Goal: Task Accomplishment & Management: Use online tool/utility

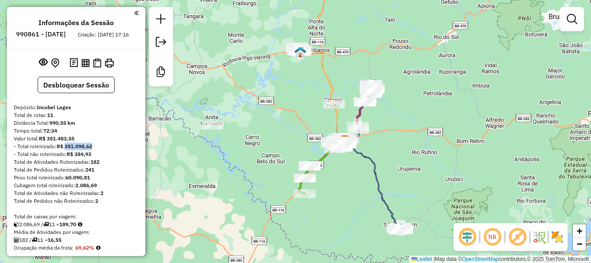
drag, startPoint x: 98, startPoint y: 157, endPoint x: 78, endPoint y: 152, distance: 20.5
click at [67, 150] on div "- Total roteirizado: R$ 351.098,62" at bounding box center [76, 146] width 125 height 8
click at [87, 142] on div "Valor total: R$ 351.483,55" at bounding box center [76, 139] width 125 height 8
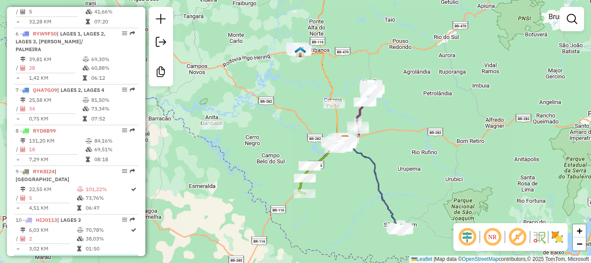
scroll to position [649, 0]
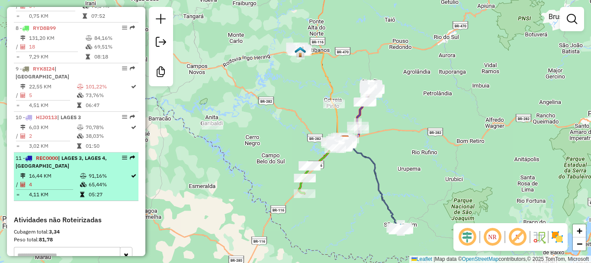
click at [78, 164] on span "| LAGES 3, LAGES 4, LAGES CENTRO" at bounding box center [61, 162] width 91 height 14
select select "*********"
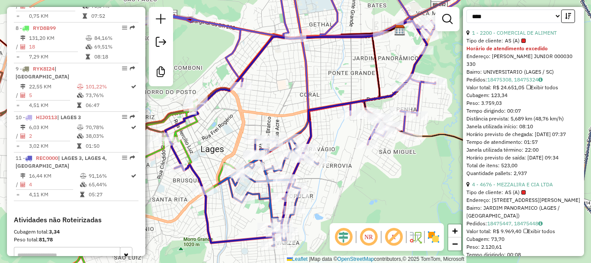
scroll to position [390, 0]
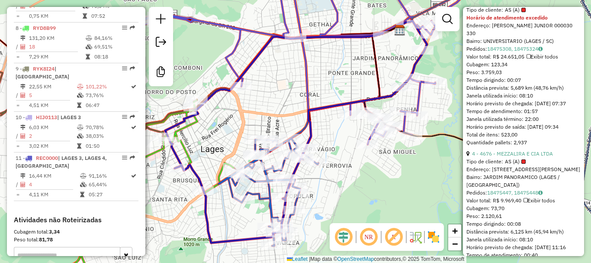
click at [535, 165] on div "Tipo de cliente: AS (A)" at bounding box center [524, 162] width 114 height 8
click at [536, 157] on link "4 - 4676 - MEZZALIRA E CIA LTDA" at bounding box center [512, 153] width 81 height 6
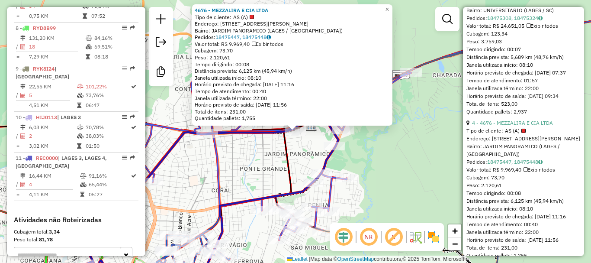
scroll to position [433, 0]
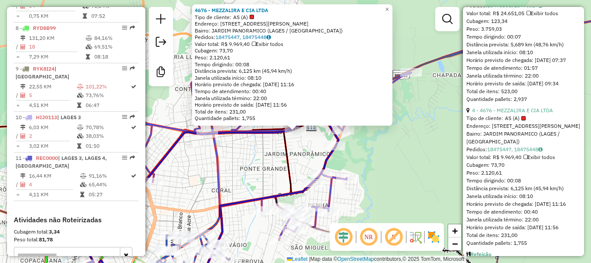
drag, startPoint x: 456, startPoint y: 170, endPoint x: 455, endPoint y: 162, distance: 8.3
click at [457, 169] on div "4676 - MEZZALIRA E CIA LTDA Tipo de cliente: AS (A) Endereço: R RODOLFO FLORIAN…" at bounding box center [295, 131] width 591 height 263
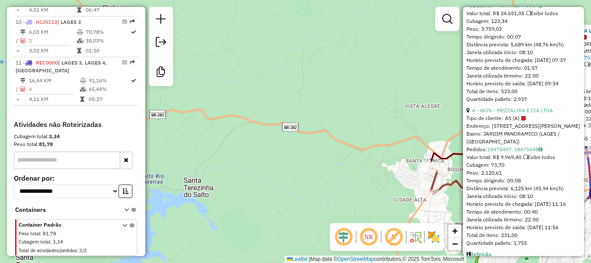
scroll to position [753, 0]
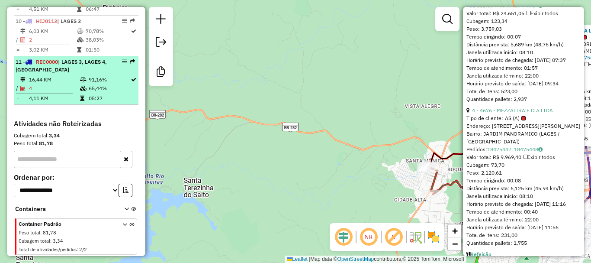
click at [72, 103] on li "11 - REC0000 | LAGES 3, LAGES 4, LAGES CENTRO 16,44 KM 91,16% / 4 65,44% = 4,11…" at bounding box center [76, 80] width 125 height 48
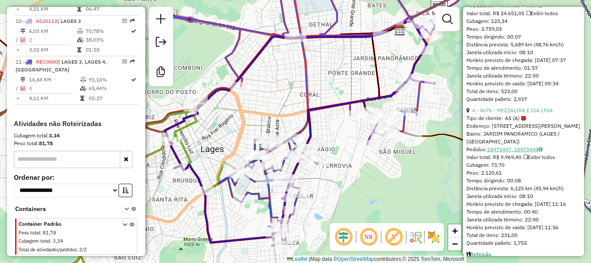
click at [531, 152] on link "18475447, 18475448" at bounding box center [514, 149] width 55 height 6
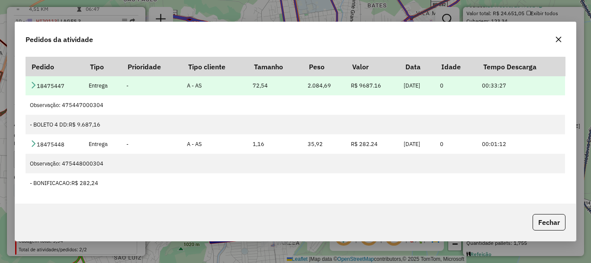
click at [31, 86] on icon at bounding box center [33, 84] width 7 height 7
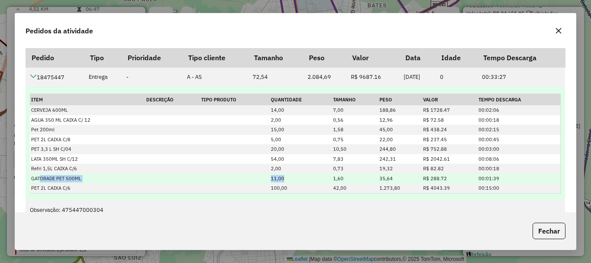
drag, startPoint x: 55, startPoint y: 178, endPoint x: 300, endPoint y: 178, distance: 245.0
click at [300, 178] on tr "GATORADE PET 500ML 11,00 1,60 35,64 R$ 288.72 00:01:39" at bounding box center [295, 179] width 531 height 10
click at [309, 181] on td "11,00" at bounding box center [301, 179] width 62 height 10
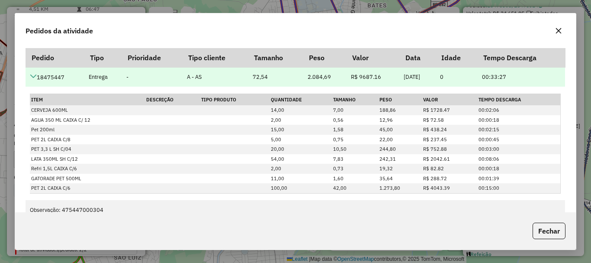
click at [35, 74] on icon at bounding box center [33, 76] width 7 height 7
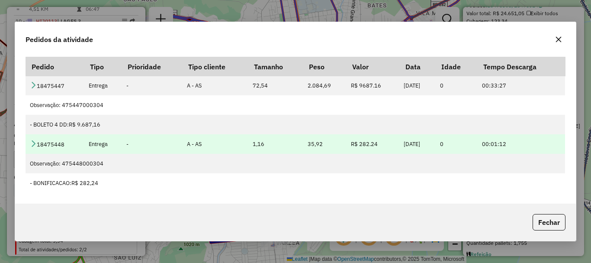
click at [37, 144] on td "18475448" at bounding box center [55, 143] width 58 height 19
click at [32, 143] on icon at bounding box center [33, 143] width 7 height 7
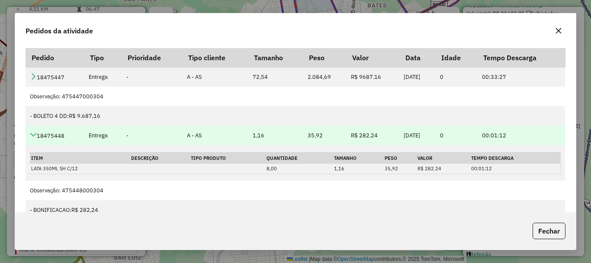
click at [32, 136] on icon at bounding box center [33, 134] width 7 height 7
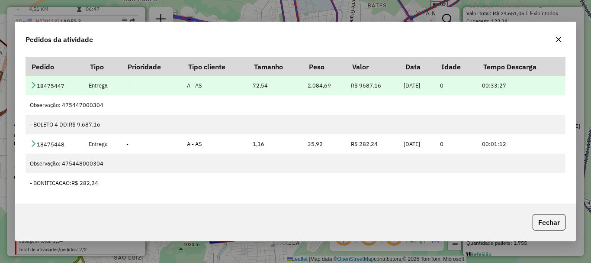
click at [29, 85] on td "18475447" at bounding box center [55, 85] width 58 height 19
click at [34, 85] on icon at bounding box center [33, 84] width 7 height 7
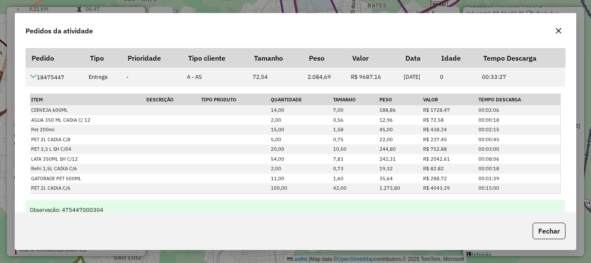
scroll to position [42, 0]
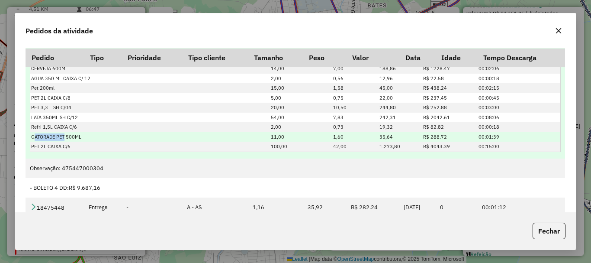
drag, startPoint x: 36, startPoint y: 136, endPoint x: 65, endPoint y: 139, distance: 30.0
click at [65, 139] on td "GATORADE PET 500ML" at bounding box center [87, 137] width 115 height 10
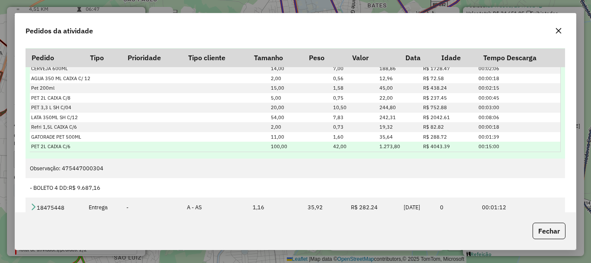
click at [90, 147] on td "PET 2L CAIXA C/6" at bounding box center [87, 147] width 115 height 10
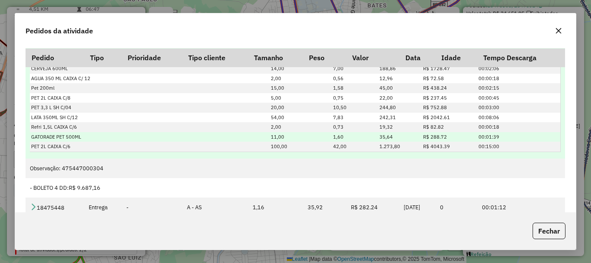
click at [93, 138] on td "GATORADE PET 500ML" at bounding box center [87, 137] width 115 height 10
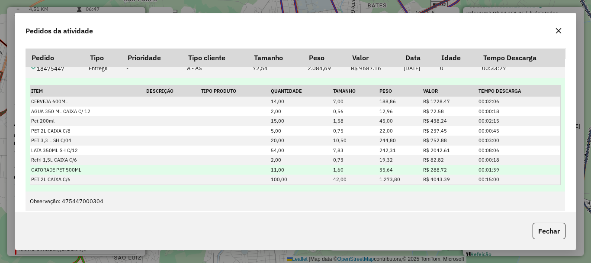
scroll to position [0, 0]
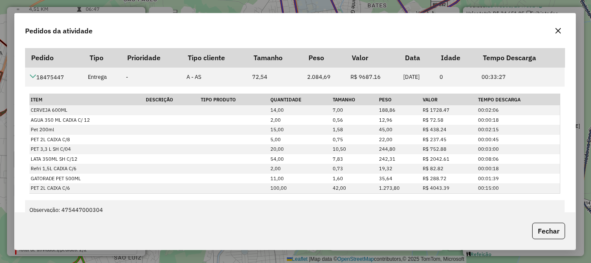
click at [567, 35] on div "Pedidos da atividade" at bounding box center [295, 28] width 561 height 31
click at [561, 32] on icon "button" at bounding box center [558, 30] width 7 height 7
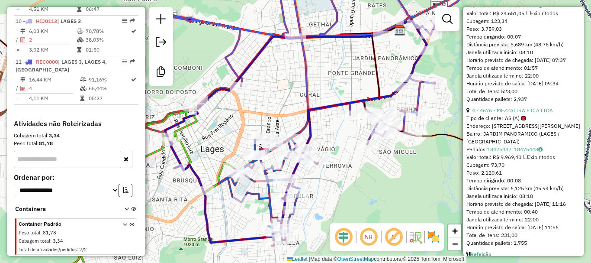
click at [543, 113] on link "4 - 4676 - MEZZALIRA E CIA LTDA" at bounding box center [512, 110] width 81 height 6
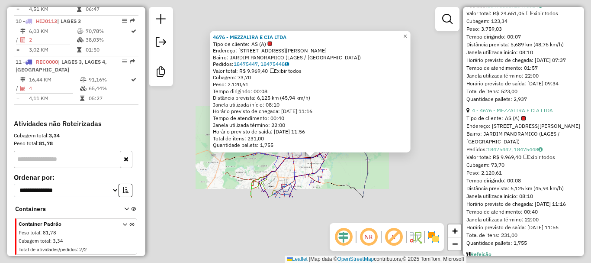
click at [385, 175] on div "4676 - MEZZALIRA E CIA LTDA Tipo de cliente: AS (A) Endereço: R RODOLFO FLORIAN…" at bounding box center [295, 131] width 591 height 263
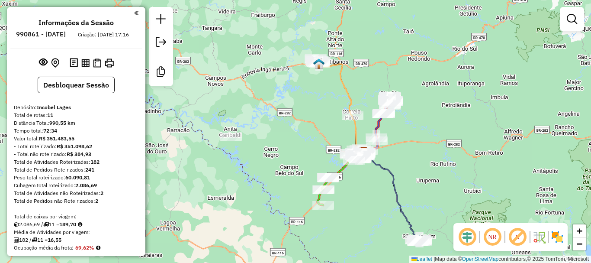
drag, startPoint x: 410, startPoint y: 148, endPoint x: 405, endPoint y: 145, distance: 6.4
click at [405, 145] on div "Janela de atendimento Grade de atendimento Capacidade Transportadoras Veículos …" at bounding box center [295, 131] width 591 height 263
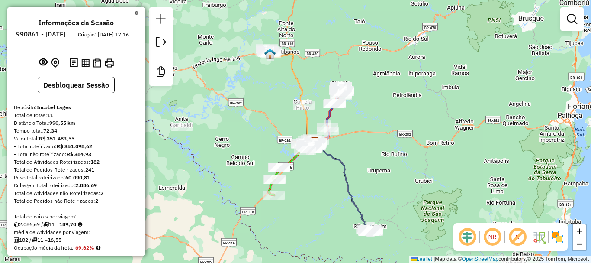
drag, startPoint x: 413, startPoint y: 142, endPoint x: 345, endPoint y: 124, distance: 70.5
click at [356, 133] on div "Janela de atendimento Grade de atendimento Capacidade Transportadoras Veículos …" at bounding box center [295, 131] width 591 height 263
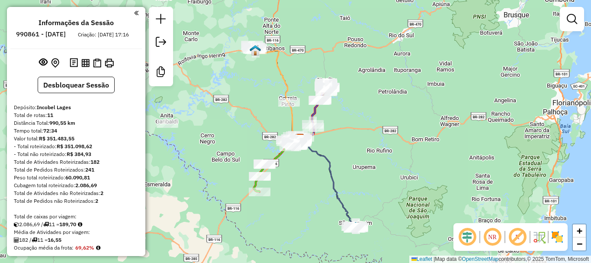
drag, startPoint x: 313, startPoint y: 200, endPoint x: 310, endPoint y: 189, distance: 11.2
click at [310, 191] on div "Janela de atendimento Grade de atendimento Capacidade Transportadoras Veículos …" at bounding box center [295, 131] width 591 height 263
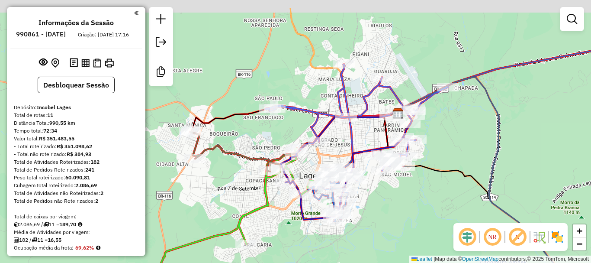
drag, startPoint x: 363, startPoint y: 118, endPoint x: 319, endPoint y: 155, distance: 57.7
click at [323, 155] on div "Janela de atendimento Grade de atendimento Capacidade Transportadoras Veículos …" at bounding box center [295, 131] width 591 height 263
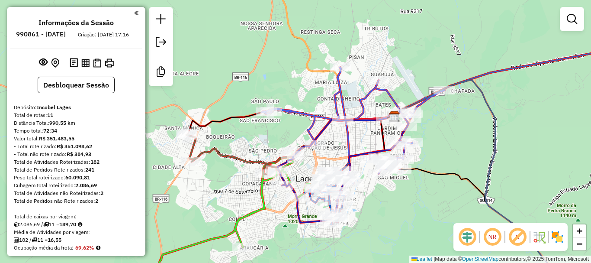
click at [279, 29] on div "Janela de atendimento Grade de atendimento Capacidade Transportadoras Veículos …" at bounding box center [295, 131] width 591 height 263
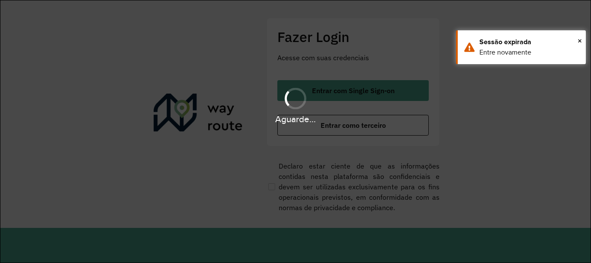
click at [301, 125] on button "Entrar como terceiro" at bounding box center [354, 125] width 152 height 21
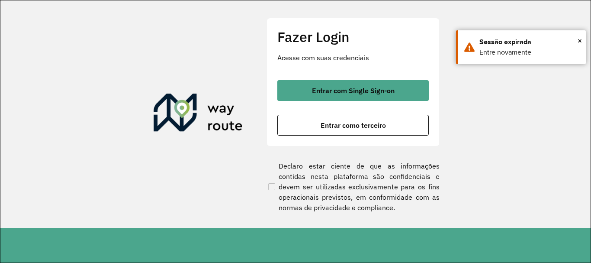
click at [301, 125] on button "Entrar como terceiro" at bounding box center [354, 125] width 152 height 21
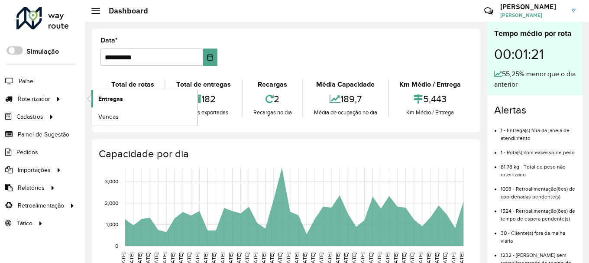
click at [116, 94] on span "Entregas" at bounding box center [110, 98] width 25 height 9
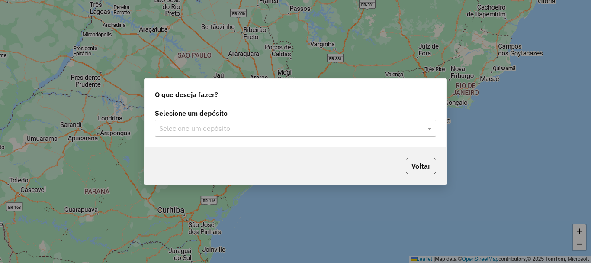
click at [249, 134] on div "Selecione um depósito" at bounding box center [295, 127] width 281 height 17
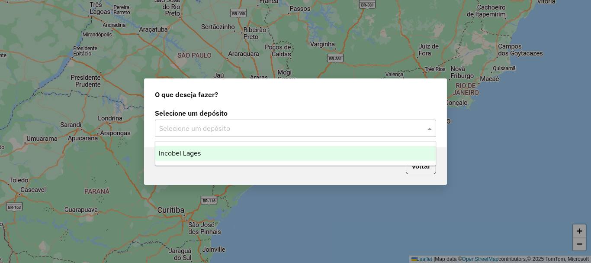
click at [220, 148] on div "Incobel Lages" at bounding box center [295, 153] width 281 height 15
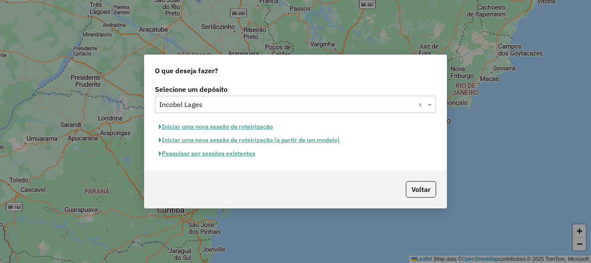
click at [237, 126] on button "Iniciar uma nova sessão de roteirização" at bounding box center [216, 126] width 122 height 13
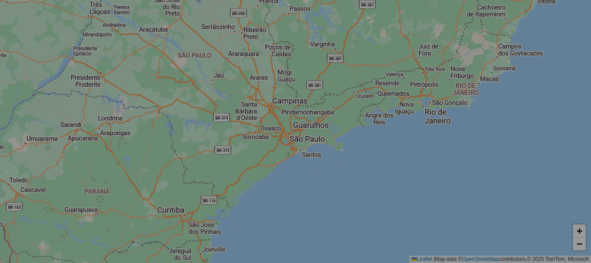
select select "*"
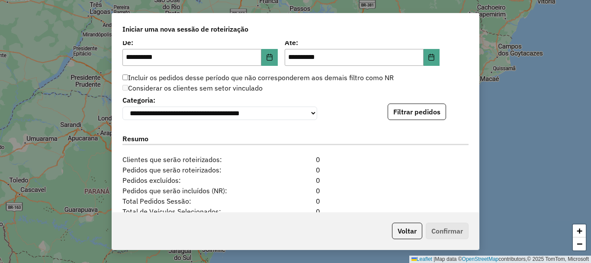
scroll to position [840, 0]
drag, startPoint x: 411, startPoint y: 125, endPoint x: 404, endPoint y: 105, distance: 21.6
click at [409, 116] on div "**********" at bounding box center [295, 126] width 367 height 171
drag, startPoint x: 404, startPoint y: 104, endPoint x: 406, endPoint y: 108, distance: 5.0
click at [406, 108] on div "**********" at bounding box center [296, 106] width 346 height 26
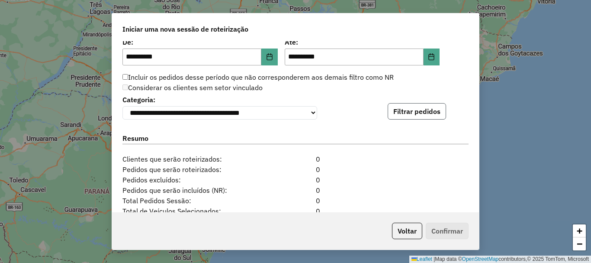
click at [408, 108] on button "Filtrar pedidos" at bounding box center [417, 111] width 58 height 16
click at [426, 117] on button "Filtrar pedidos" at bounding box center [417, 111] width 58 height 16
click at [420, 123] on div "**********" at bounding box center [295, 126] width 367 height 171
click at [426, 114] on button "Filtrar pedidos" at bounding box center [417, 111] width 58 height 16
click at [417, 116] on button "Filtrar pedidos" at bounding box center [417, 111] width 58 height 16
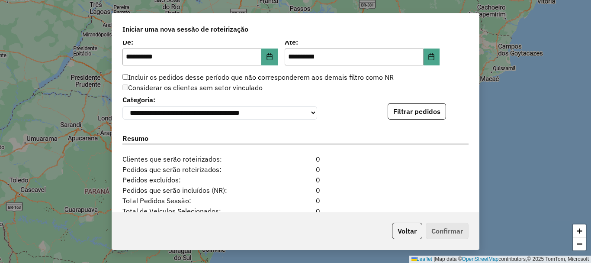
click at [399, 114] on button "Filtrar pedidos" at bounding box center [417, 111] width 58 height 16
click at [423, 114] on button "Filtrar pedidos" at bounding box center [417, 111] width 58 height 16
click at [422, 113] on button "Filtrar pedidos" at bounding box center [417, 111] width 58 height 16
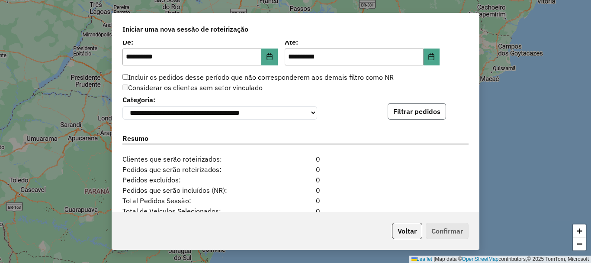
click at [417, 112] on button "Filtrar pedidos" at bounding box center [417, 111] width 58 height 16
click at [418, 112] on button "Filtrar pedidos" at bounding box center [417, 111] width 58 height 16
click at [419, 112] on button "Filtrar pedidos" at bounding box center [417, 111] width 58 height 16
click at [419, 113] on button "Filtrar pedidos" at bounding box center [417, 111] width 58 height 16
click at [417, 115] on button "Filtrar pedidos" at bounding box center [417, 111] width 58 height 16
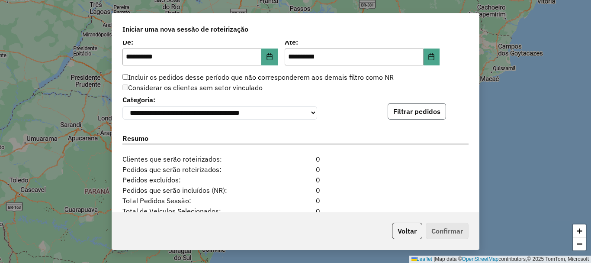
click at [417, 115] on button "Filtrar pedidos" at bounding box center [417, 111] width 58 height 16
click at [416, 113] on button "Filtrar pedidos" at bounding box center [417, 111] width 58 height 16
click at [407, 115] on button "Filtrar pedidos" at bounding box center [417, 111] width 58 height 16
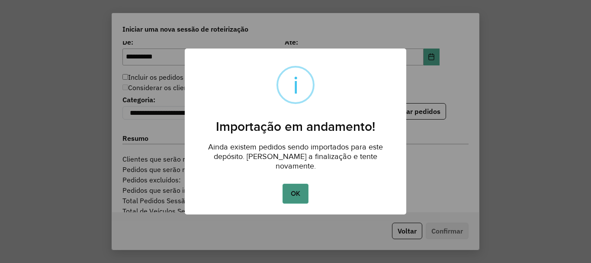
drag, startPoint x: 295, startPoint y: 187, endPoint x: 401, endPoint y: 141, distance: 115.2
click at [296, 187] on button "OK" at bounding box center [296, 194] width 26 height 20
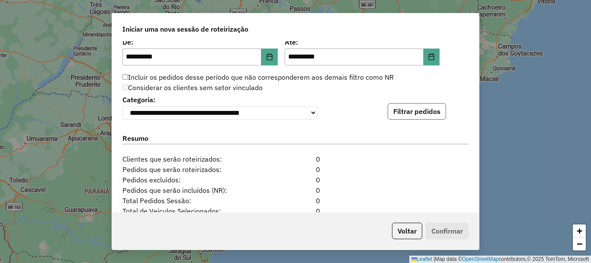
click at [412, 116] on button "Filtrar pedidos" at bounding box center [417, 111] width 58 height 16
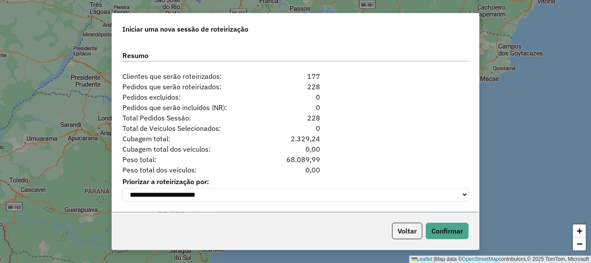
scroll to position [1106, 0]
click at [448, 227] on button "Confirmar" at bounding box center [447, 231] width 43 height 16
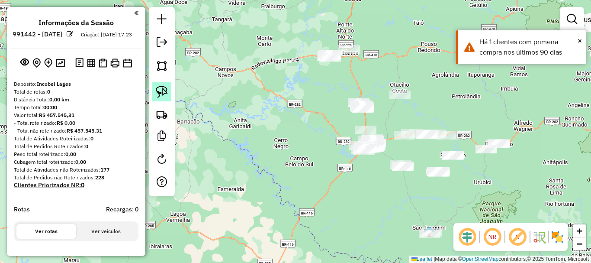
click at [161, 90] on img at bounding box center [162, 92] width 12 height 12
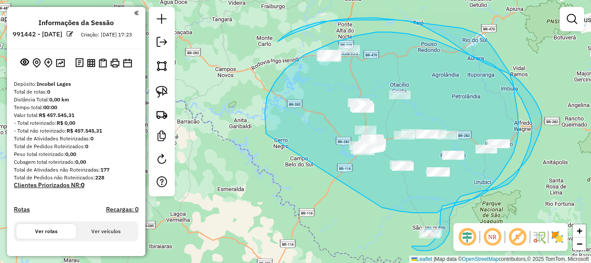
drag, startPoint x: 265, startPoint y: 112, endPoint x: 312, endPoint y: 188, distance: 89.4
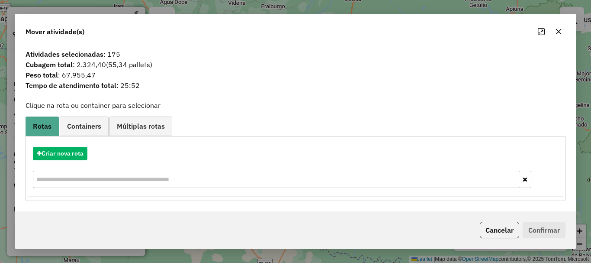
drag, startPoint x: 563, startPoint y: 34, endPoint x: 529, endPoint y: 42, distance: 35.6
click at [563, 34] on button "button" at bounding box center [559, 32] width 14 height 14
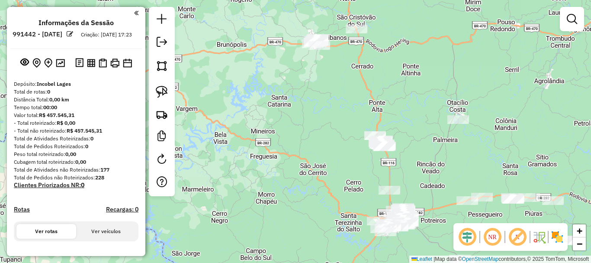
drag, startPoint x: 336, startPoint y: 68, endPoint x: 313, endPoint y: 142, distance: 77.8
click at [325, 142] on div "Janela de atendimento Grade de atendimento Capacidade Transportadoras Veículos …" at bounding box center [295, 131] width 591 height 263
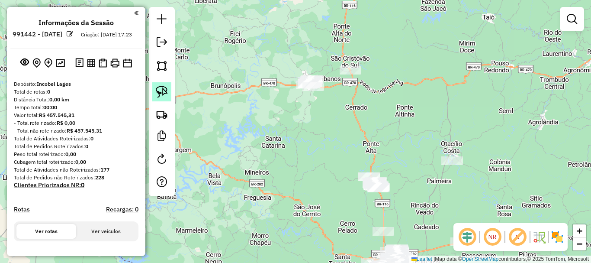
click at [166, 88] on img at bounding box center [162, 92] width 12 height 12
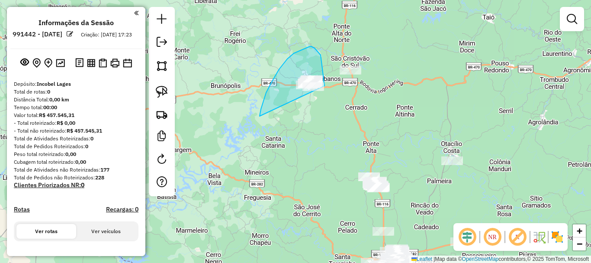
drag, startPoint x: 260, startPoint y: 116, endPoint x: 320, endPoint y: 111, distance: 60.4
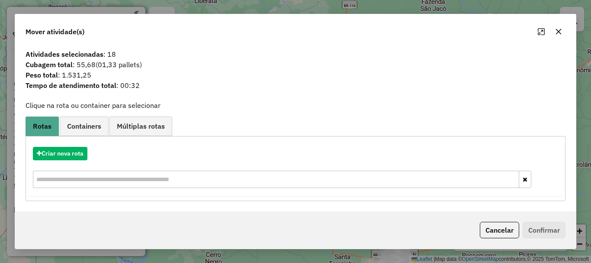
click at [559, 32] on icon "button" at bounding box center [559, 32] width 6 height 6
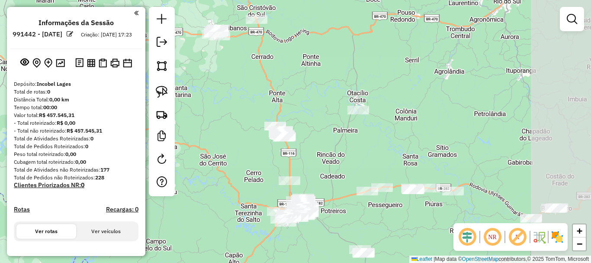
drag, startPoint x: 450, startPoint y: 110, endPoint x: 361, endPoint y: 79, distance: 94.2
click at [359, 58] on div "Janela de atendimento Grade de atendimento Capacidade Transportadoras Veículos …" at bounding box center [295, 131] width 591 height 263
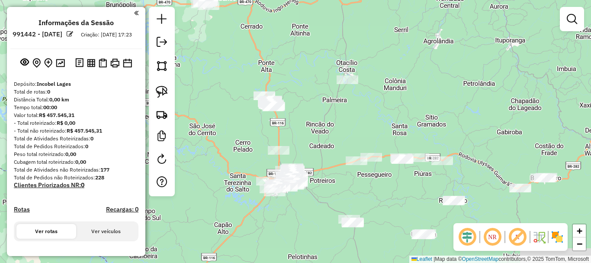
drag, startPoint x: 335, startPoint y: 142, endPoint x: 329, endPoint y: 103, distance: 39.4
click at [329, 103] on div "Janela de atendimento Grade de atendimento Capacidade Transportadoras Veículos …" at bounding box center [295, 131] width 591 height 263
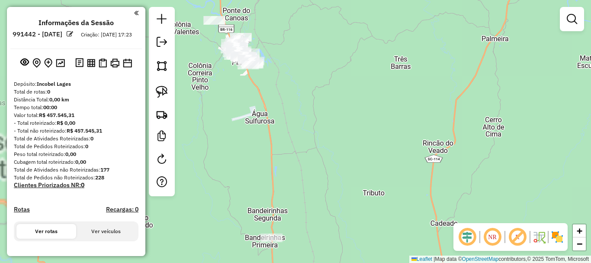
drag, startPoint x: 299, startPoint y: 110, endPoint x: 293, endPoint y: 117, distance: 8.9
click at [301, 116] on div "Janela de atendimento Grade de atendimento Capacidade Transportadoras Veículos …" at bounding box center [295, 131] width 591 height 263
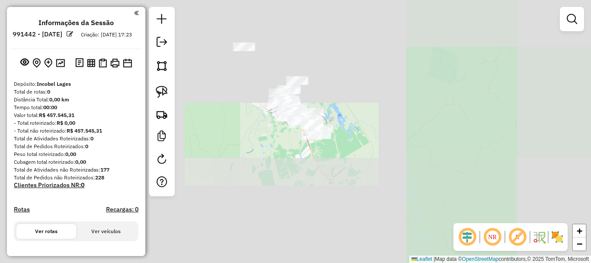
drag, startPoint x: 326, startPoint y: 83, endPoint x: 312, endPoint y: 99, distance: 21.2
click at [315, 99] on div "Janela de atendimento Grade de atendimento Capacidade Transportadoras Veículos …" at bounding box center [295, 131] width 591 height 263
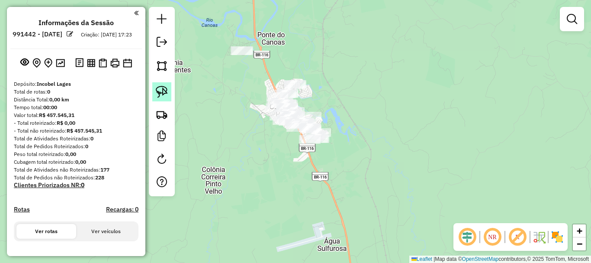
click at [169, 90] on div at bounding box center [162, 101] width 26 height 189
click at [168, 89] on link at bounding box center [161, 91] width 19 height 19
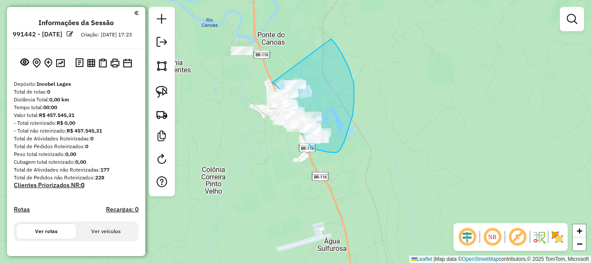
drag, startPoint x: 272, startPoint y: 83, endPoint x: 319, endPoint y: 38, distance: 64.9
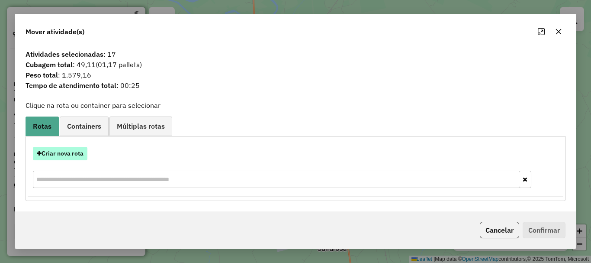
click at [78, 151] on button "Criar nova rota" at bounding box center [60, 153] width 55 height 13
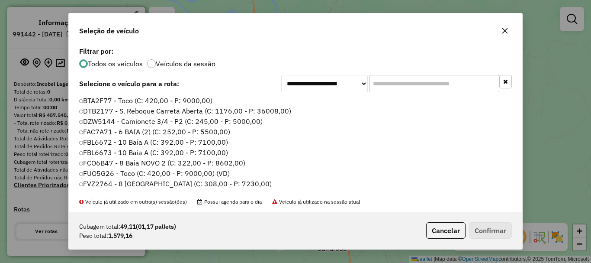
scroll to position [5, 3]
click at [398, 77] on input "text" at bounding box center [435, 83] width 130 height 17
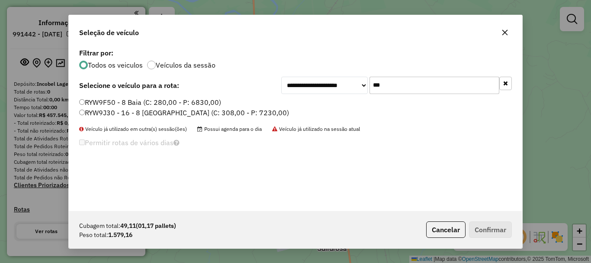
type input "***"
click at [114, 114] on label "RYW9J30 - 16 - 8 Baia NOVO (C: 308,00 - P: 7230,00)" at bounding box center [184, 112] width 210 height 10
click at [492, 232] on button "Confirmar" at bounding box center [490, 229] width 43 height 16
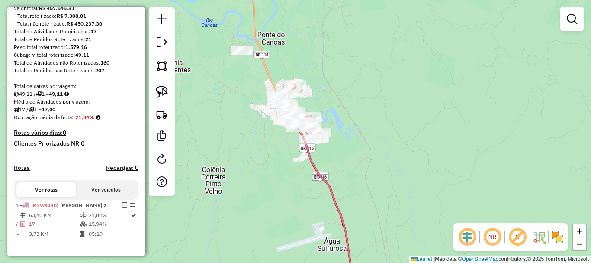
scroll to position [130, 0]
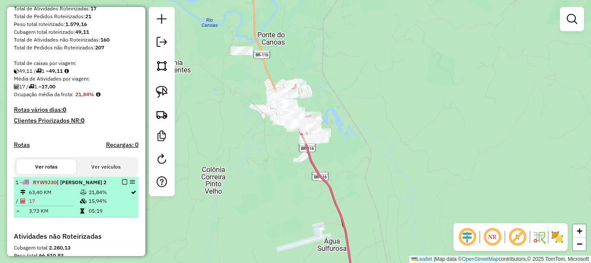
click at [122, 184] on em at bounding box center [124, 181] width 5 height 5
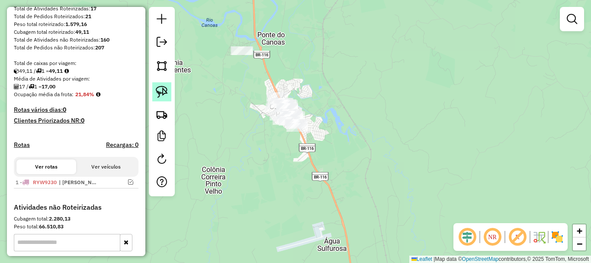
click at [158, 91] on img at bounding box center [162, 92] width 12 height 12
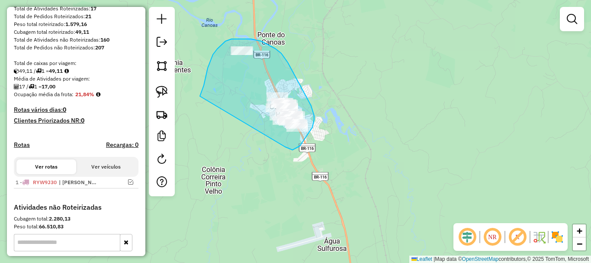
drag, startPoint x: 200, startPoint y: 96, endPoint x: 284, endPoint y: 145, distance: 96.8
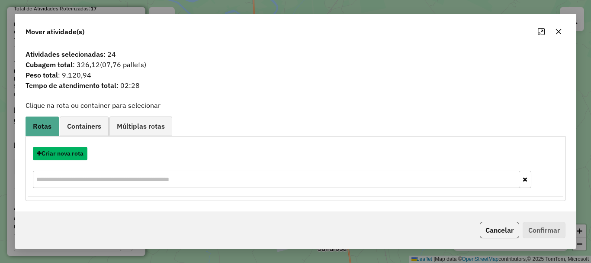
click at [65, 148] on button "Criar nova rota" at bounding box center [60, 153] width 55 height 13
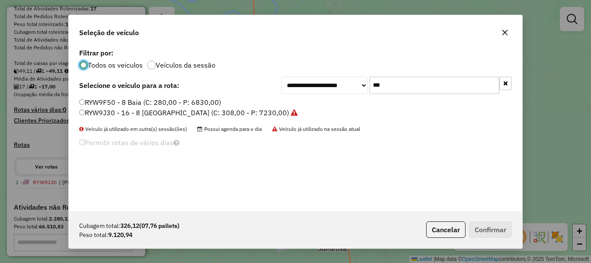
scroll to position [5, 3]
click at [400, 87] on input "***" at bounding box center [435, 85] width 130 height 17
click at [398, 84] on input "***" at bounding box center [435, 85] width 130 height 17
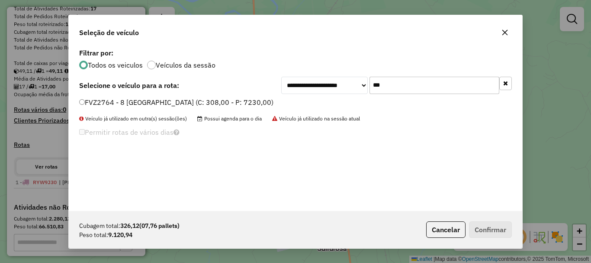
type input "***"
click at [97, 100] on label "FVZ2764 - 8 Baia NOVO (C: 308,00 - P: 7230,00)" at bounding box center [176, 102] width 194 height 10
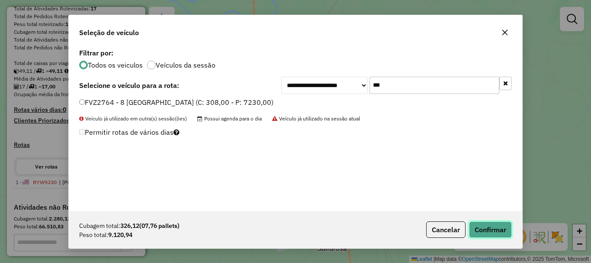
click at [485, 222] on button "Confirmar" at bounding box center [490, 229] width 43 height 16
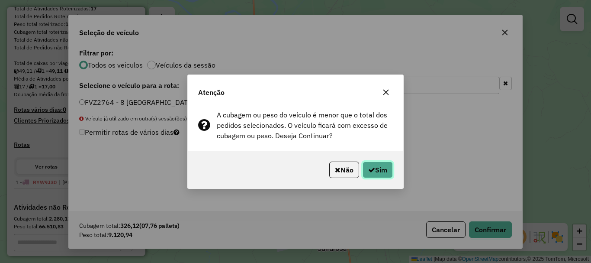
click at [378, 164] on button "Sim" at bounding box center [378, 169] width 30 height 16
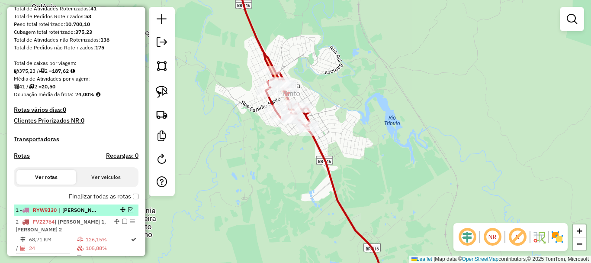
click at [125, 212] on div at bounding box center [122, 209] width 26 height 5
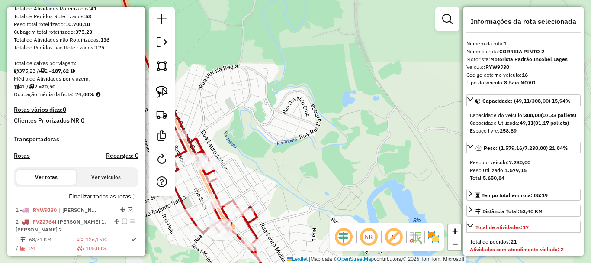
drag, startPoint x: 226, startPoint y: 149, endPoint x: 277, endPoint y: 101, distance: 69.8
click at [277, 101] on div "Rota 2 - Placa FVZ2764 7053 - SUPERMERCADOS CORREI Janela de atendimento Grade …" at bounding box center [295, 131] width 591 height 263
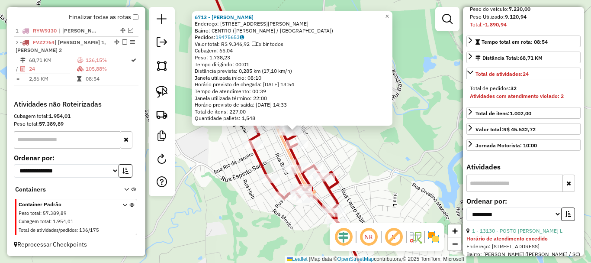
scroll to position [173, 0]
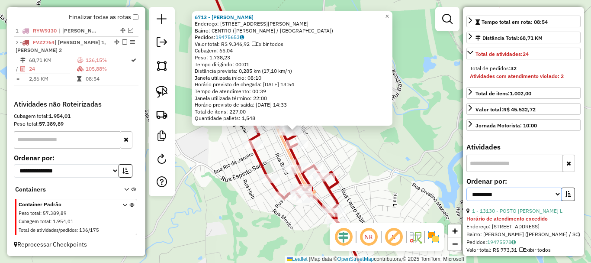
click at [545, 201] on select "**********" at bounding box center [514, 193] width 95 height 13
select select "*********"
click at [467, 201] on select "**********" at bounding box center [514, 193] width 95 height 13
click at [567, 197] on icon "button" at bounding box center [568, 194] width 6 height 6
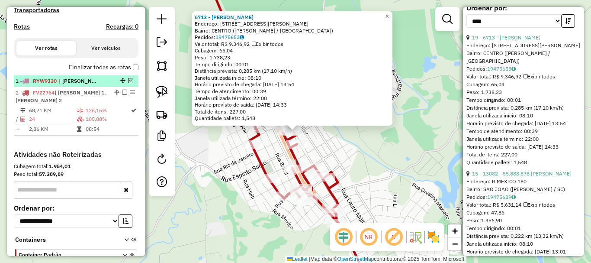
scroll to position [187, 0]
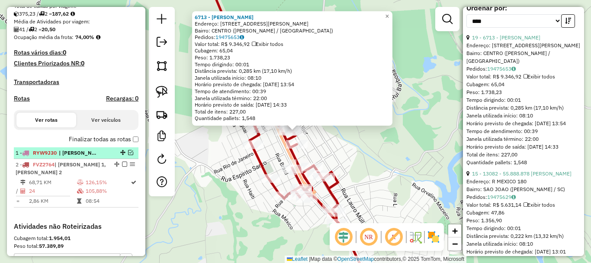
click at [128, 155] on em at bounding box center [130, 152] width 5 height 5
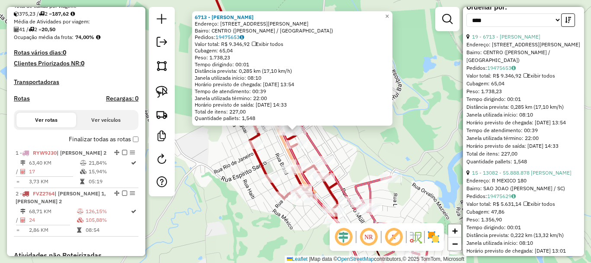
scroll to position [303, 0]
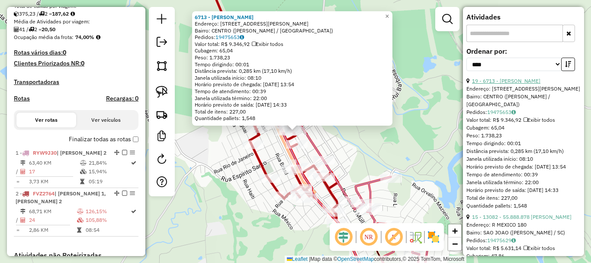
click at [531, 84] on link "19 - 6713 - WAGNER MIRANDA" at bounding box center [506, 80] width 68 height 6
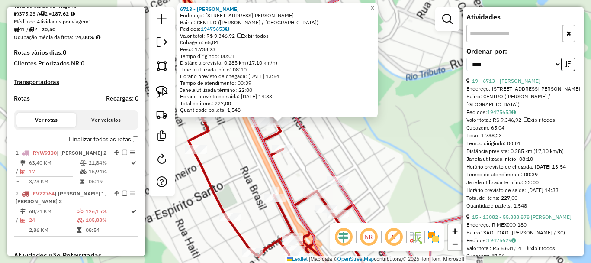
click at [300, 143] on div "6713 - WAGNER MIRANDA Endereço: AV AV TANCREDO NEVES 147 Bairro: CENTRO (CORREI…" at bounding box center [295, 131] width 591 height 263
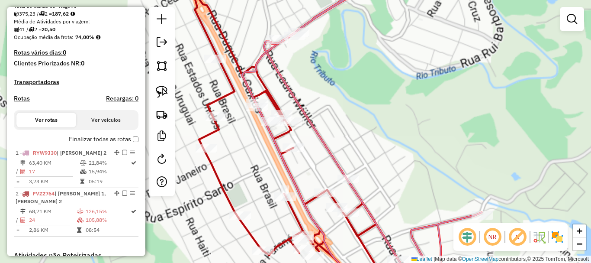
drag, startPoint x: 302, startPoint y: 143, endPoint x: 310, endPoint y: 139, distance: 8.9
click at [313, 142] on div "Janela de atendimento Grade de atendimento Capacidade Transportadoras Veículos …" at bounding box center [295, 131] width 591 height 263
select select "*********"
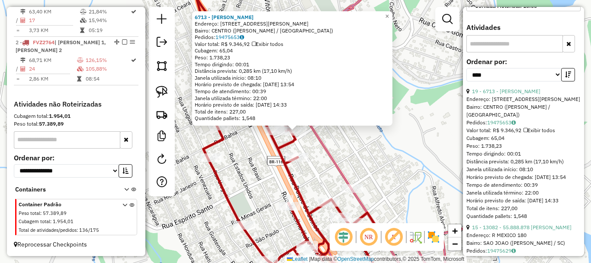
scroll to position [346, 0]
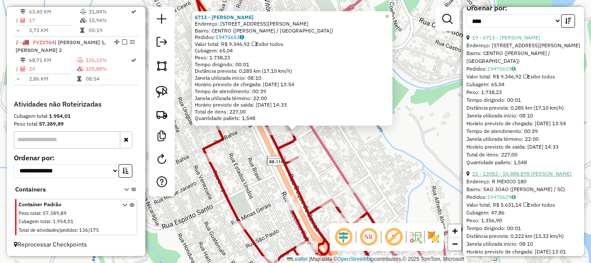
click at [523, 177] on link "15 - 13082 - 55.888.878 JOSIELI V" at bounding box center [522, 173] width 100 height 6
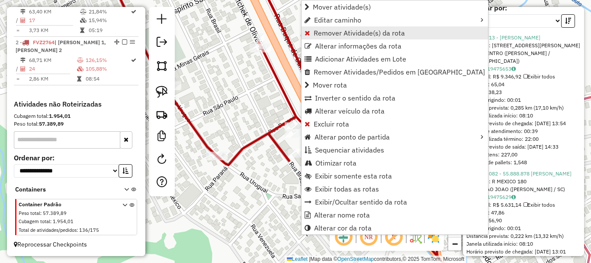
drag, startPoint x: 333, startPoint y: 32, endPoint x: 357, endPoint y: 42, distance: 26.2
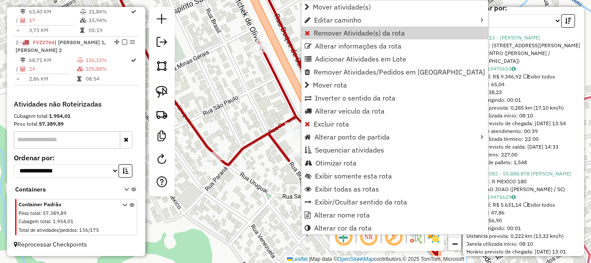
click at [333, 32] on span "Remover Atividade(s) da rota" at bounding box center [359, 32] width 91 height 7
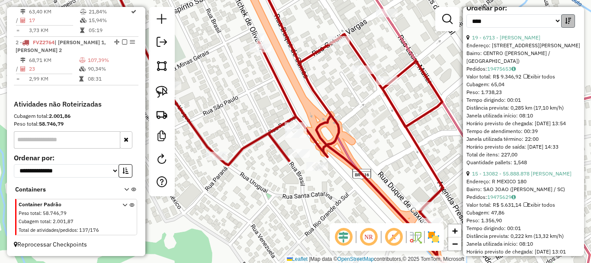
scroll to position [339, 0]
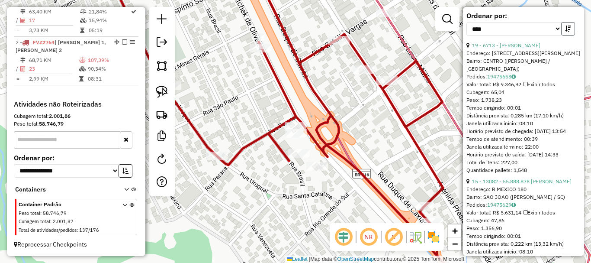
click at [569, 36] on button "button" at bounding box center [569, 28] width 14 height 13
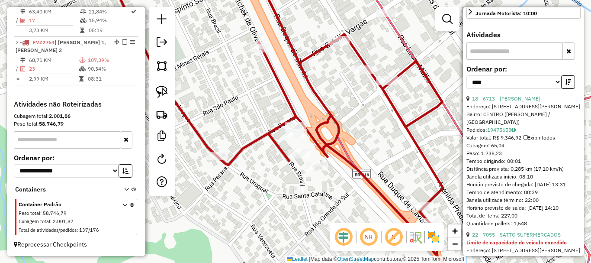
scroll to position [295, 0]
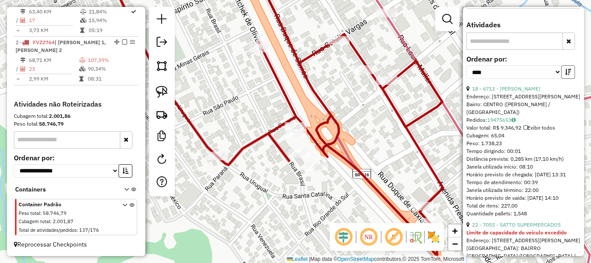
click at [568, 75] on icon "button" at bounding box center [568, 72] width 6 height 6
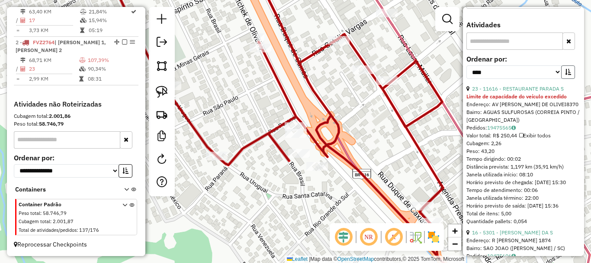
click at [568, 75] on icon "button" at bounding box center [568, 72] width 6 height 6
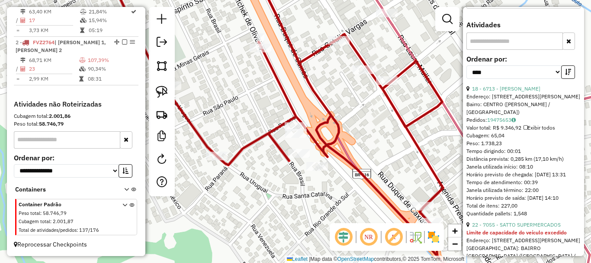
click at [397, 123] on div "Janela de atendimento Grade de atendimento Capacidade Transportadoras Veículos …" at bounding box center [295, 131] width 591 height 263
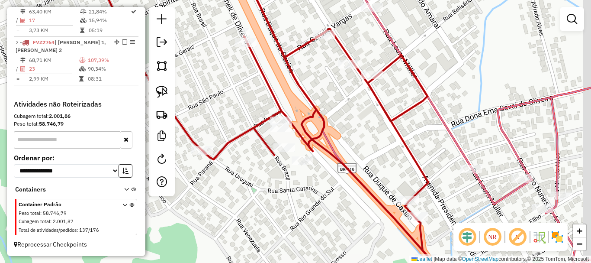
drag, startPoint x: 398, startPoint y: 125, endPoint x: 360, endPoint y: 113, distance: 40.1
click at [360, 113] on div "Janela de atendimento Grade de atendimento Capacidade Transportadoras Veículos …" at bounding box center [295, 131] width 591 height 263
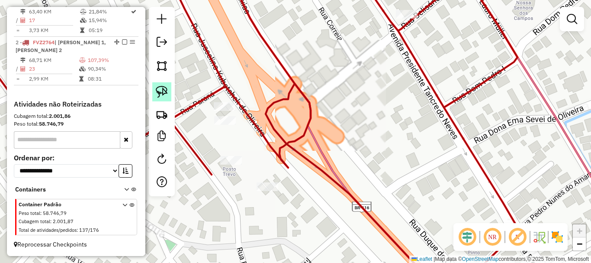
drag, startPoint x: 163, startPoint y: 90, endPoint x: 179, endPoint y: 102, distance: 20.0
click at [164, 90] on img at bounding box center [162, 92] width 12 height 12
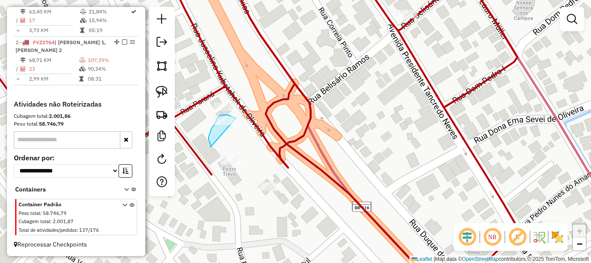
drag, startPoint x: 211, startPoint y: 147, endPoint x: 241, endPoint y: 120, distance: 40.2
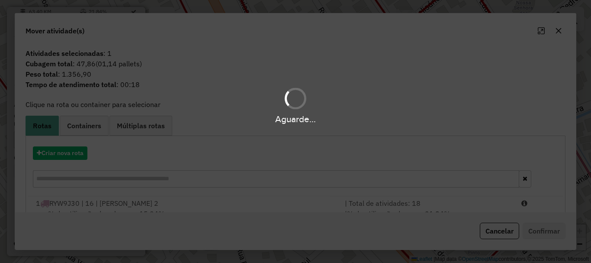
drag, startPoint x: 125, startPoint y: 207, endPoint x: 183, endPoint y: 212, distance: 58.2
click at [127, 208] on div "Aguarde..." at bounding box center [295, 131] width 591 height 263
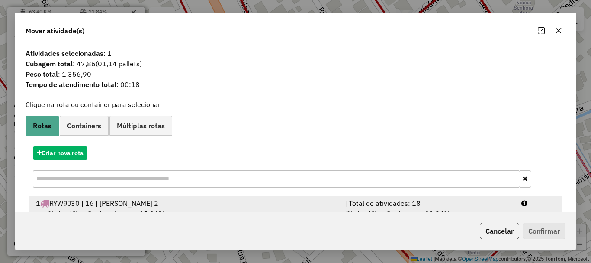
click at [413, 208] on div "| % de utilização do peso: 21,84% | Peso disponível: 5.650,84" at bounding box center [428, 218] width 177 height 21
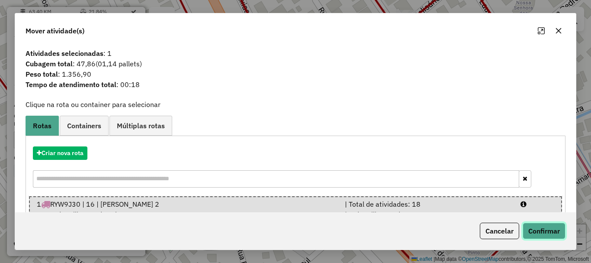
click at [527, 228] on button "Confirmar" at bounding box center [544, 231] width 43 height 16
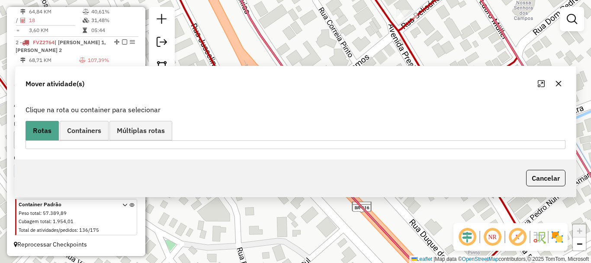
scroll to position [305, 0]
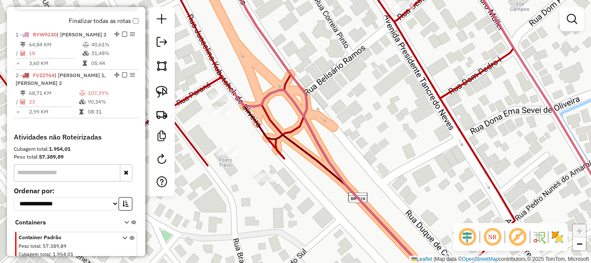
drag, startPoint x: 388, startPoint y: 150, endPoint x: 290, endPoint y: 47, distance: 142.4
click at [276, 51] on div "Janela de atendimento Grade de atendimento Capacidade Transportadoras Veículos …" at bounding box center [295, 131] width 591 height 263
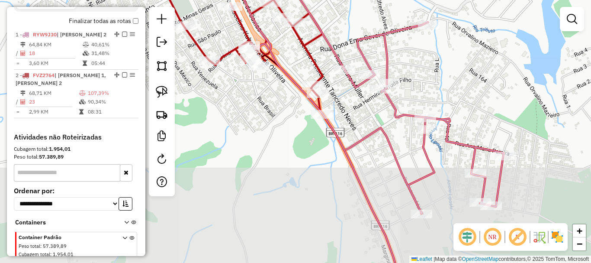
drag, startPoint x: 341, startPoint y: 106, endPoint x: 318, endPoint y: 115, distance: 24.8
click at [319, 115] on div "Janela de atendimento Grade de atendimento Capacidade Transportadoras Veículos …" at bounding box center [295, 131] width 591 height 263
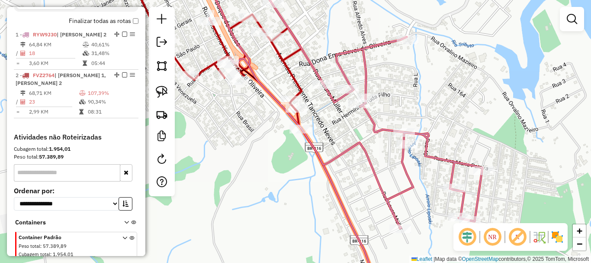
drag, startPoint x: 276, startPoint y: 83, endPoint x: 269, endPoint y: 83, distance: 6.5
click at [279, 86] on div "Janela de atendimento Grade de atendimento Capacidade Transportadoras Veículos …" at bounding box center [295, 131] width 591 height 263
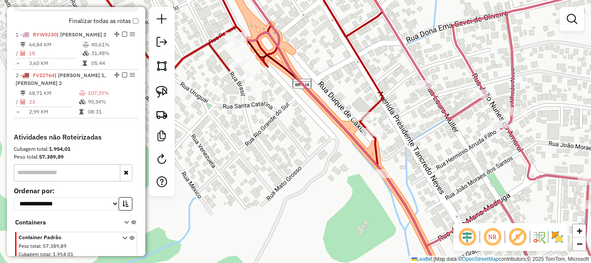
drag, startPoint x: 271, startPoint y: 83, endPoint x: 320, endPoint y: 77, distance: 48.9
click at [320, 77] on div "Janela de atendimento Grade de atendimento Capacidade Transportadoras Veículos …" at bounding box center [295, 131] width 591 height 263
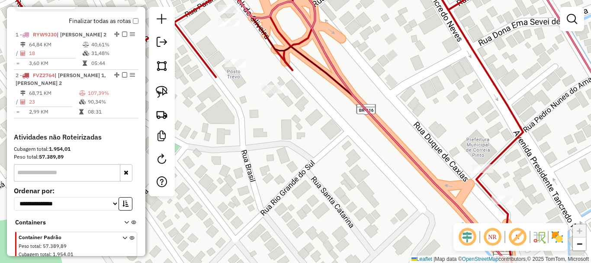
drag, startPoint x: 336, startPoint y: 70, endPoint x: 345, endPoint y: 60, distance: 13.8
click at [345, 60] on div "Janela de atendimento Grade de atendimento Capacidade Transportadoras Veículos …" at bounding box center [295, 131] width 591 height 263
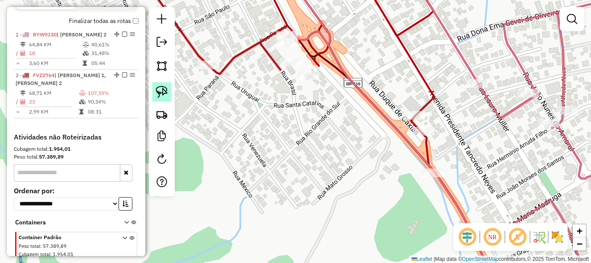
click at [171, 88] on link at bounding box center [161, 91] width 19 height 19
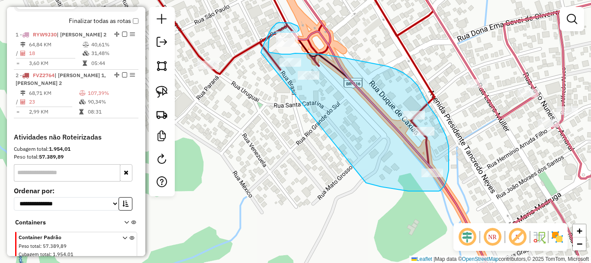
drag, startPoint x: 261, startPoint y: 52, endPoint x: 327, endPoint y: 163, distance: 129.6
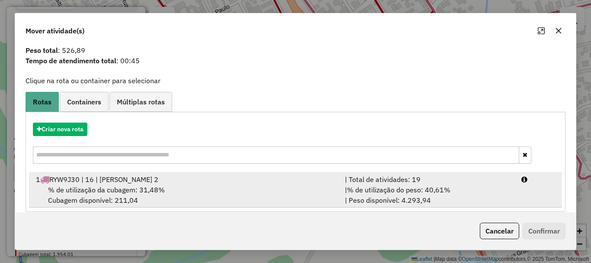
scroll to position [34, 0]
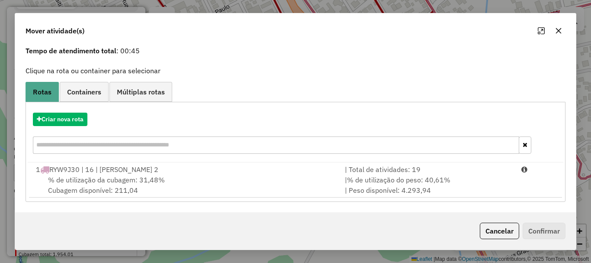
click at [554, 33] on button "button" at bounding box center [559, 31] width 14 height 14
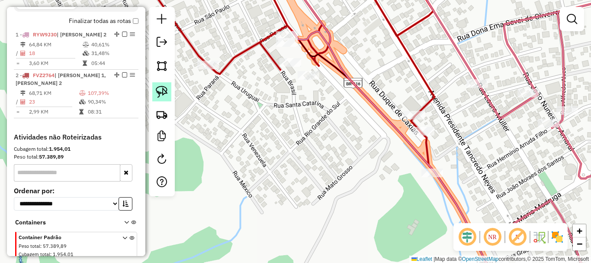
click at [158, 88] on img at bounding box center [162, 92] width 12 height 12
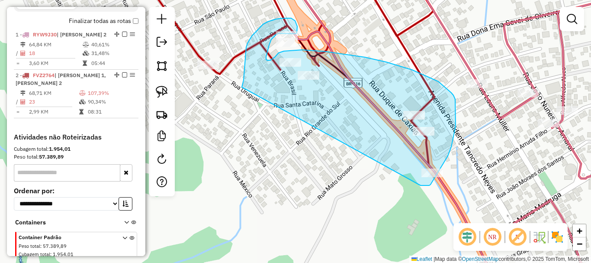
drag, startPoint x: 244, startPoint y: 72, endPoint x: 415, endPoint y: 185, distance: 204.6
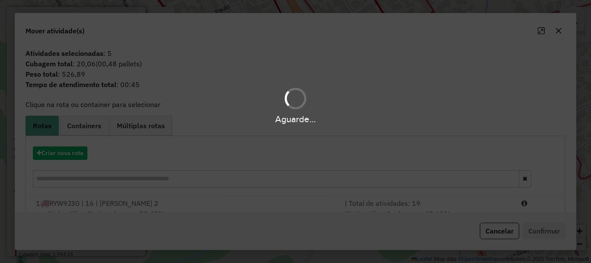
drag, startPoint x: 118, startPoint y: 210, endPoint x: 123, endPoint y: 212, distance: 5.4
click at [119, 211] on div "Aguarde..." at bounding box center [295, 131] width 591 height 263
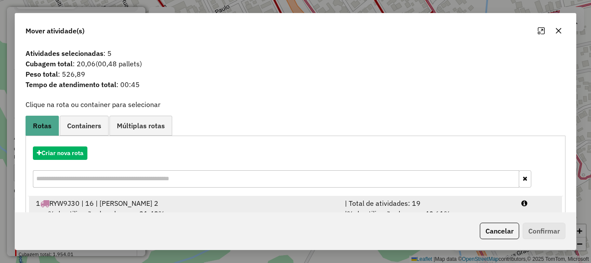
click at [449, 208] on div "| % de utilização do peso: 40,61% | Peso disponível: 4.293,94" at bounding box center [428, 218] width 177 height 21
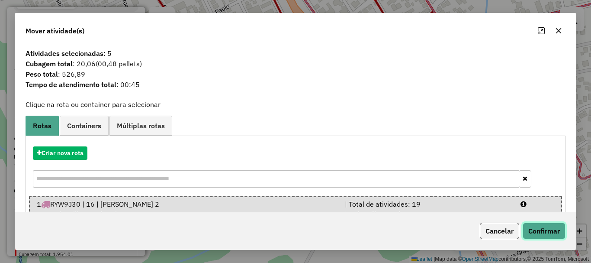
click at [548, 230] on button "Confirmar" at bounding box center [544, 231] width 43 height 16
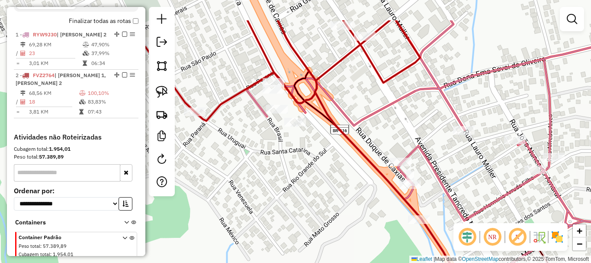
drag, startPoint x: 342, startPoint y: 62, endPoint x: 328, endPoint y: 103, distance: 43.7
click at [328, 103] on icon at bounding box center [441, 170] width 391 height 300
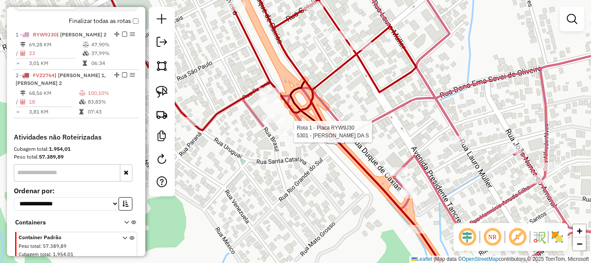
select select "*********"
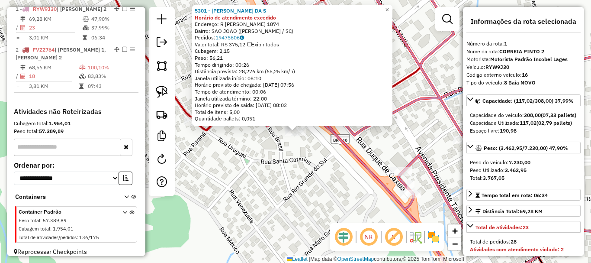
scroll to position [335, 0]
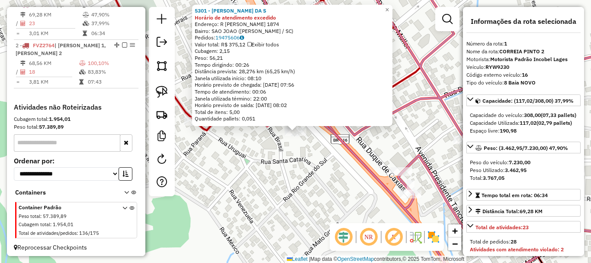
click at [381, 144] on div "5301 - ANDERSON DANIEL DA S Horário de atendimento excedido Endereço: R Jucelin…" at bounding box center [295, 131] width 591 height 263
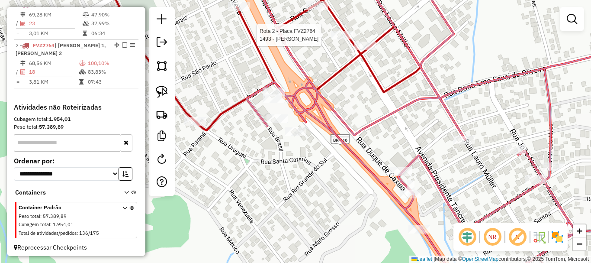
select select "*********"
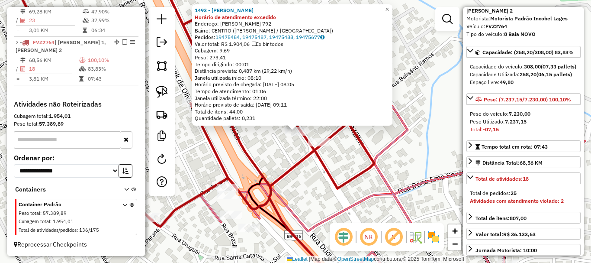
scroll to position [173, 0]
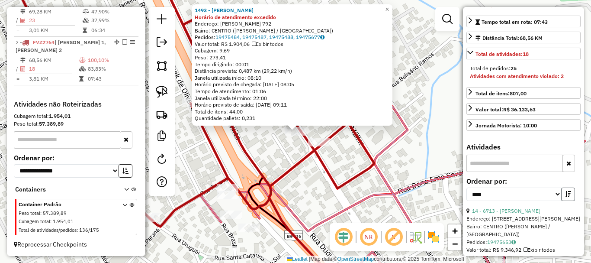
click at [562, 201] on button "button" at bounding box center [569, 193] width 14 height 13
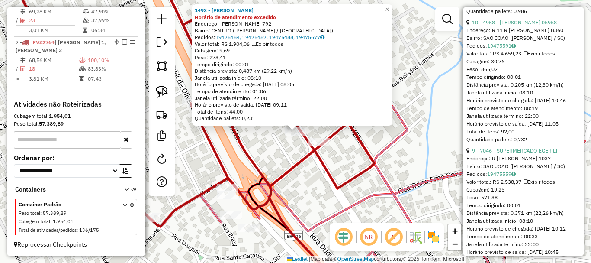
scroll to position [649, 0]
click at [534, 25] on link "10 - 4958 - WANDER BONATTO 05958" at bounding box center [514, 22] width 85 height 6
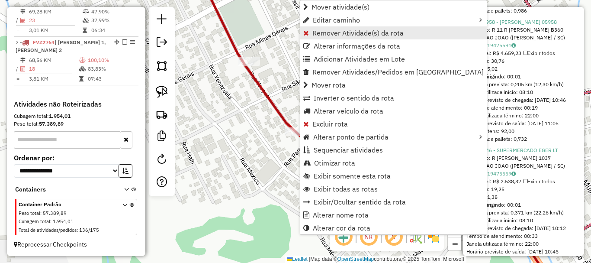
click at [339, 33] on span "Remover Atividade(s) da rota" at bounding box center [358, 32] width 91 height 7
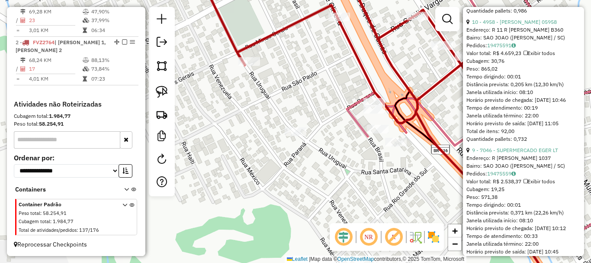
click at [161, 91] on img at bounding box center [162, 92] width 12 height 12
drag, startPoint x: 290, startPoint y: 175, endPoint x: 313, endPoint y: 145, distance: 38.2
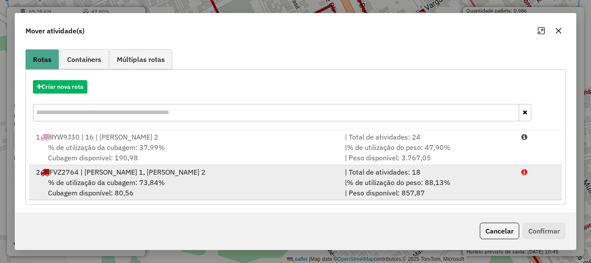
scroll to position [69, 0]
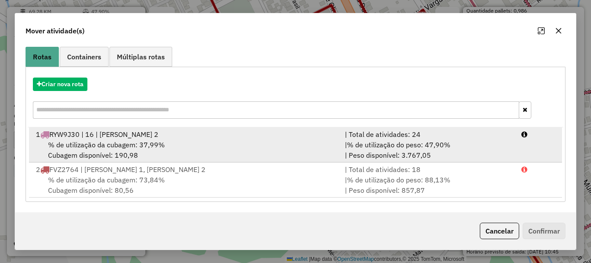
drag, startPoint x: 460, startPoint y: 146, endPoint x: 487, endPoint y: 168, distance: 34.8
click at [461, 146] on div "| % de utilização do peso: 47,90% | Peso disponível: 3.767,05" at bounding box center [428, 149] width 177 height 21
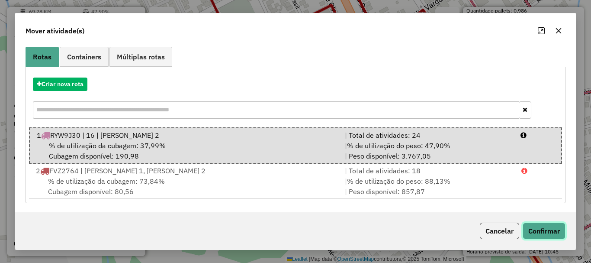
click at [539, 227] on button "Confirmar" at bounding box center [544, 231] width 43 height 16
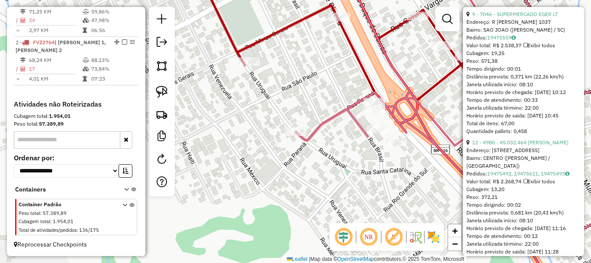
scroll to position [354, 0]
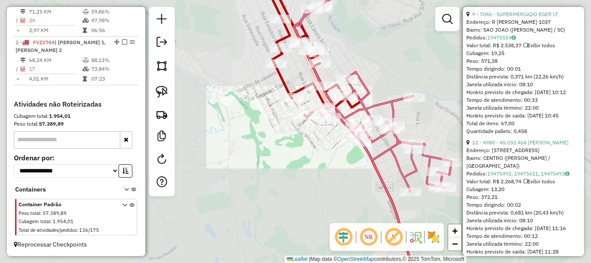
drag, startPoint x: 324, startPoint y: 96, endPoint x: 297, endPoint y: 135, distance: 47.9
click at [297, 135] on icon at bounding box center [373, 83] width 158 height 218
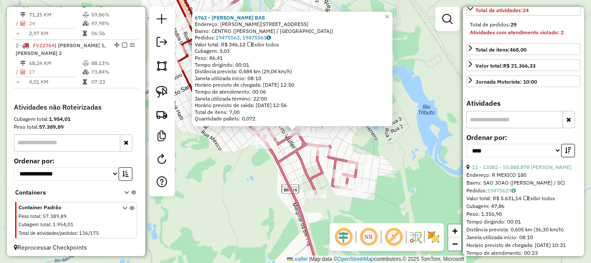
scroll to position [216, 0]
click at [567, 158] on button "button" at bounding box center [569, 150] width 14 height 13
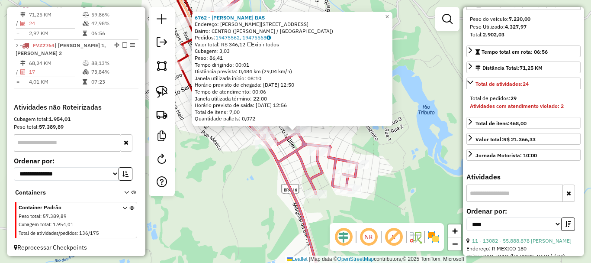
scroll to position [130, 0]
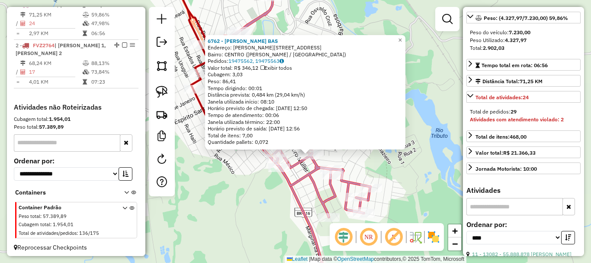
drag, startPoint x: 239, startPoint y: 155, endPoint x: 279, endPoint y: 197, distance: 58.5
click at [279, 197] on div "6762 - ANDERSON MARTINS BAS Endereço: R JOAO NUNES DO AMARAL 1610 Bairro: CENTR…" at bounding box center [295, 131] width 591 height 263
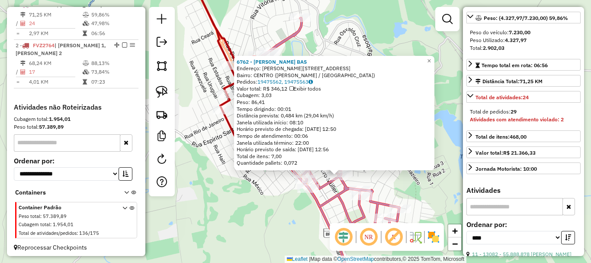
click at [272, 187] on div "6762 - ANDERSON MARTINS BAS Endereço: R JOAO NUNES DO AMARAL 1610 Bairro: CENTR…" at bounding box center [295, 131] width 591 height 263
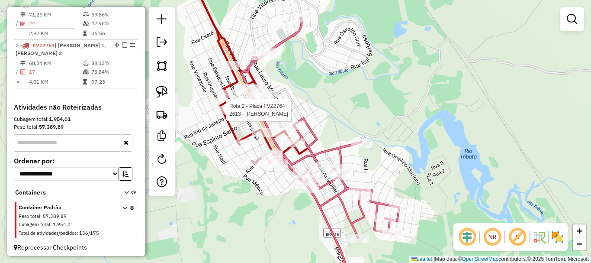
select select "*********"
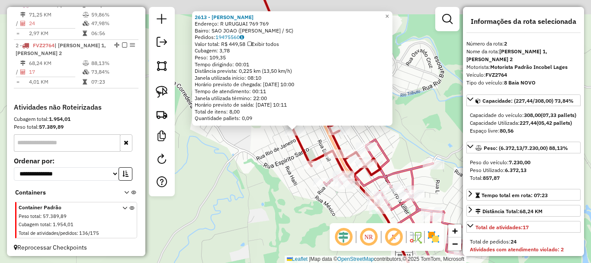
scroll to position [354, 0]
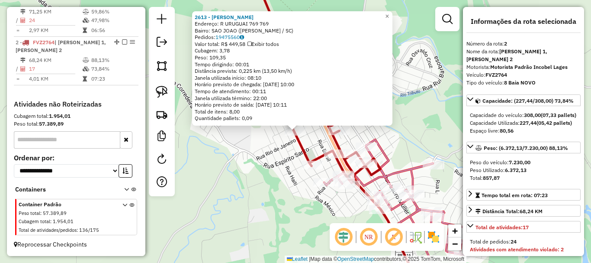
click at [437, 127] on div "2613 - MARIA EDIR BATISTA D Endereço: R URUGUAI 769 769 Bairro: SAO JOAO (CORRE…" at bounding box center [295, 131] width 591 height 263
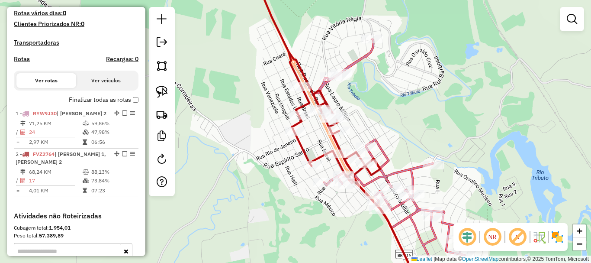
scroll to position [181, 0]
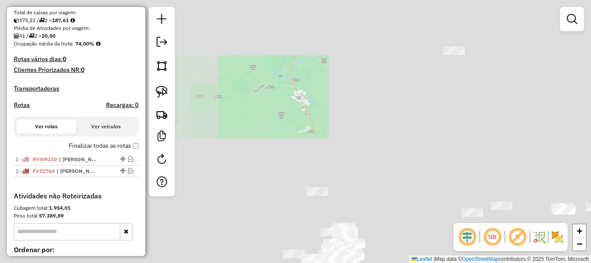
drag, startPoint x: 381, startPoint y: 136, endPoint x: 313, endPoint y: 62, distance: 99.9
click at [313, 65] on div "Janela de atendimento Grade de atendimento Capacidade Transportadoras Veículos …" at bounding box center [295, 131] width 591 height 263
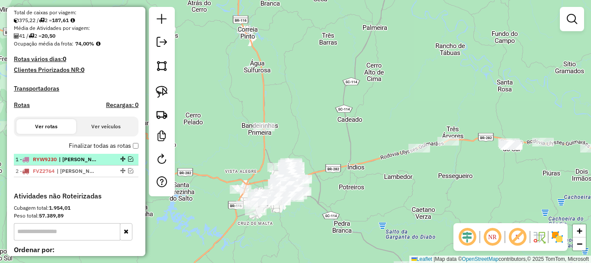
click at [128, 161] on em at bounding box center [130, 158] width 5 height 5
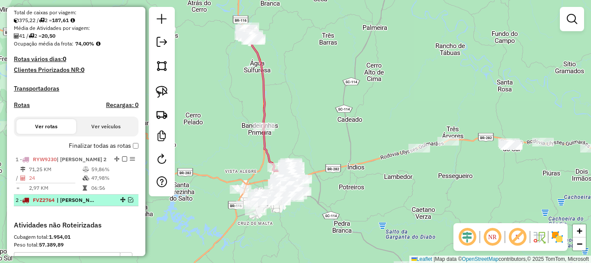
click at [128, 202] on em at bounding box center [130, 199] width 5 height 5
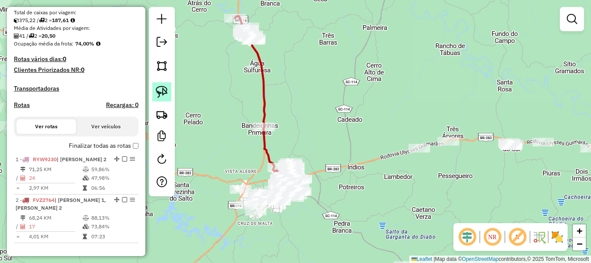
click at [165, 89] on img at bounding box center [162, 92] width 12 height 12
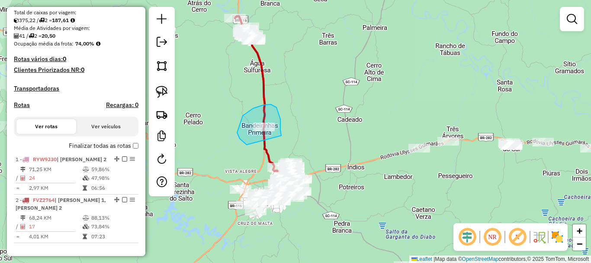
drag, startPoint x: 247, startPoint y: 145, endPoint x: 278, endPoint y: 136, distance: 31.9
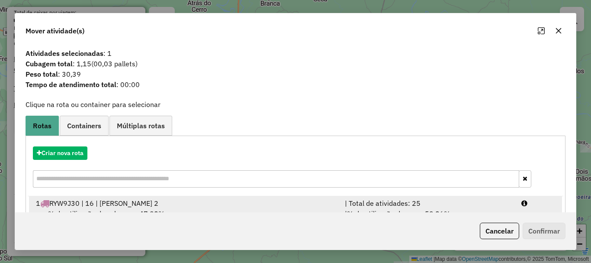
scroll to position [69, 0]
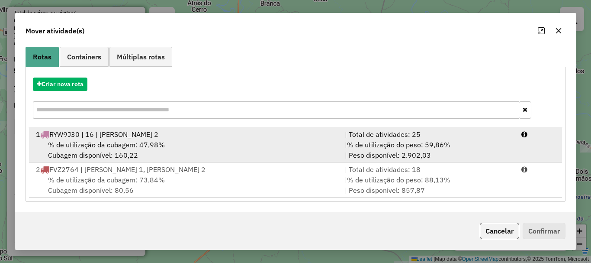
click at [167, 152] on div "% de utilização da cubagem: 47,98% Cubagem disponível: 160,22" at bounding box center [185, 149] width 309 height 21
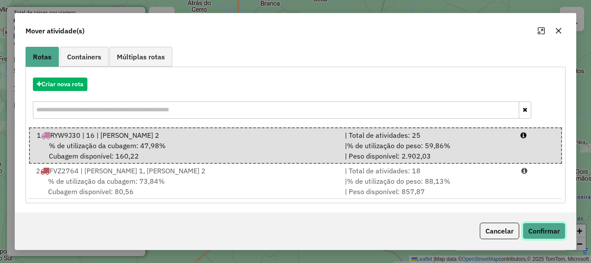
click at [547, 232] on button "Confirmar" at bounding box center [544, 231] width 43 height 16
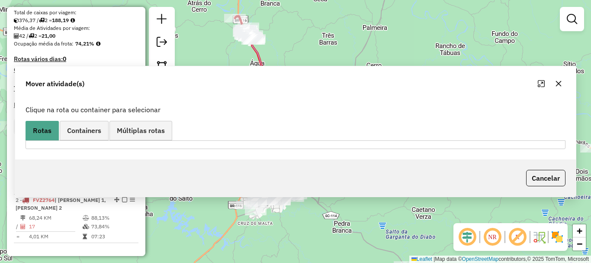
scroll to position [0, 0]
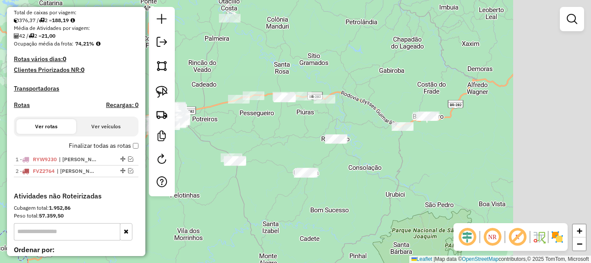
drag, startPoint x: 353, startPoint y: 94, endPoint x: 232, endPoint y: 73, distance: 123.0
click at [231, 72] on div "Janela de atendimento Grade de atendimento Capacidade Transportadoras Veículos …" at bounding box center [295, 131] width 591 height 263
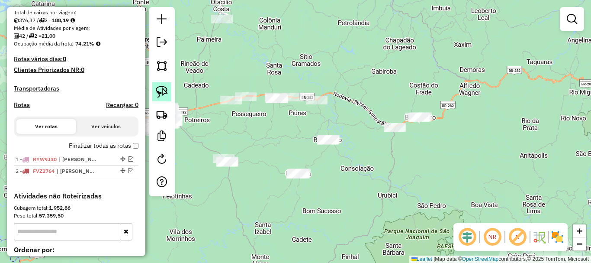
click at [163, 89] on img at bounding box center [162, 92] width 12 height 12
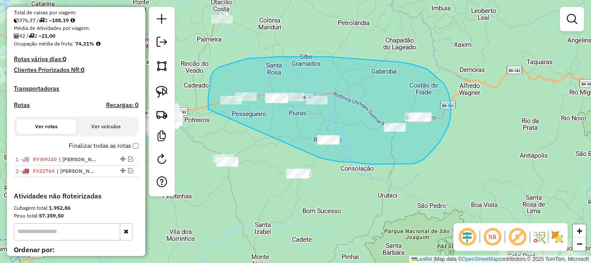
drag, startPoint x: 208, startPoint y: 98, endPoint x: 297, endPoint y: 148, distance: 101.4
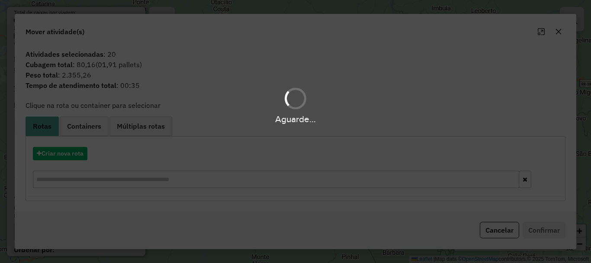
click at [57, 150] on div "Aguarde..." at bounding box center [295, 131] width 591 height 263
click at [64, 152] on button "Criar nova rota" at bounding box center [60, 153] width 55 height 13
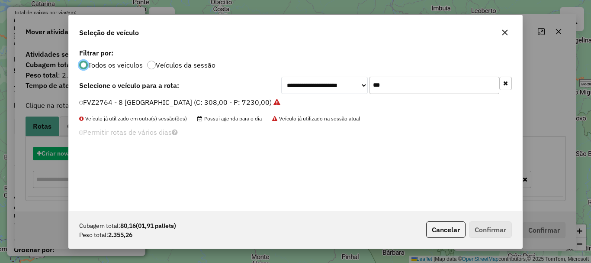
scroll to position [5, 3]
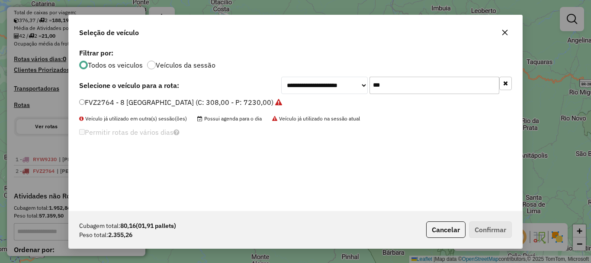
click at [398, 85] on input "***" at bounding box center [435, 85] width 130 height 17
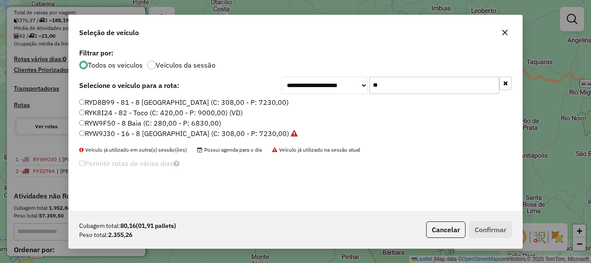
type input "**"
click at [106, 126] on label "RYW9F50 - 8 Baia (C: 280,00 - P: 6830,00)" at bounding box center [150, 123] width 142 height 10
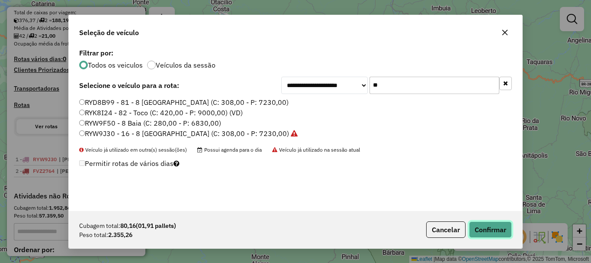
click at [495, 233] on button "Confirmar" at bounding box center [490, 229] width 43 height 16
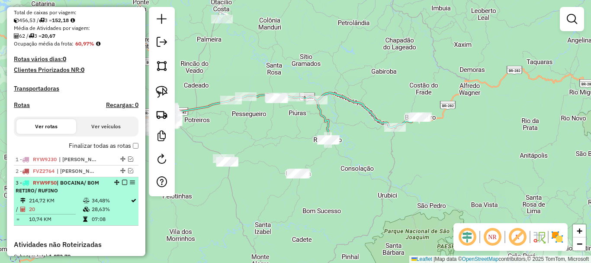
click at [123, 185] on em at bounding box center [124, 182] width 5 height 5
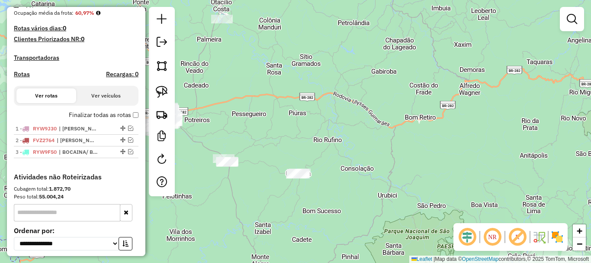
scroll to position [224, 0]
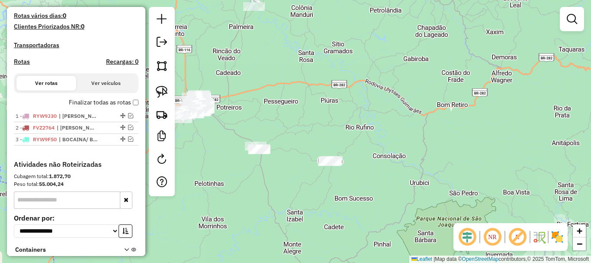
click at [271, 109] on div "Janela de atendimento Grade de atendimento Capacidade Transportadoras Veículos …" at bounding box center [295, 131] width 591 height 263
drag, startPoint x: 168, startPoint y: 90, endPoint x: 173, endPoint y: 101, distance: 12.2
click at [168, 90] on link at bounding box center [161, 91] width 19 height 19
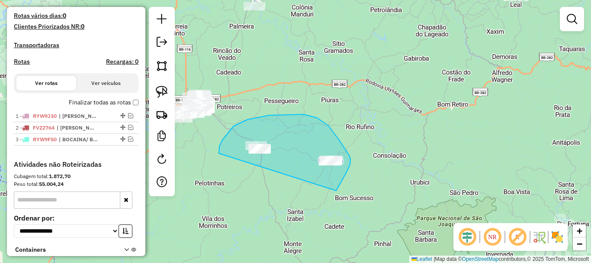
drag, startPoint x: 219, startPoint y: 149, endPoint x: 323, endPoint y: 189, distance: 111.6
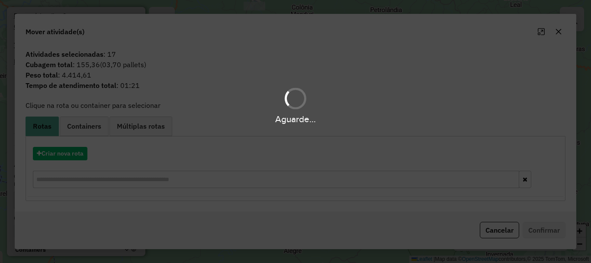
click at [75, 157] on div "Aguarde..." at bounding box center [295, 131] width 591 height 263
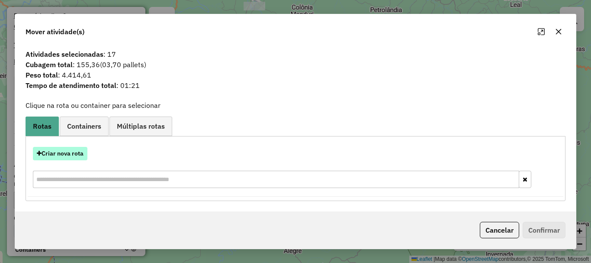
click at [77, 155] on button "Criar nova rota" at bounding box center [60, 153] width 55 height 13
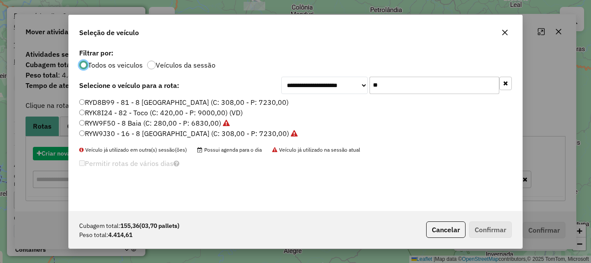
scroll to position [5, 3]
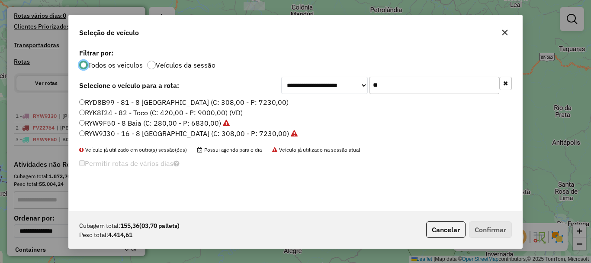
click at [387, 85] on input "**" at bounding box center [435, 85] width 130 height 17
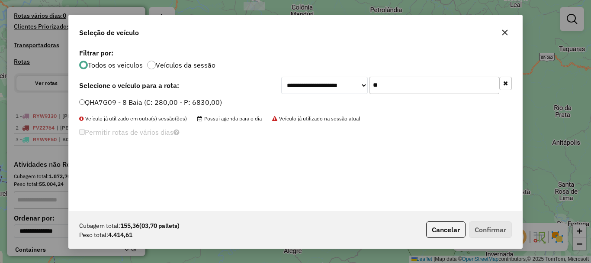
type input "**"
click at [94, 99] on label "QHA7G09 - 8 Baia (C: 280,00 - P: 6830,00)" at bounding box center [150, 102] width 143 height 10
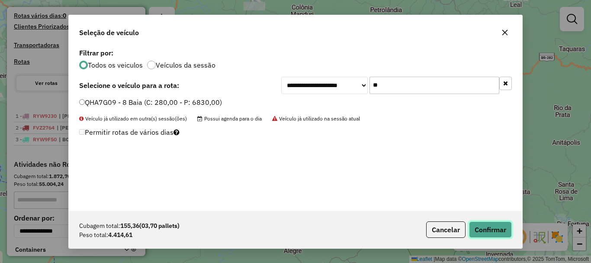
click at [482, 223] on button "Confirmar" at bounding box center [490, 229] width 43 height 16
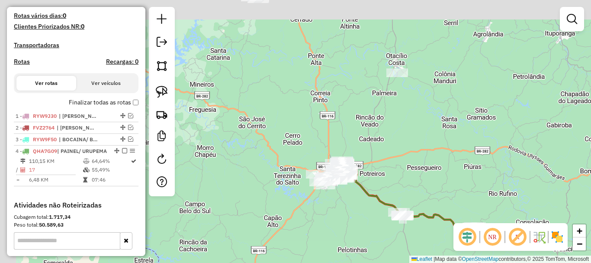
drag, startPoint x: 297, startPoint y: 98, endPoint x: 271, endPoint y: 125, distance: 37.4
click at [424, 155] on div "Janela de atendimento Grade de atendimento Capacidade Transportadoras Veículos …" at bounding box center [295, 131] width 591 height 263
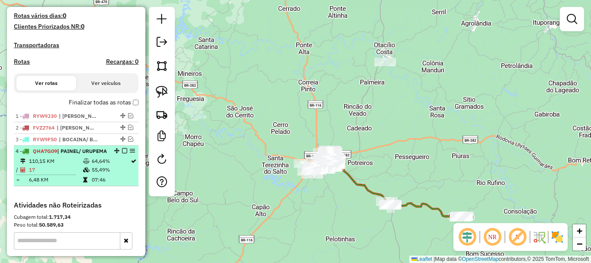
drag, startPoint x: 121, startPoint y: 157, endPoint x: 211, endPoint y: 145, distance: 90.9
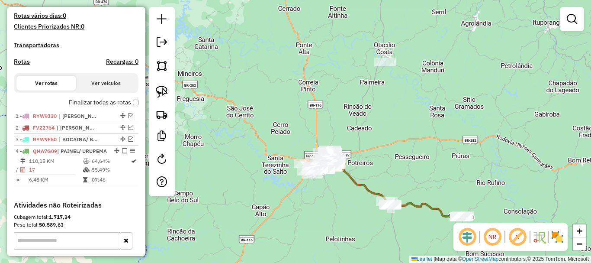
click at [122, 153] on em at bounding box center [124, 150] width 5 height 5
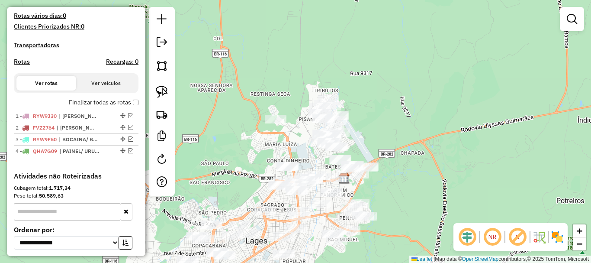
drag, startPoint x: 383, startPoint y: 168, endPoint x: 369, endPoint y: 144, distance: 27.8
click at [369, 144] on div "Janela de atendimento Grade de atendimento Capacidade Transportadoras Veículos …" at bounding box center [295, 131] width 591 height 263
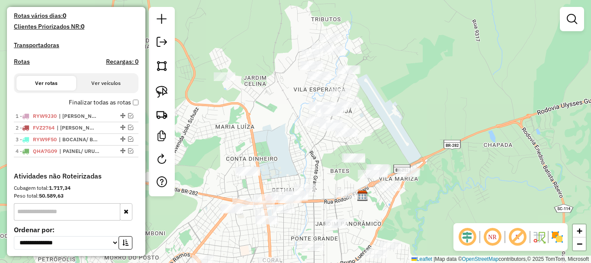
drag, startPoint x: 357, startPoint y: 145, endPoint x: 391, endPoint y: 143, distance: 33.9
click at [400, 143] on div "Janela de atendimento Grade de atendimento Capacidade Transportadoras Veículos …" at bounding box center [295, 131] width 591 height 263
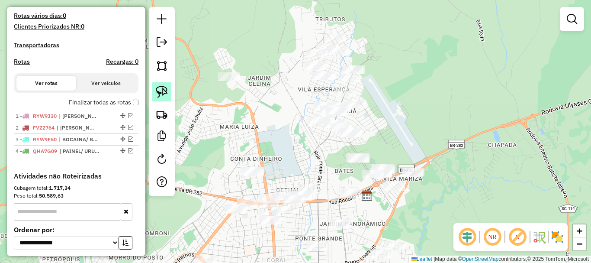
click at [169, 95] on link at bounding box center [161, 91] width 19 height 19
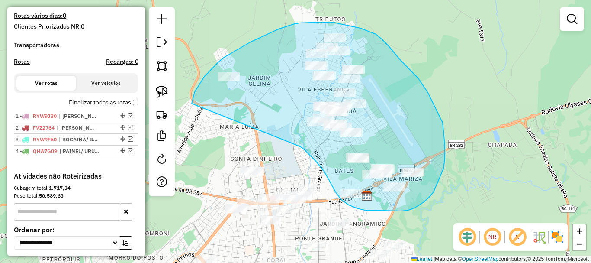
drag, startPoint x: 192, startPoint y: 103, endPoint x: 275, endPoint y: 136, distance: 89.8
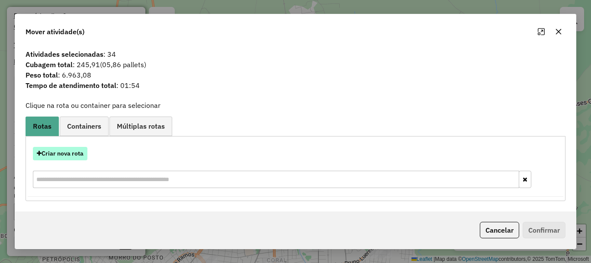
click at [77, 150] on button "Criar nova rota" at bounding box center [60, 153] width 55 height 13
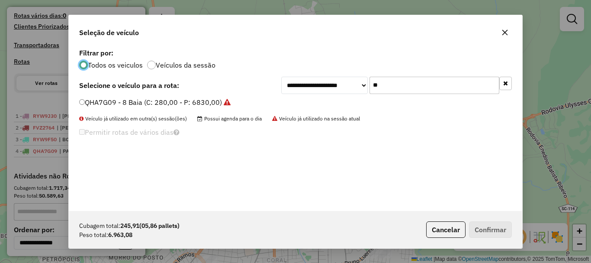
click at [408, 83] on input "**" at bounding box center [435, 85] width 130 height 17
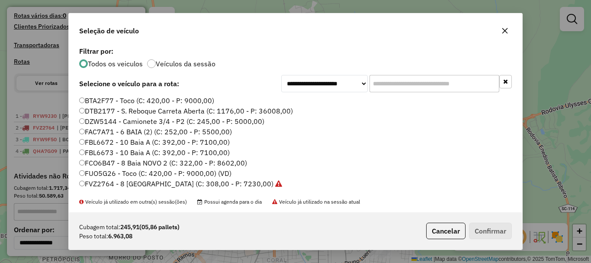
click at [405, 84] on input "text" at bounding box center [435, 83] width 130 height 17
click at [387, 88] on input "text" at bounding box center [435, 83] width 130 height 17
click at [410, 85] on input "text" at bounding box center [435, 83] width 130 height 17
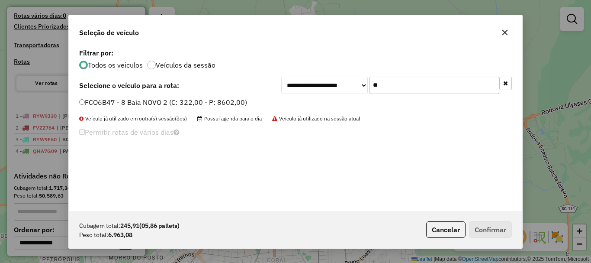
type input "**"
click at [95, 96] on div "**********" at bounding box center [296, 128] width 454 height 165
click at [106, 102] on label "FCO6B47 - 8 Baia NOVO 2 (C: 322,00 - P: 8602,00)" at bounding box center [163, 102] width 168 height 10
drag, startPoint x: 92, startPoint y: 106, endPoint x: 98, endPoint y: 105, distance: 6.1
click at [92, 106] on label "FCO6B47 - 8 Baia NOVO 2 (C: 322,00 - P: 8602,00)" at bounding box center [163, 102] width 168 height 10
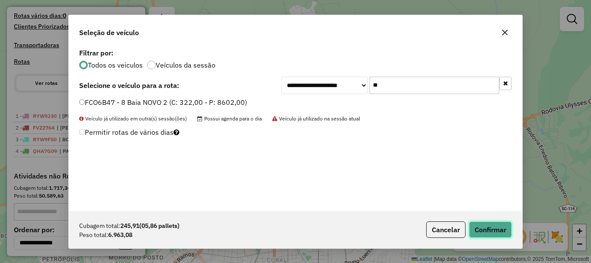
click at [479, 225] on button "Confirmar" at bounding box center [490, 229] width 43 height 16
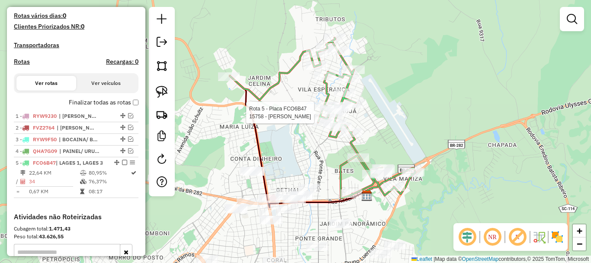
select select "*********"
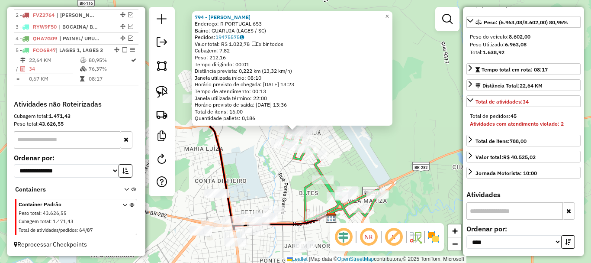
scroll to position [130, 0]
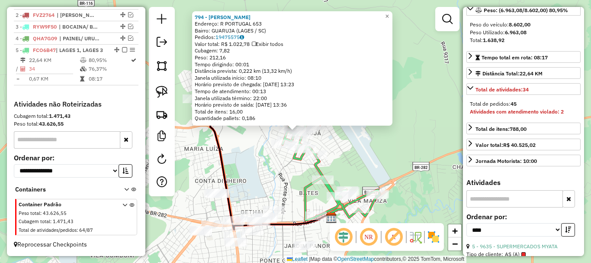
click at [568, 222] on label "Ordenar por:" at bounding box center [524, 216] width 114 height 10
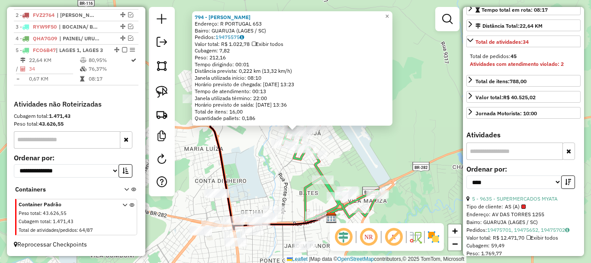
scroll to position [216, 0]
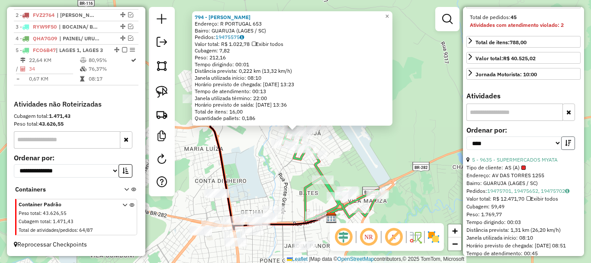
click at [562, 150] on button "button" at bounding box center [569, 142] width 14 height 13
click at [549, 163] on link "5 - 9635 - SUPERMERCADOS MYATA" at bounding box center [515, 159] width 86 height 6
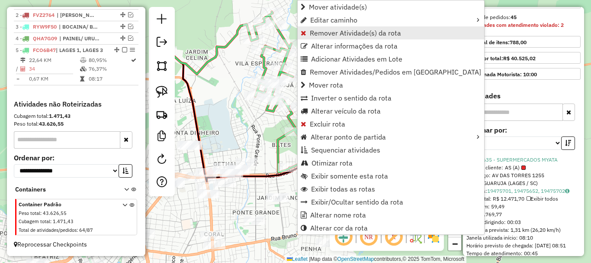
click at [329, 34] on span "Remover Atividade(s) da rota" at bounding box center [355, 32] width 91 height 7
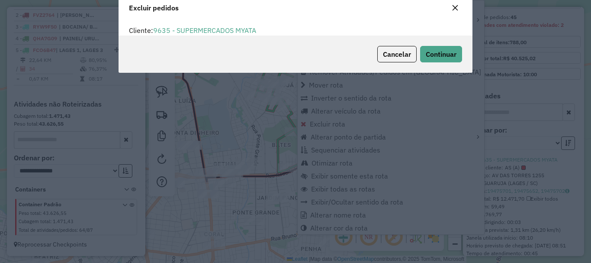
scroll to position [5, 3]
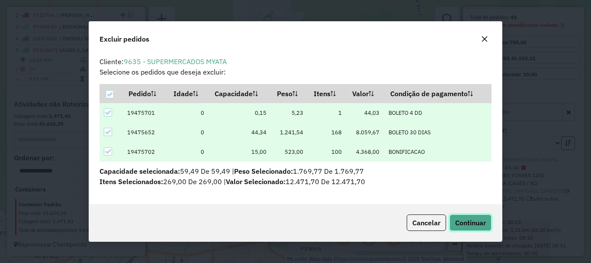
click at [455, 223] on span "Continuar" at bounding box center [470, 222] width 31 height 9
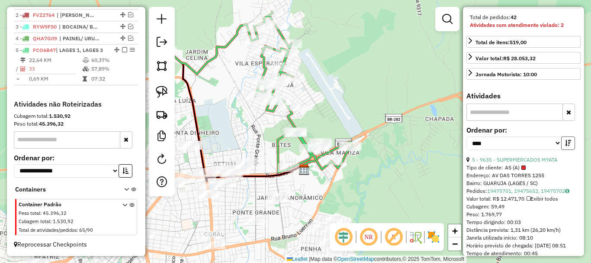
click at [571, 150] on button "button" at bounding box center [569, 142] width 14 height 13
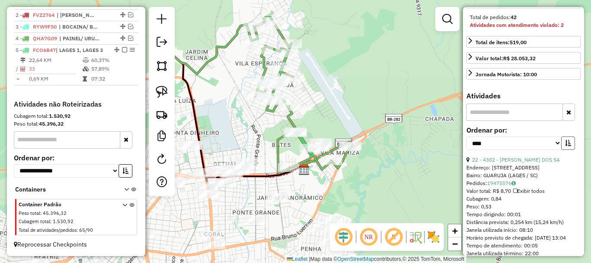
click at [571, 150] on button "button" at bounding box center [569, 142] width 14 height 13
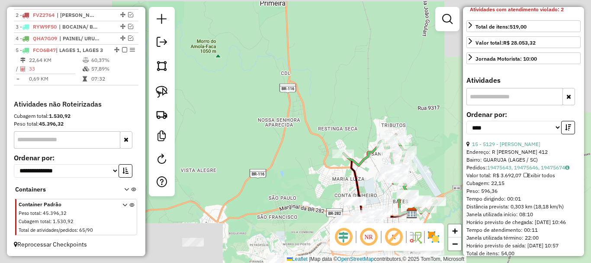
scroll to position [303, 0]
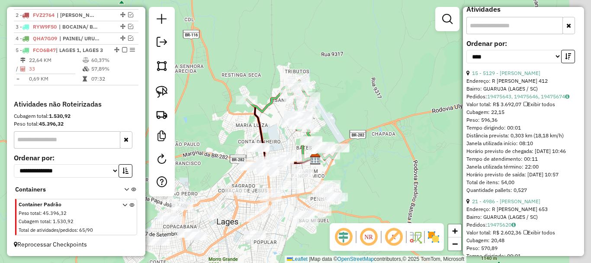
drag, startPoint x: 384, startPoint y: 101, endPoint x: 295, endPoint y: 48, distance: 103.5
click at [295, 48] on div "Janela de atendimento Grade de atendimento Capacidade Transportadoras Veículos …" at bounding box center [295, 131] width 591 height 263
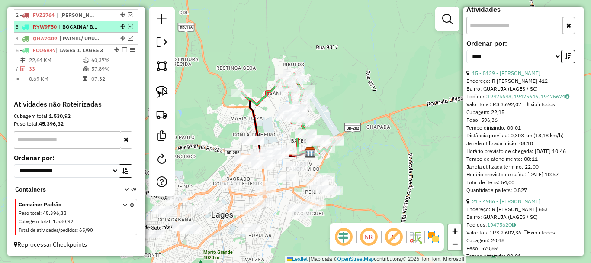
click at [122, 51] on em at bounding box center [124, 49] width 5 height 5
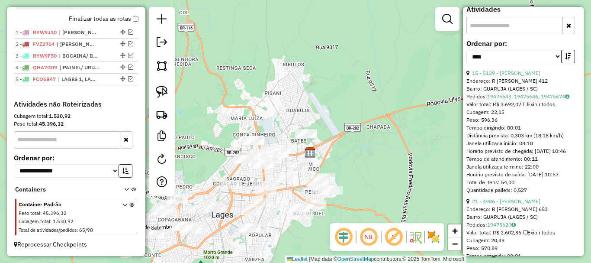
scroll to position [315, 0]
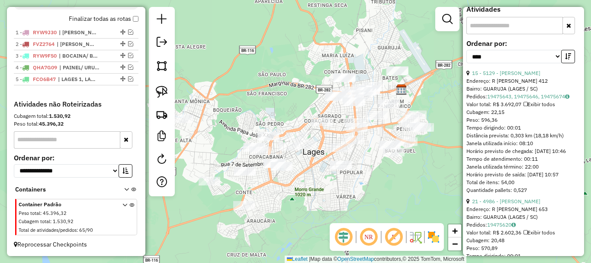
drag, startPoint x: 301, startPoint y: 86, endPoint x: 358, endPoint y: 55, distance: 64.7
click at [362, 46] on div "Janela de atendimento Grade de atendimento Capacidade Transportadoras Veículos …" at bounding box center [295, 131] width 591 height 263
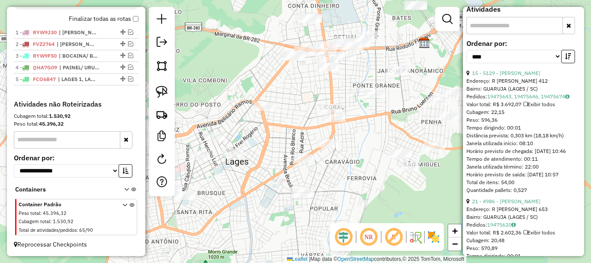
drag, startPoint x: 379, startPoint y: 125, endPoint x: 339, endPoint y: 119, distance: 39.9
click at [339, 120] on div "Janela de atendimento Grade de atendimento Capacidade Transportadoras Veículos …" at bounding box center [295, 131] width 591 height 263
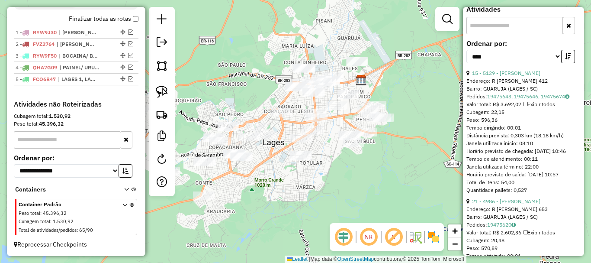
drag, startPoint x: 339, startPoint y: 122, endPoint x: 324, endPoint y: 131, distance: 17.2
click at [324, 131] on div "Janela de atendimento Grade de atendimento Capacidade Transportadoras Veículos …" at bounding box center [295, 131] width 591 height 263
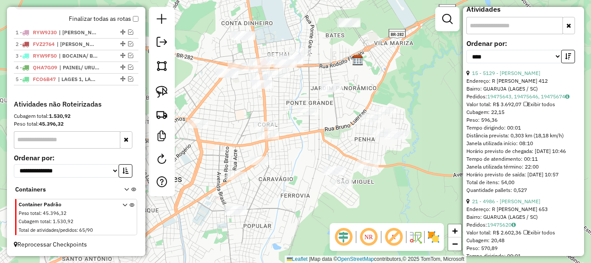
drag, startPoint x: 339, startPoint y: 129, endPoint x: 324, endPoint y: 145, distance: 22.1
click at [324, 146] on div "Janela de atendimento Grade de atendimento Capacidade Transportadoras Veículos …" at bounding box center [295, 131] width 591 height 263
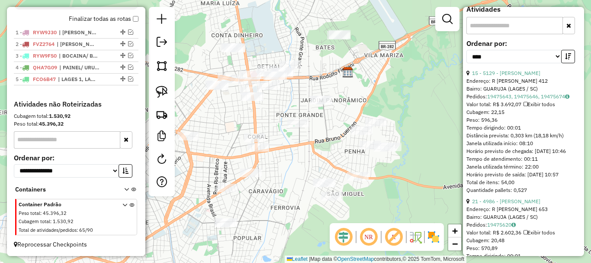
click at [326, 147] on div "Janela de atendimento Grade de atendimento Capacidade Transportadoras Veículos …" at bounding box center [295, 131] width 591 height 263
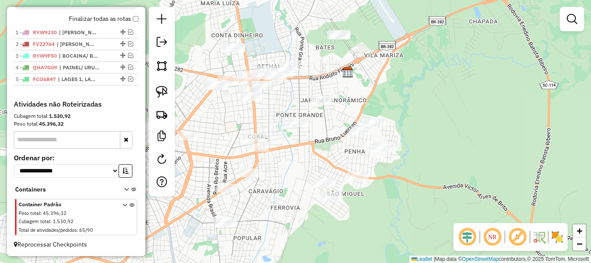
drag, startPoint x: 166, startPoint y: 92, endPoint x: 190, endPoint y: 108, distance: 29.1
click at [166, 91] on img at bounding box center [162, 92] width 12 height 12
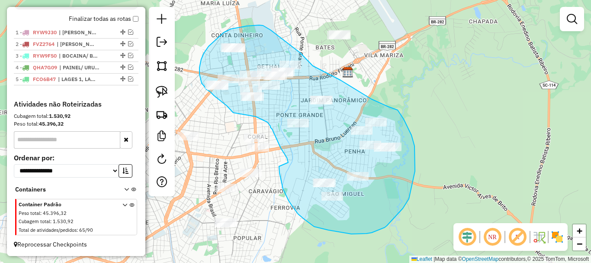
drag, startPoint x: 288, startPoint y: 162, endPoint x: 281, endPoint y: 160, distance: 7.8
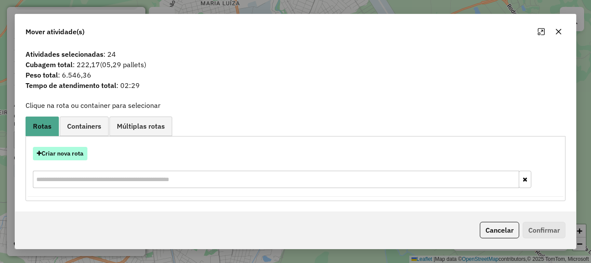
click at [53, 152] on button "Criar nova rota" at bounding box center [60, 153] width 55 height 13
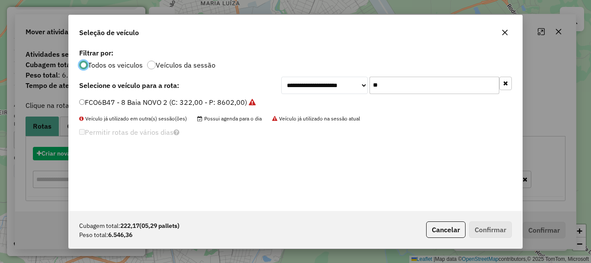
scroll to position [5, 3]
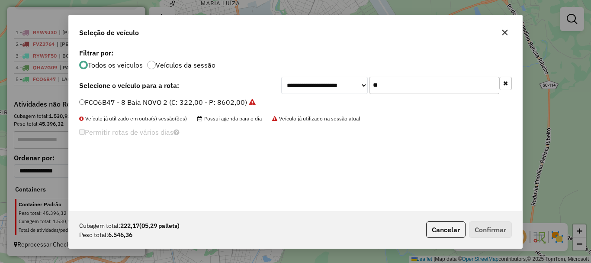
click at [438, 84] on input "**" at bounding box center [435, 85] width 130 height 17
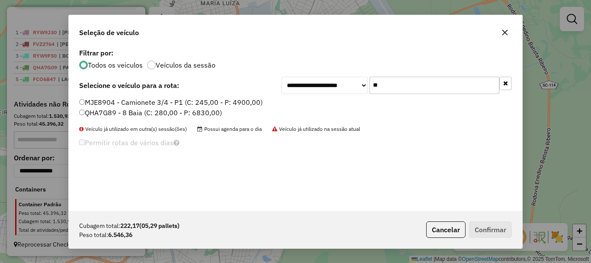
type input "**"
drag, startPoint x: 94, startPoint y: 109, endPoint x: 169, endPoint y: 117, distance: 75.4
click at [97, 109] on label "QHA7G89 - 8 Baia (C: 280,00 - P: 6830,00)" at bounding box center [150, 112] width 143 height 10
click at [499, 235] on button "Confirmar" at bounding box center [490, 229] width 43 height 16
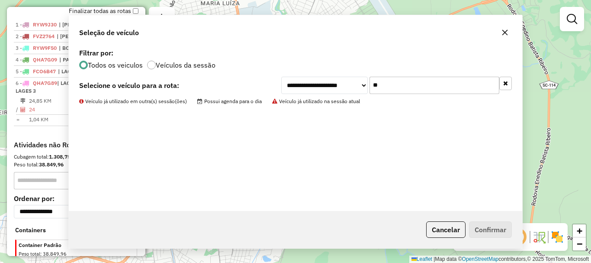
scroll to position [344, 0]
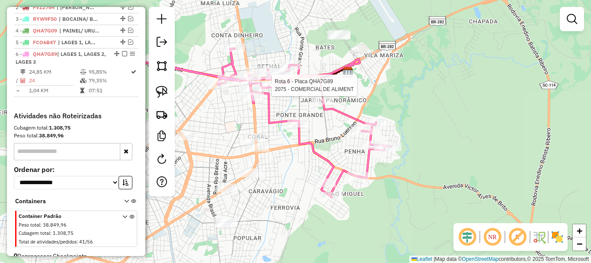
select select "*********"
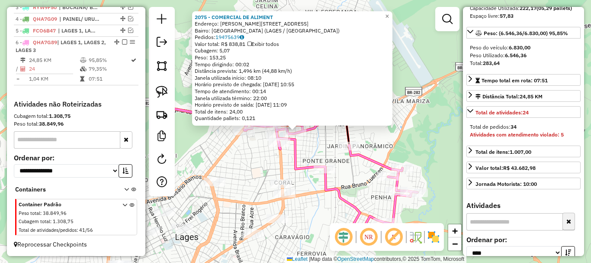
scroll to position [216, 0]
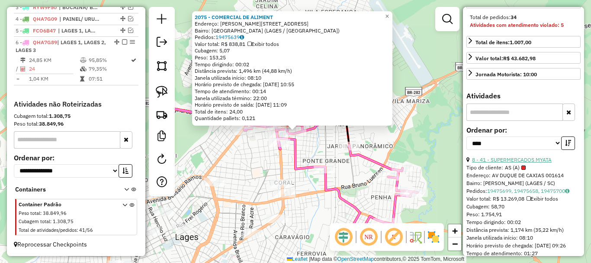
click at [543, 163] on link "8 - 41 - SUPERMERCADOS MYATA" at bounding box center [512, 159] width 80 height 6
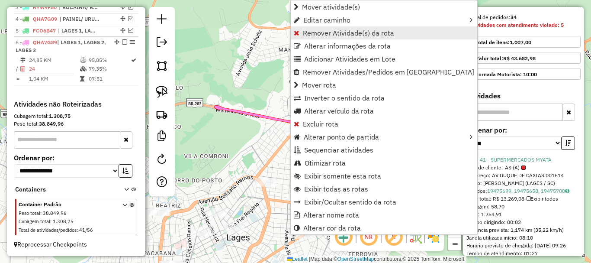
click at [314, 30] on span "Remover Atividade(s) da rota" at bounding box center [348, 32] width 91 height 7
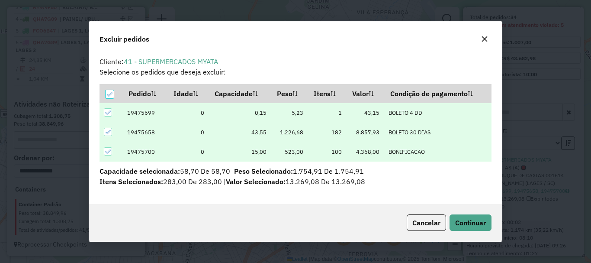
scroll to position [0, 0]
click at [482, 219] on span "Continuar" at bounding box center [470, 222] width 31 height 9
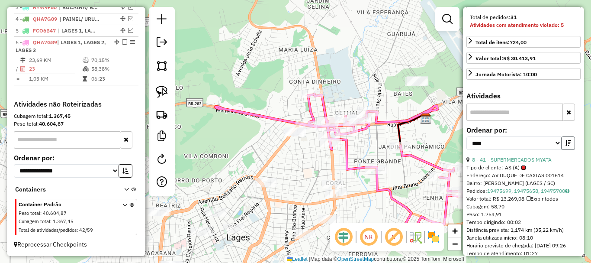
click at [568, 146] on icon "button" at bounding box center [568, 143] width 6 height 6
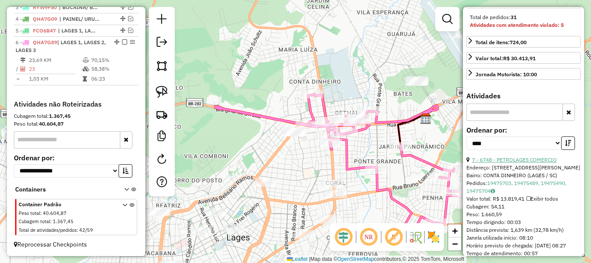
click at [533, 163] on link "7 - 6748 - PETROLAGES COMERCIO" at bounding box center [514, 159] width 85 height 6
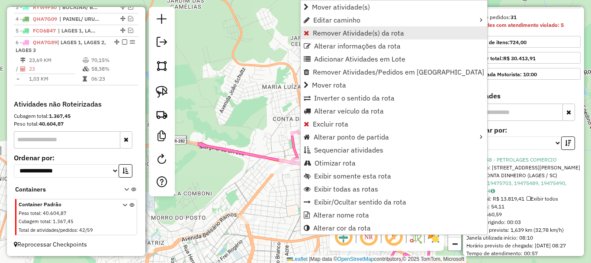
click at [323, 36] on span "Remover Atividade(s) da rota" at bounding box center [358, 32] width 91 height 7
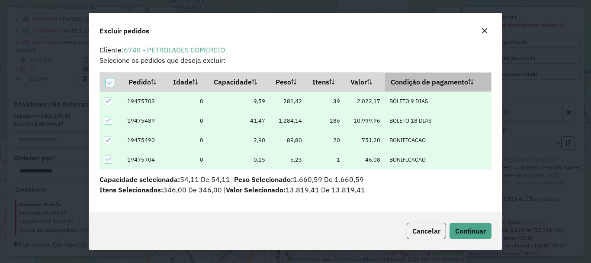
scroll to position [3, 0]
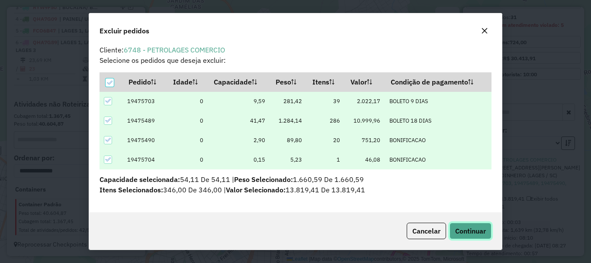
click at [464, 232] on span "Continuar" at bounding box center [470, 230] width 31 height 9
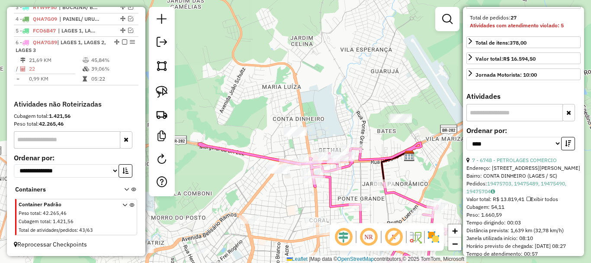
scroll to position [216, 0]
click at [566, 146] on icon "button" at bounding box center [568, 143] width 6 height 6
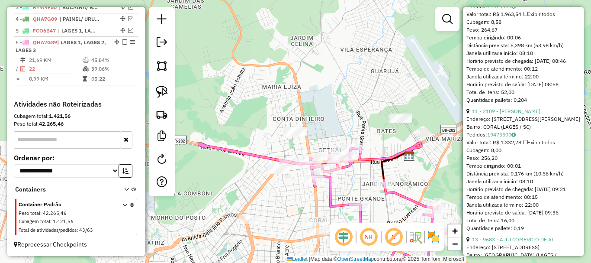
scroll to position [606, 0]
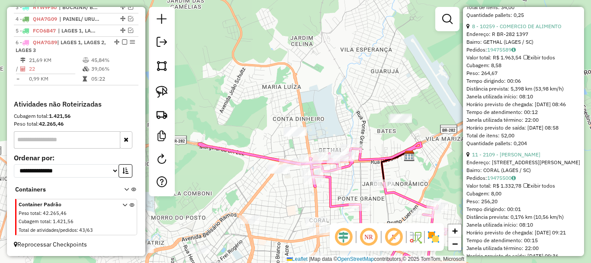
click at [529, 29] on link "8 - 10259 - COMERCIO DE ALIMENTO" at bounding box center [517, 26] width 90 height 6
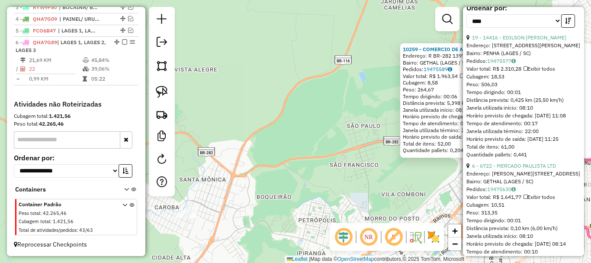
scroll to position [346, 0]
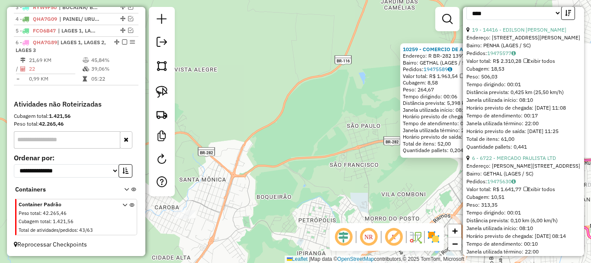
click at [396, 166] on div "10259 - COMERCIO DE ALIMENTO Endereço: R BR-282 1397 Bairro: GETHAL (LAGES / SC…" at bounding box center [295, 131] width 591 height 263
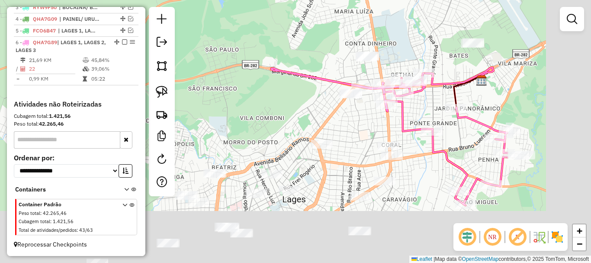
drag, startPoint x: 413, startPoint y: 184, endPoint x: 275, endPoint y: 106, distance: 159.0
click at [268, 106] on div "Janela de atendimento Grade de atendimento Capacidade Transportadoras Veículos …" at bounding box center [295, 131] width 591 height 263
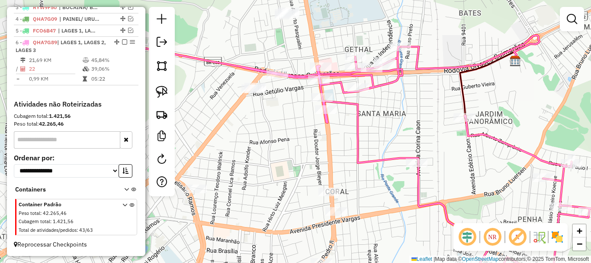
drag, startPoint x: 394, startPoint y: 121, endPoint x: 410, endPoint y: 134, distance: 20.3
click at [412, 138] on div "Janela de atendimento Grade de atendimento Capacidade Transportadoras Veículos …" at bounding box center [295, 131] width 591 height 263
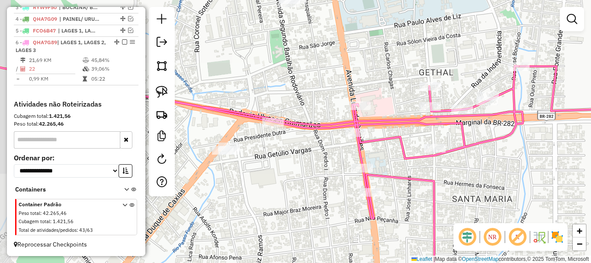
drag, startPoint x: 379, startPoint y: 113, endPoint x: 410, endPoint y: 144, distance: 44.4
click at [410, 144] on div "Janela de atendimento Grade de atendimento Capacidade Transportadoras Veículos …" at bounding box center [295, 131] width 591 height 263
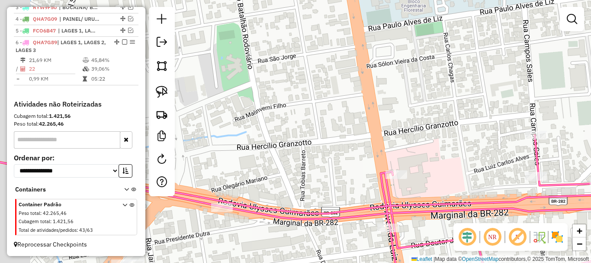
drag, startPoint x: 384, startPoint y: 90, endPoint x: 417, endPoint y: 156, distance: 73.8
click at [417, 156] on div "Janela de atendimento Grade de atendimento Capacidade Transportadoras Veículos …" at bounding box center [295, 131] width 591 height 263
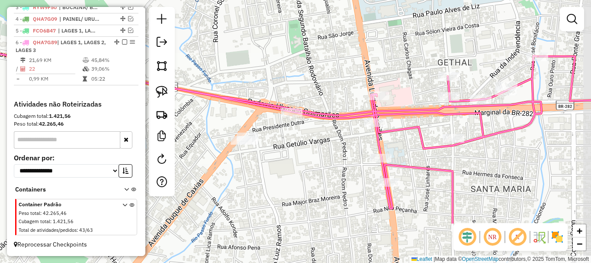
drag, startPoint x: 427, startPoint y: 142, endPoint x: 402, endPoint y: 77, distance: 70.4
click at [401, 77] on div "Janela de atendimento Grade de atendimento Capacidade Transportadoras Veículos …" at bounding box center [295, 131] width 591 height 263
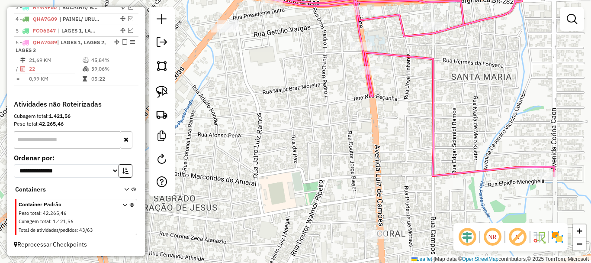
drag, startPoint x: 434, startPoint y: 190, endPoint x: 416, endPoint y: 82, distance: 109.8
click at [416, 82] on div "Janela de atendimento Grade de atendimento Capacidade Transportadoras Veículos …" at bounding box center [295, 131] width 591 height 263
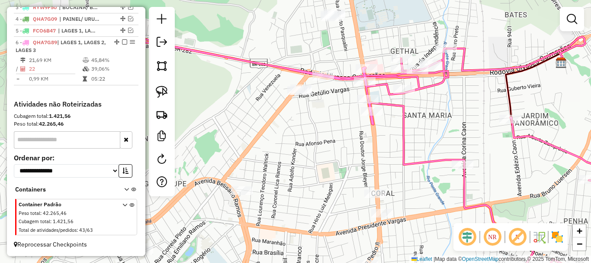
drag, startPoint x: 458, startPoint y: 93, endPoint x: 444, endPoint y: 115, distance: 25.5
click at [438, 121] on div "Janela de atendimento Grade de atendimento Capacidade Transportadoras Veículos …" at bounding box center [295, 131] width 591 height 263
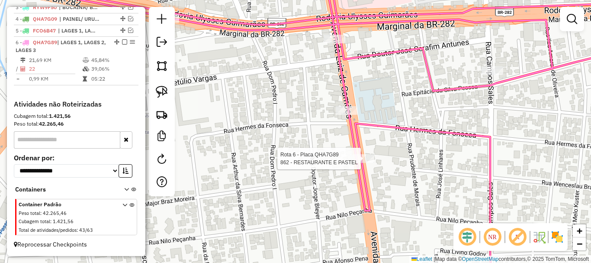
select select "*********"
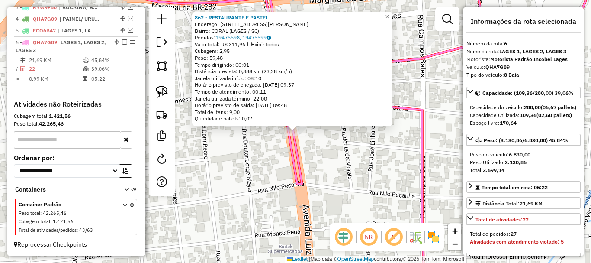
click at [337, 158] on div "862 - RESTAURANTE E PASTEL Endereço: AV LUIZ DE CAMOES 1116 Bairro: CORAL (LAGE…" at bounding box center [295, 131] width 591 height 263
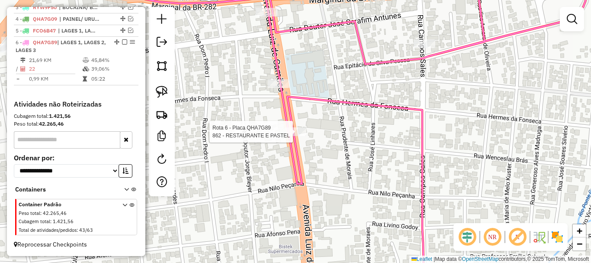
select select "*********"
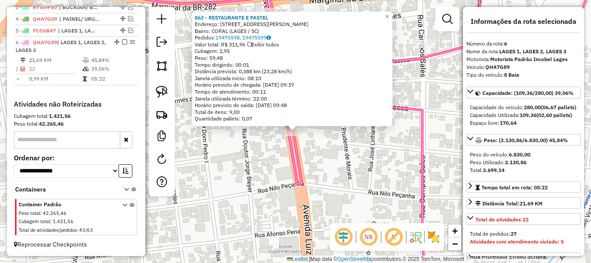
drag, startPoint x: 331, startPoint y: 142, endPoint x: 333, endPoint y: 147, distance: 5.6
click at [331, 142] on div "862 - RESTAURANTE E PASTEL Endereço: AV LUIZ DE CAMOES 1116 Bairro: CORAL (LAGE…" at bounding box center [295, 131] width 591 height 263
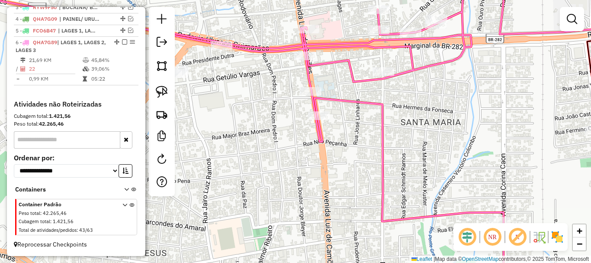
drag, startPoint x: 351, startPoint y: 157, endPoint x: 365, endPoint y: 118, distance: 41.2
click at [362, 120] on div "Janela de atendimento Grade de atendimento Capacidade Transportadoras Veículos …" at bounding box center [295, 131] width 591 height 263
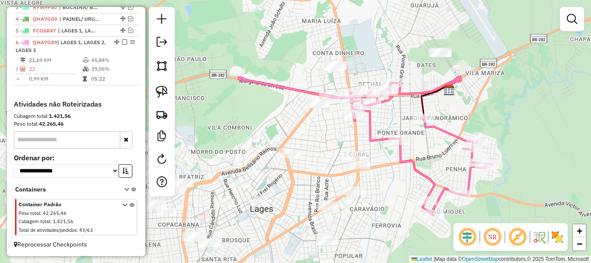
drag, startPoint x: 404, startPoint y: 124, endPoint x: 392, endPoint y: 128, distance: 12.6
click at [392, 127] on div "Janela de atendimento Grade de atendimento Capacidade Transportadoras Veículos …" at bounding box center [295, 131] width 591 height 263
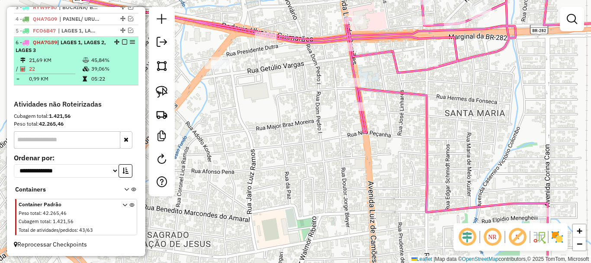
click at [122, 42] on em at bounding box center [124, 41] width 5 height 5
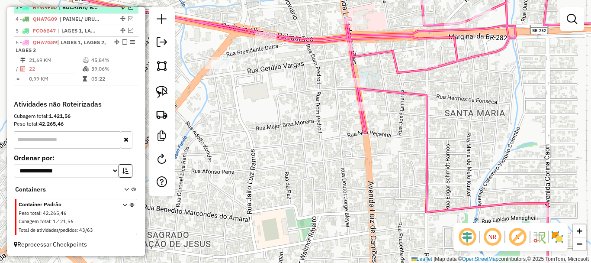
scroll to position [327, 0]
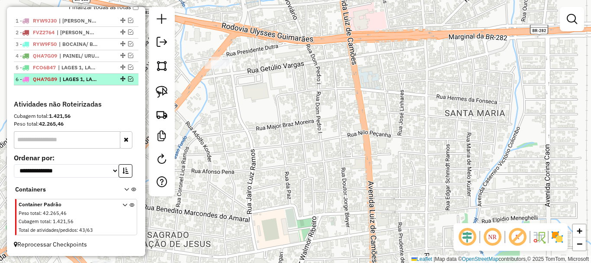
click at [82, 76] on span "| LAGES 1, LAGES 2, LAGES 3" at bounding box center [79, 79] width 40 height 8
select select "*********"
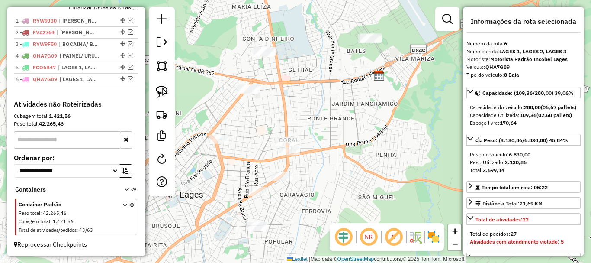
click at [345, 139] on div "Janela de atendimento Grade de atendimento Capacidade Transportadoras Veículos …" at bounding box center [295, 131] width 591 height 263
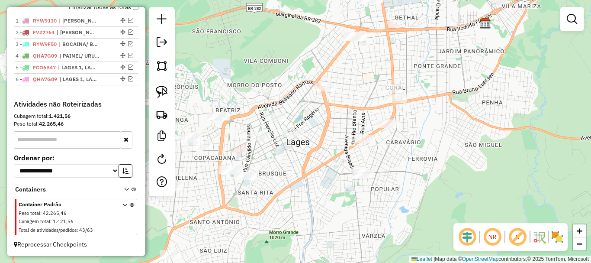
drag, startPoint x: 278, startPoint y: 118, endPoint x: 390, endPoint y: 62, distance: 125.1
click at [415, 55] on div "Janela de atendimento Grade de atendimento Capacidade Transportadoras Veículos …" at bounding box center [295, 131] width 591 height 263
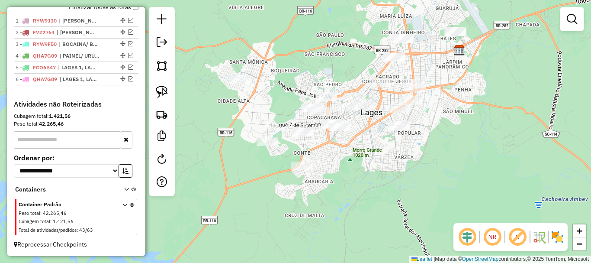
drag, startPoint x: 359, startPoint y: 158, endPoint x: 373, endPoint y: 144, distance: 19.3
click at [375, 150] on div "Janela de atendimento Grade de atendimento Capacidade Transportadoras Veículos …" at bounding box center [295, 131] width 591 height 263
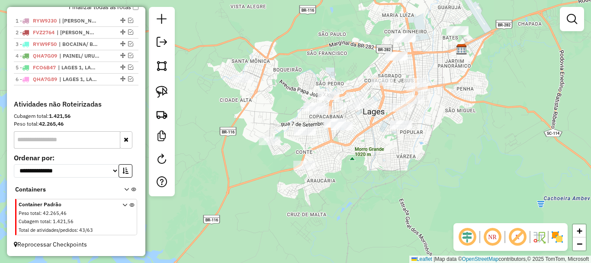
drag, startPoint x: 375, startPoint y: 144, endPoint x: 381, endPoint y: 147, distance: 6.2
click at [381, 147] on div "Janela de atendimento Grade de atendimento Capacidade Transportadoras Veículos …" at bounding box center [295, 131] width 591 height 263
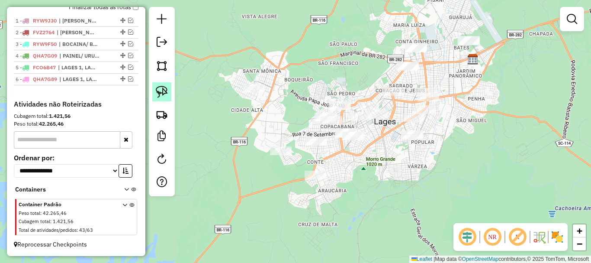
drag, startPoint x: 160, startPoint y: 92, endPoint x: 165, endPoint y: 94, distance: 5.1
click at [161, 92] on img at bounding box center [162, 92] width 12 height 12
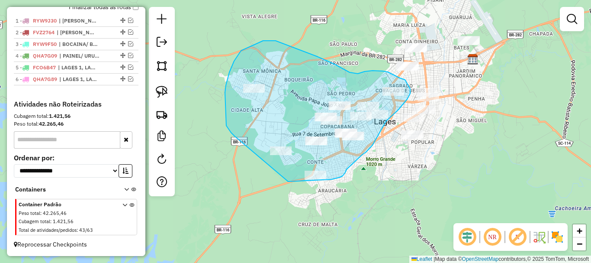
drag, startPoint x: 226, startPoint y: 109, endPoint x: 272, endPoint y: 174, distance: 80.4
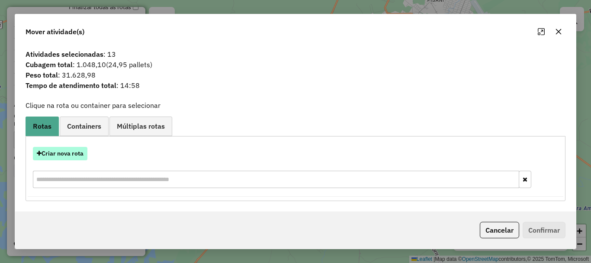
click at [76, 155] on button "Criar nova rota" at bounding box center [60, 153] width 55 height 13
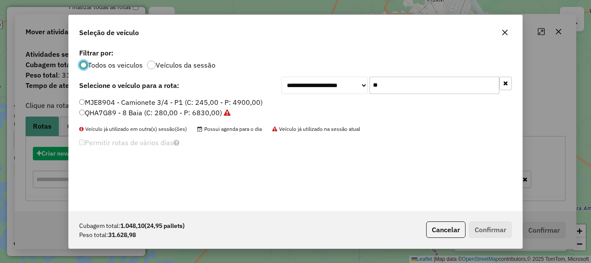
scroll to position [5, 3]
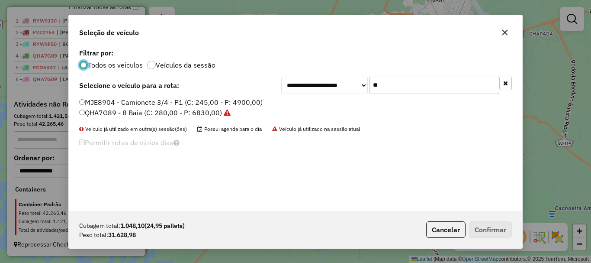
click at [388, 86] on input "**" at bounding box center [435, 85] width 130 height 17
click at [505, 30] on icon "button" at bounding box center [505, 32] width 7 height 7
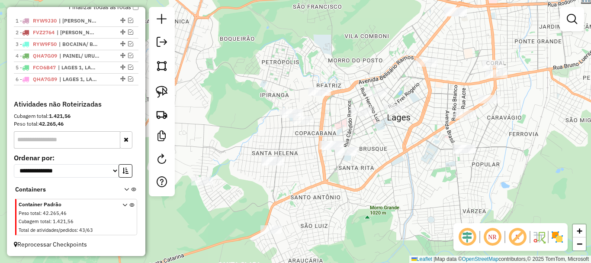
drag, startPoint x: 372, startPoint y: 138, endPoint x: 300, endPoint y: 157, distance: 74.8
click at [305, 156] on div "Janela de atendimento Grade de atendimento Capacidade Transportadoras Veículos …" at bounding box center [295, 131] width 591 height 263
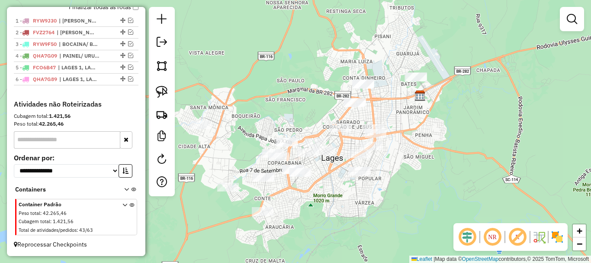
drag, startPoint x: 416, startPoint y: 101, endPoint x: 390, endPoint y: 131, distance: 39.6
click at [391, 131] on div "Janela de atendimento Grade de atendimento Capacidade Transportadoras Veículos …" at bounding box center [295, 131] width 591 height 263
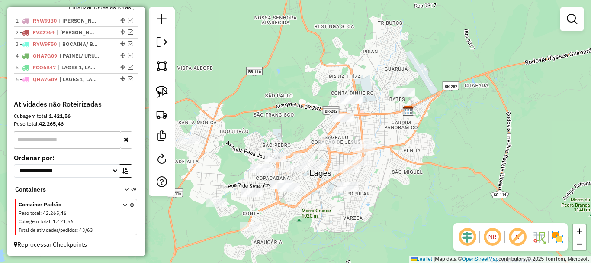
drag, startPoint x: 349, startPoint y: 54, endPoint x: 382, endPoint y: 171, distance: 121.7
click at [380, 166] on div "Janela de atendimento Grade de atendimento Capacidade Transportadoras Veículos …" at bounding box center [295, 131] width 591 height 263
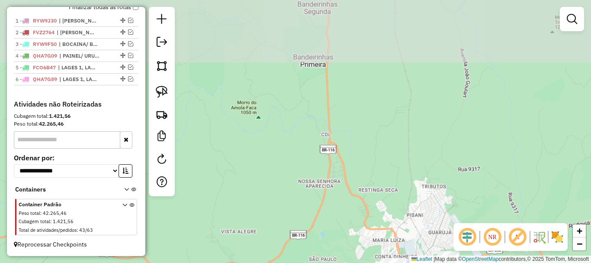
drag, startPoint x: 328, startPoint y: 125, endPoint x: 299, endPoint y: 90, distance: 45.1
click at [349, 204] on div "Janela de atendimento Grade de atendimento Capacidade Transportadoras Veículos …" at bounding box center [295, 131] width 591 height 263
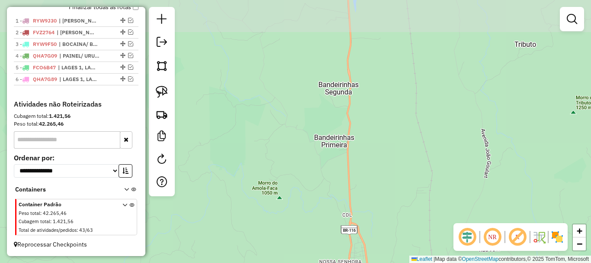
drag, startPoint x: 293, startPoint y: 119, endPoint x: 310, endPoint y: 180, distance: 62.5
click at [310, 180] on div "Janela de atendimento Grade de atendimento Capacidade Transportadoras Veículos …" at bounding box center [295, 131] width 591 height 263
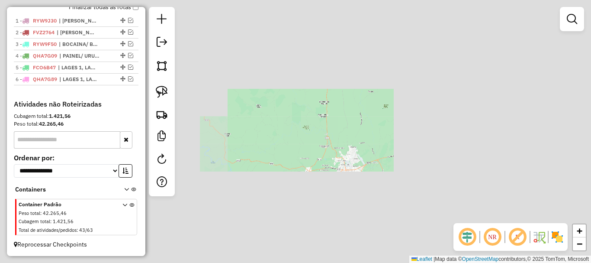
click at [323, 149] on div "Janela de atendimento Grade de atendimento Capacidade Transportadoras Veículos …" at bounding box center [295, 131] width 591 height 263
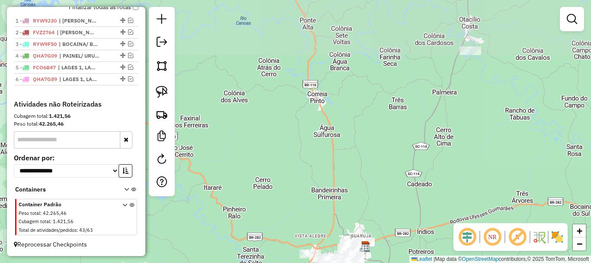
click at [323, 177] on div "Janela de atendimento Grade de atendimento Capacidade Transportadoras Veículos …" at bounding box center [295, 131] width 591 height 263
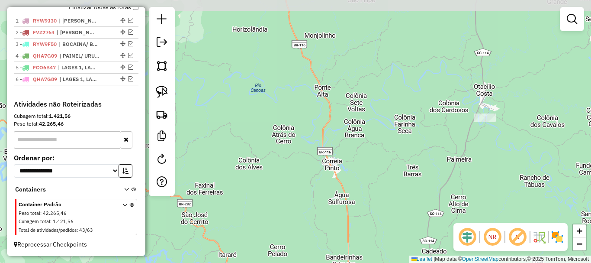
drag, startPoint x: 298, startPoint y: 102, endPoint x: 316, endPoint y: 123, distance: 28.0
click at [318, 134] on div "Janela de atendimento Grade de atendimento Capacidade Transportadoras Veículos …" at bounding box center [295, 131] width 591 height 263
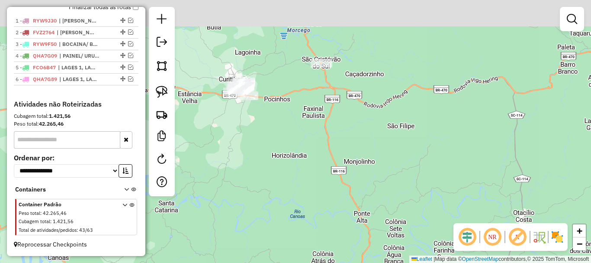
drag, startPoint x: 307, startPoint y: 85, endPoint x: 313, endPoint y: 130, distance: 45.4
click at [313, 130] on div "Janela de atendimento Grade de atendimento Capacidade Transportadoras Veículos …" at bounding box center [295, 131] width 591 height 263
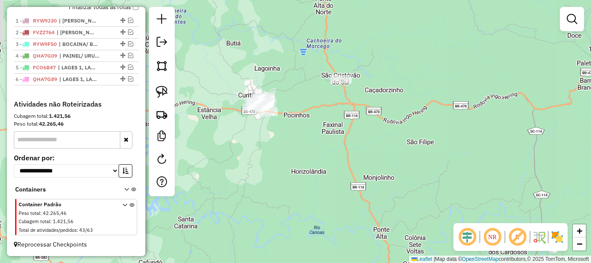
drag, startPoint x: 206, startPoint y: 110, endPoint x: 221, endPoint y: 130, distance: 25.6
click at [224, 135] on div "Janela de atendimento Grade de atendimento Capacidade Transportadoras Veículos …" at bounding box center [295, 131] width 591 height 263
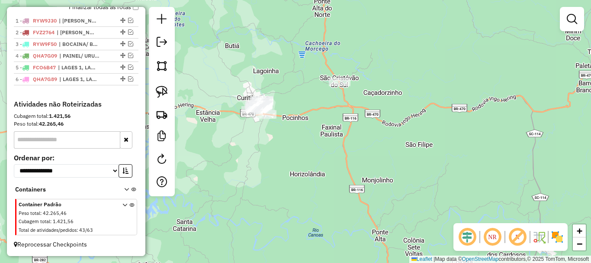
drag, startPoint x: 162, startPoint y: 87, endPoint x: 220, endPoint y: 120, distance: 66.4
click at [163, 87] on img at bounding box center [162, 92] width 12 height 12
drag, startPoint x: 229, startPoint y: 124, endPoint x: 259, endPoint y: 137, distance: 32.6
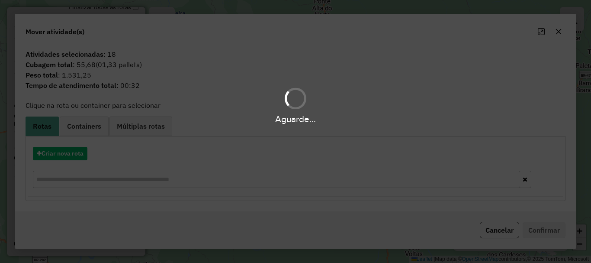
click at [77, 152] on hb-app "Aguarde... Pop-up bloqueado! Seu navegador bloqueou automáticamente a abertura …" at bounding box center [295, 131] width 591 height 263
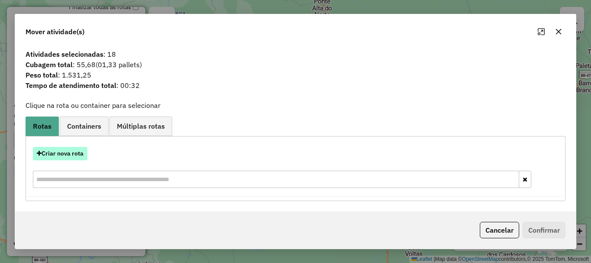
click at [77, 152] on button "Criar nova rota" at bounding box center [60, 153] width 55 height 13
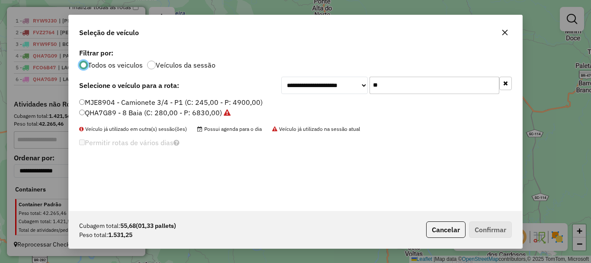
click at [392, 81] on input "**" at bounding box center [435, 85] width 130 height 17
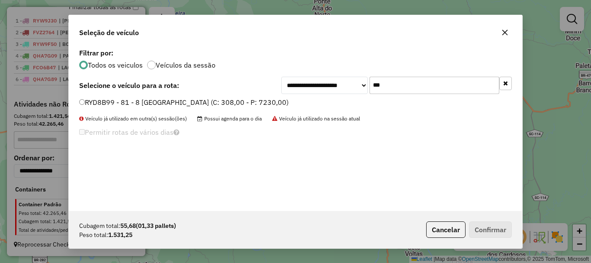
type input "***"
click at [87, 101] on label "RYD8B99 - 81 - 8 Baia NOVO (C: 308,00 - P: 7230,00)" at bounding box center [184, 102] width 210 height 10
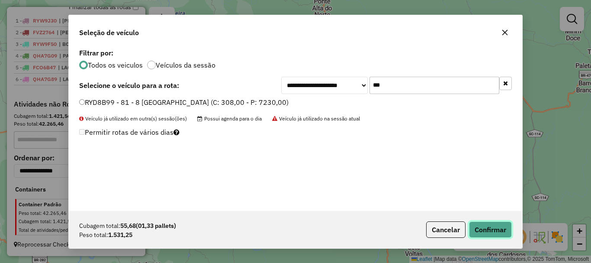
click at [476, 222] on button "Confirmar" at bounding box center [490, 229] width 43 height 16
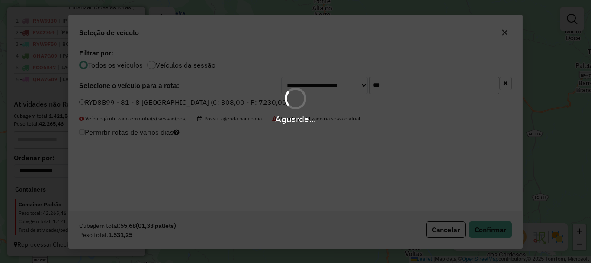
scroll to position [364, 0]
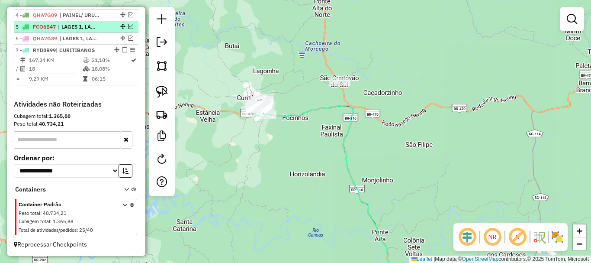
click at [123, 52] on em at bounding box center [124, 49] width 5 height 5
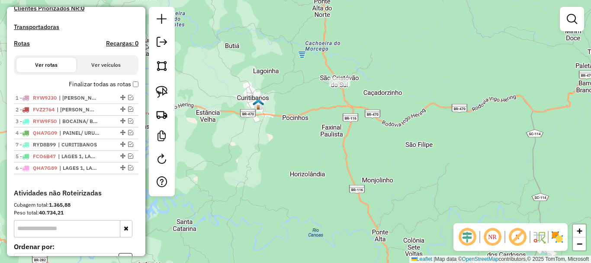
scroll to position [209, 0]
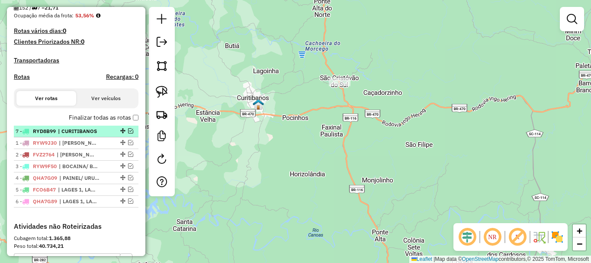
drag, startPoint x: 121, startPoint y: 79, endPoint x: 116, endPoint y: 142, distance: 62.5
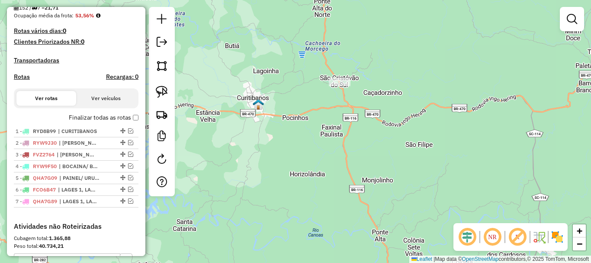
drag, startPoint x: 368, startPoint y: 150, endPoint x: 303, endPoint y: 34, distance: 132.5
click at [304, 39] on div "Janela de atendimento Grade de atendimento Capacidade Transportadoras Veículos …" at bounding box center [295, 131] width 591 height 263
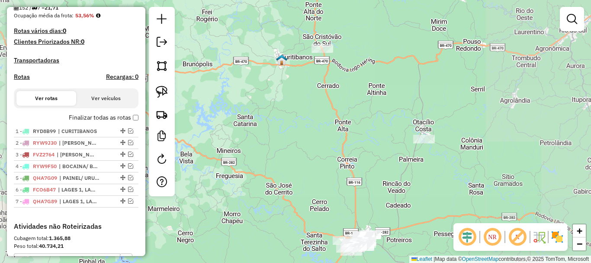
drag, startPoint x: 375, startPoint y: 120, endPoint x: 361, endPoint y: 66, distance: 56.1
click at [360, 68] on div "Janela de atendimento Grade de atendimento Capacidade Transportadoras Veículos …" at bounding box center [295, 131] width 591 height 263
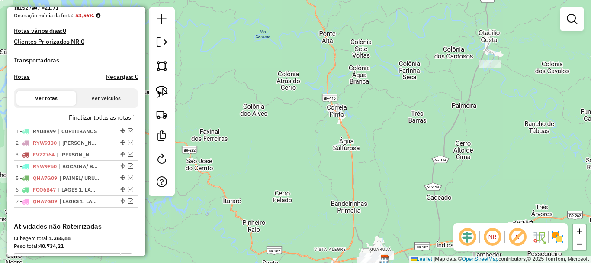
drag, startPoint x: 373, startPoint y: 204, endPoint x: 350, endPoint y: 94, distance: 112.3
click at [350, 100] on div "Janela de atendimento Grade de atendimento Capacidade Transportadoras Veículos …" at bounding box center [295, 131] width 591 height 263
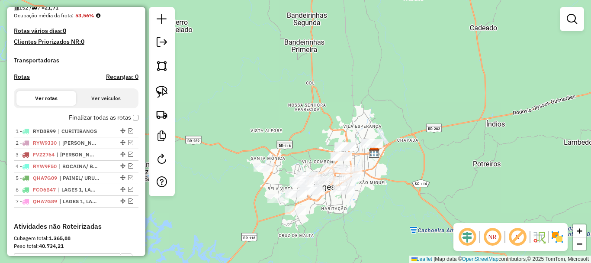
drag, startPoint x: 384, startPoint y: 181, endPoint x: 411, endPoint y: 124, distance: 63.5
click at [411, 125] on div "Janela de atendimento Grade de atendimento Capacidade Transportadoras Veículos …" at bounding box center [295, 131] width 591 height 263
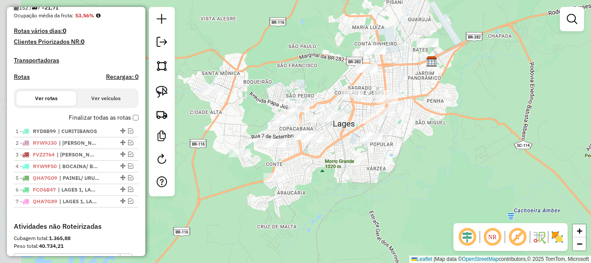
drag, startPoint x: 413, startPoint y: 158, endPoint x: 439, endPoint y: 155, distance: 25.7
click at [439, 157] on div "Janela de atendimento Grade de atendimento Capacidade Transportadoras Veículos …" at bounding box center [295, 131] width 591 height 263
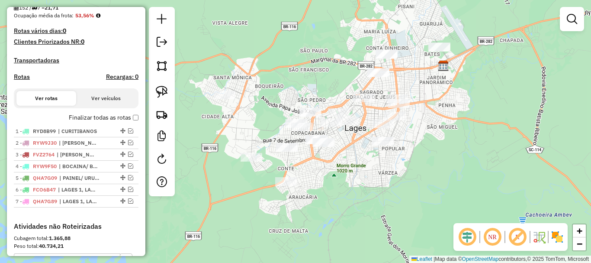
click at [426, 137] on div "Janela de atendimento Grade de atendimento Capacidade Transportadoras Veículos …" at bounding box center [295, 131] width 591 height 263
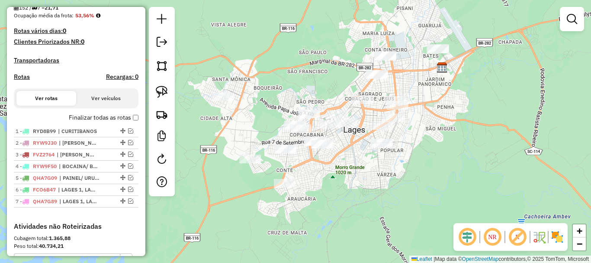
drag, startPoint x: 354, startPoint y: 155, endPoint x: 362, endPoint y: 141, distance: 16.0
click at [354, 154] on div "Janela de atendimento Grade de atendimento Capacidade Transportadoras Veículos …" at bounding box center [295, 131] width 591 height 263
drag, startPoint x: 429, startPoint y: 129, endPoint x: 410, endPoint y: 145, distance: 26.1
click at [410, 145] on div "Janela de atendimento Grade de atendimento Capacidade Transportadoras Veículos …" at bounding box center [295, 131] width 591 height 263
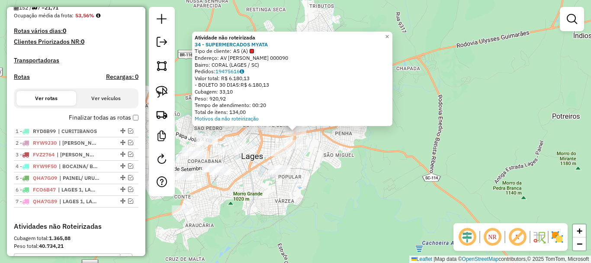
click at [330, 154] on div "Atividade não roteirizada 34 - SUPERMERCADOS MYATA Tipo de cliente: AS (A) Ende…" at bounding box center [295, 131] width 591 height 263
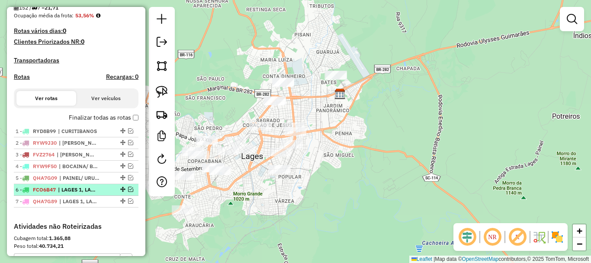
click at [128, 192] on em at bounding box center [130, 189] width 5 height 5
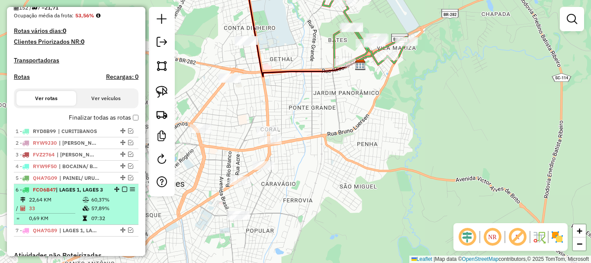
click at [123, 192] on em at bounding box center [124, 189] width 5 height 5
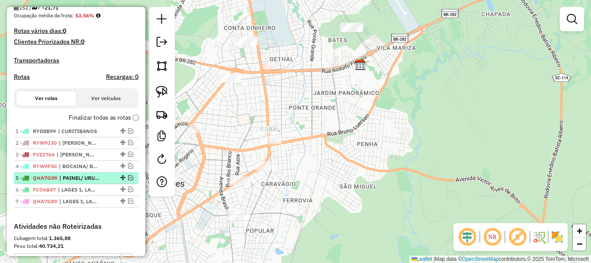
click at [128, 180] on em at bounding box center [130, 177] width 5 height 5
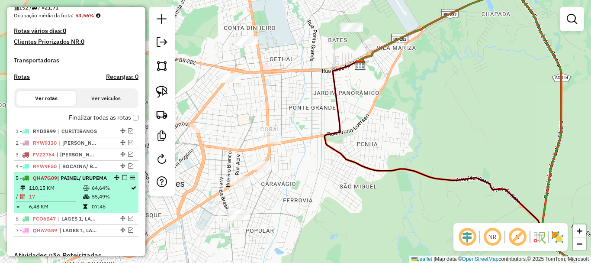
click at [122, 180] on em at bounding box center [124, 177] width 5 height 5
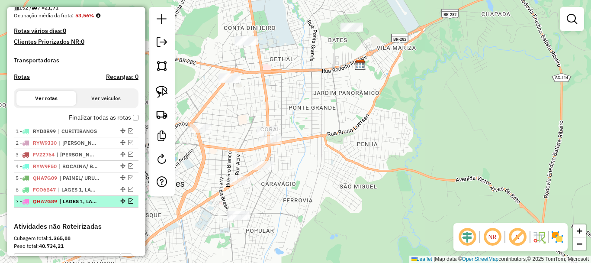
click at [129, 203] on em at bounding box center [130, 200] width 5 height 5
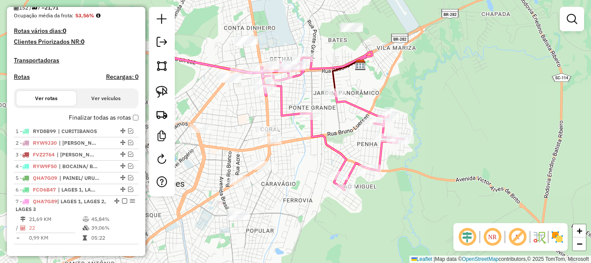
click at [265, 172] on div "Janela de atendimento Grade de atendimento Capacidade Transportadoras Veículos …" at bounding box center [295, 131] width 591 height 263
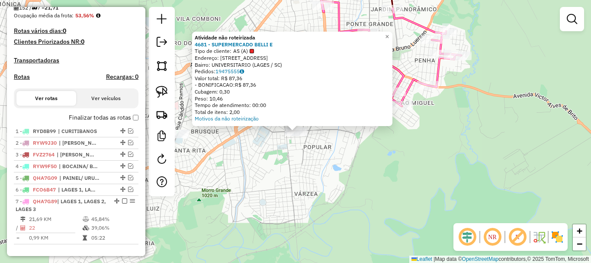
click at [281, 158] on div "Atividade não roteirizada 4681 - SUPERMERCADO BELLI E Tipo de cliente: AS (A) E…" at bounding box center [295, 131] width 591 height 263
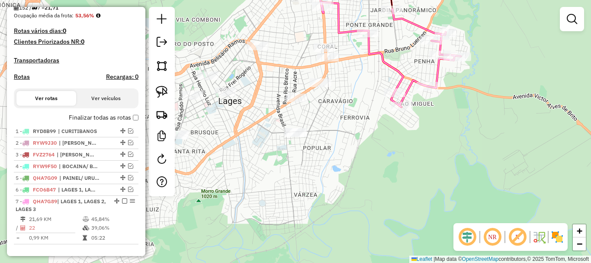
drag, startPoint x: 290, startPoint y: 152, endPoint x: 259, endPoint y: 185, distance: 45.0
click at [261, 184] on div "Janela de atendimento Grade de atendimento Capacidade Transportadoras Veículos …" at bounding box center [295, 131] width 591 height 263
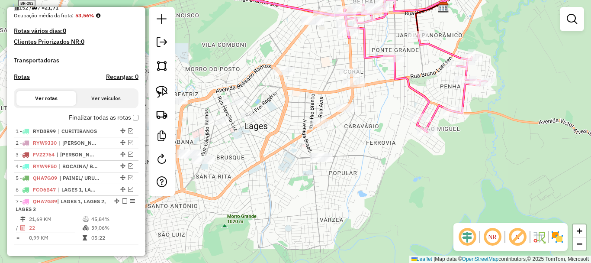
drag, startPoint x: 294, startPoint y: 145, endPoint x: 352, endPoint y: 137, distance: 57.6
click at [352, 138] on div "Janela de atendimento Grade de atendimento Capacidade Transportadoras Veículos …" at bounding box center [295, 131] width 591 height 263
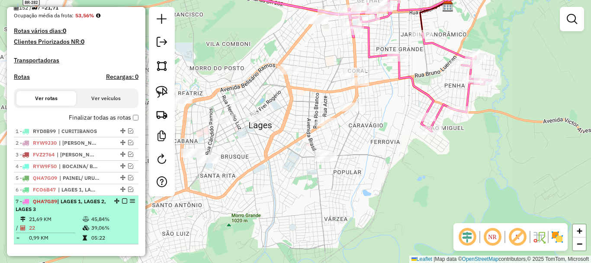
click at [123, 203] on em at bounding box center [124, 200] width 5 height 5
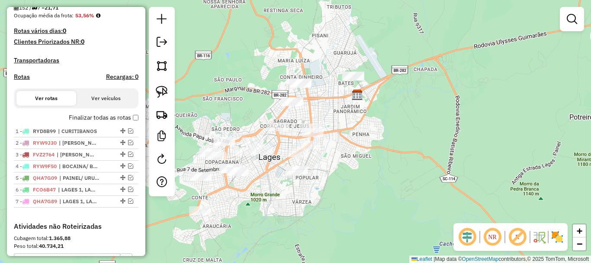
drag, startPoint x: 359, startPoint y: 130, endPoint x: 351, endPoint y: 150, distance: 21.1
click at [352, 149] on div "Janela de atendimento Grade de atendimento Capacidade Transportadoras Veículos …" at bounding box center [295, 131] width 591 height 263
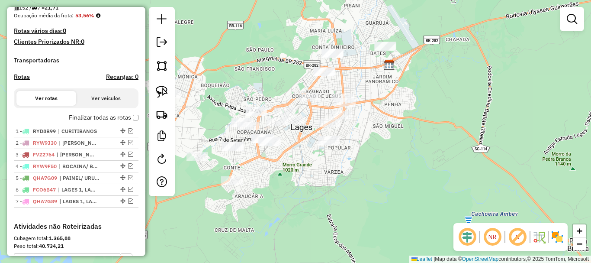
drag, startPoint x: 259, startPoint y: 97, endPoint x: 259, endPoint y: 87, distance: 10.0
click at [259, 87] on div "Janela de atendimento Grade de atendimento Capacidade Transportadoras Veículos …" at bounding box center [295, 131] width 591 height 263
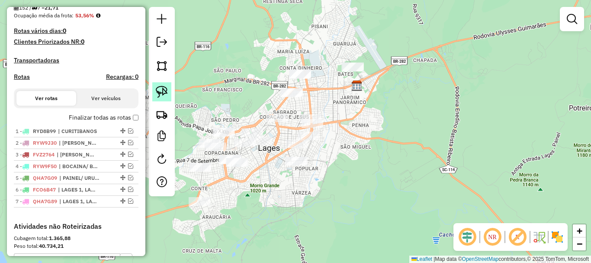
click at [168, 90] on link at bounding box center [161, 91] width 19 height 19
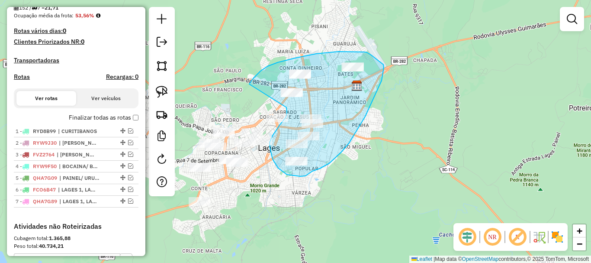
drag, startPoint x: 261, startPoint y: 71, endPoint x: 270, endPoint y: 97, distance: 28.1
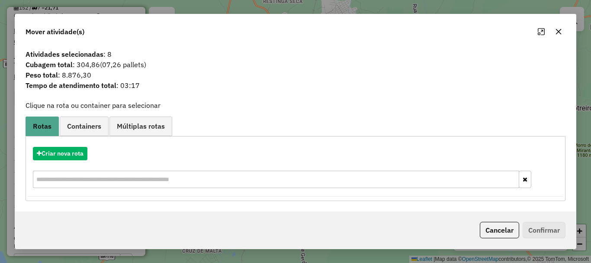
click at [559, 31] on icon "button" at bounding box center [559, 32] width 6 height 6
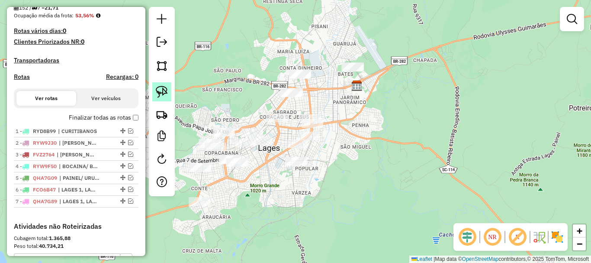
click at [166, 90] on img at bounding box center [162, 92] width 12 height 12
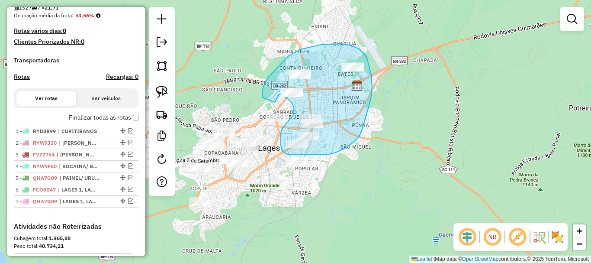
drag, startPoint x: 263, startPoint y: 98, endPoint x: 271, endPoint y: 93, distance: 9.4
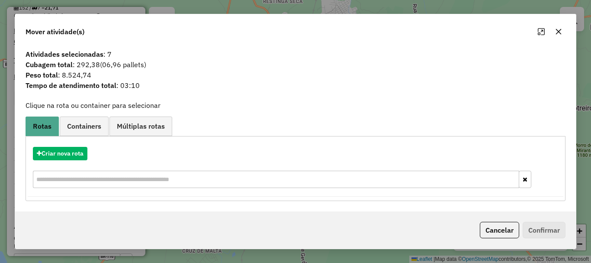
drag, startPoint x: 545, startPoint y: 35, endPoint x: 536, endPoint y: 55, distance: 21.9
drag, startPoint x: 536, startPoint y: 55, endPoint x: 562, endPoint y: 30, distance: 36.1
click at [562, 30] on icon "button" at bounding box center [558, 31] width 7 height 7
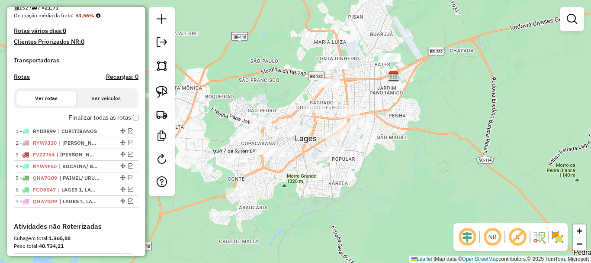
drag, startPoint x: 443, startPoint y: 117, endPoint x: 473, endPoint y: 100, distance: 34.5
click at [472, 100] on div "Janela de atendimento Grade de atendimento Capacidade Transportadoras Veículos …" at bounding box center [295, 131] width 591 height 263
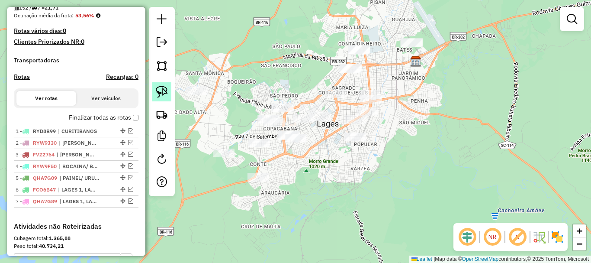
click at [166, 90] on img at bounding box center [162, 92] width 12 height 12
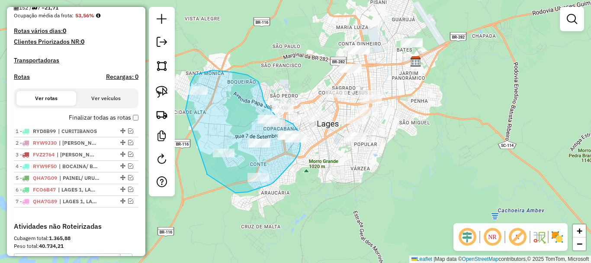
drag, startPoint x: 186, startPoint y: 110, endPoint x: 203, endPoint y: 168, distance: 60.4
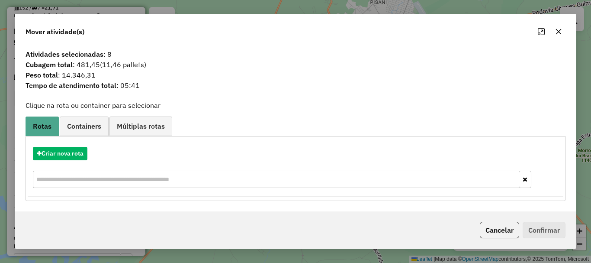
click at [559, 30] on icon "button" at bounding box center [558, 31] width 7 height 7
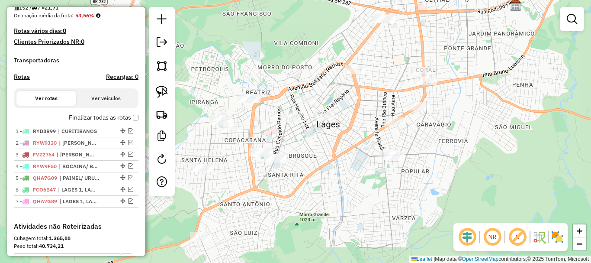
drag, startPoint x: 266, startPoint y: 117, endPoint x: 284, endPoint y: 140, distance: 29.0
click at [285, 143] on div "Janela de atendimento Grade de atendimento Capacidade Transportadoras Veículos …" at bounding box center [295, 131] width 591 height 263
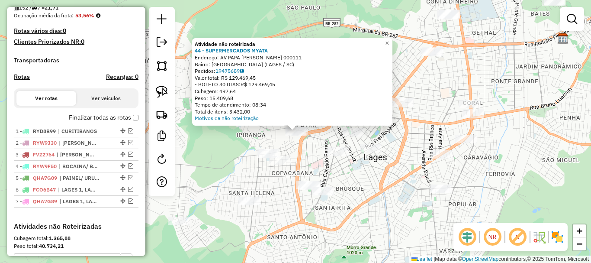
click at [303, 150] on div "Atividade não roteirizada 44 - SUPERMERCADOS MYATA Endereço: AV PAPA JOAO XXIII…" at bounding box center [295, 131] width 591 height 263
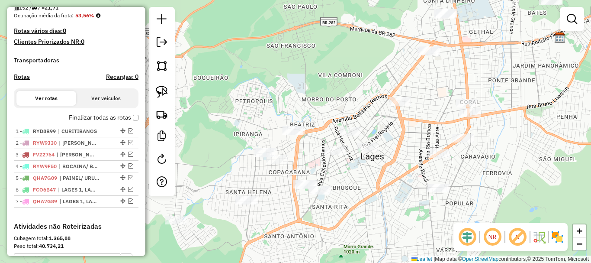
drag, startPoint x: 310, startPoint y: 170, endPoint x: 267, endPoint y: 161, distance: 43.8
click at [267, 161] on div "Janela de atendimento Grade de atendimento Capacidade Transportadoras Veículos …" at bounding box center [295, 131] width 591 height 263
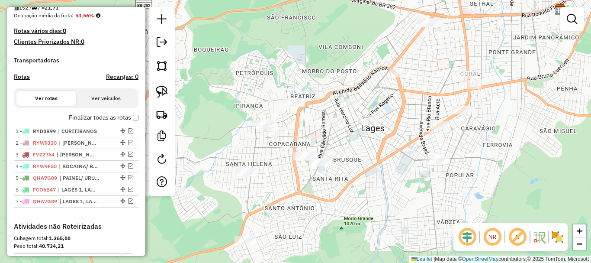
drag, startPoint x: 357, startPoint y: 140, endPoint x: 461, endPoint y: 91, distance: 114.8
click at [465, 91] on div "Janela de atendimento Grade de atendimento Capacidade Transportadoras Veículos …" at bounding box center [295, 131] width 591 height 263
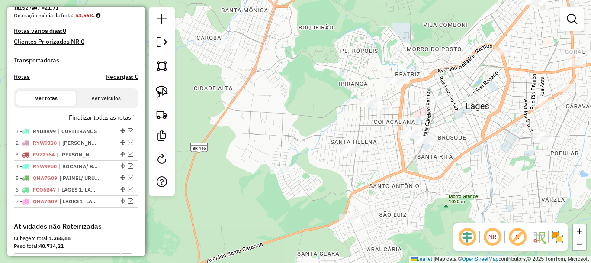
drag, startPoint x: 284, startPoint y: 125, endPoint x: 291, endPoint y: 124, distance: 6.5
click at [306, 128] on div "Janela de atendimento Grade de atendimento Capacidade Transportadoras Veículos …" at bounding box center [295, 131] width 591 height 263
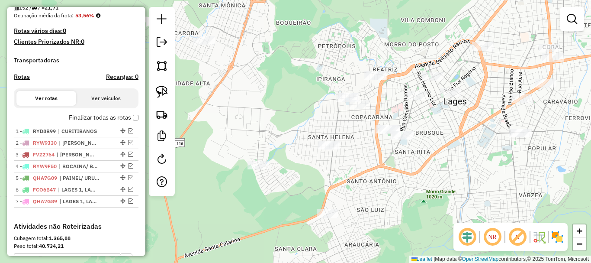
click at [158, 87] on img at bounding box center [162, 92] width 12 height 12
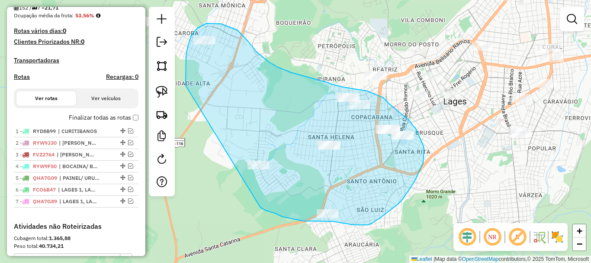
drag, startPoint x: 186, startPoint y: 70, endPoint x: 257, endPoint y: 204, distance: 152.4
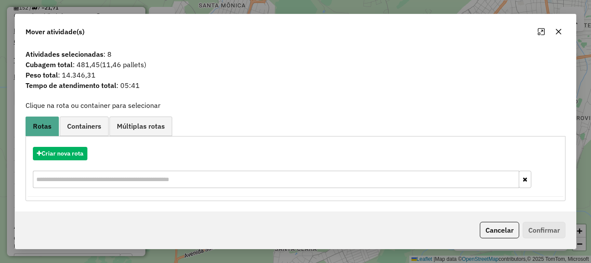
click at [562, 33] on button "button" at bounding box center [559, 32] width 14 height 14
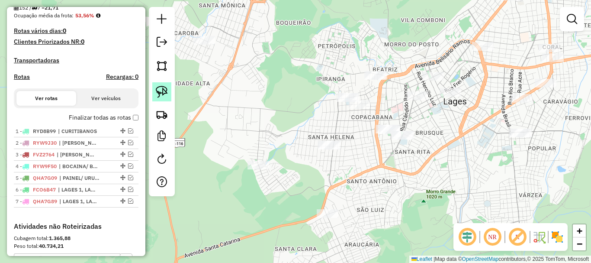
click at [157, 92] on img at bounding box center [162, 92] width 12 height 12
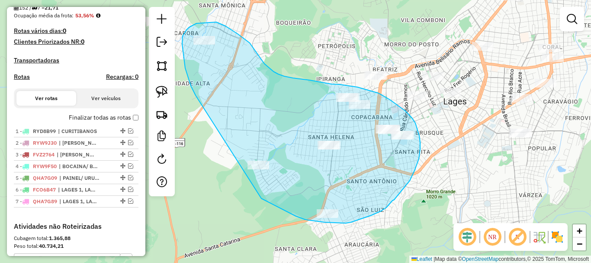
drag, startPoint x: 188, startPoint y: 76, endPoint x: 237, endPoint y: 192, distance: 125.9
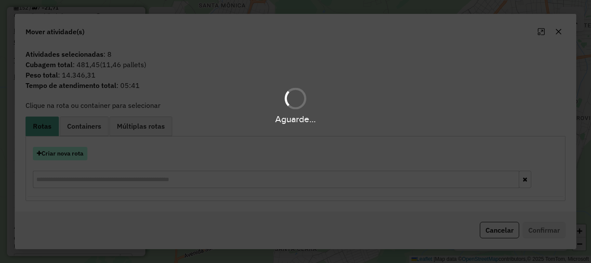
click at [75, 152] on div "Aguarde..." at bounding box center [295, 131] width 591 height 263
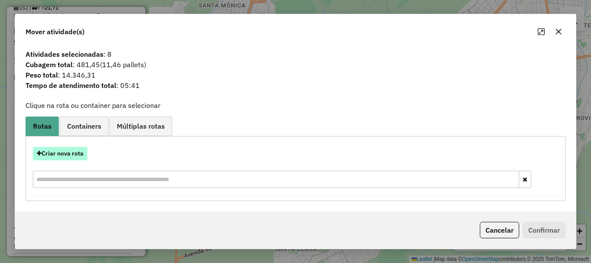
click at [81, 155] on button "Criar nova rota" at bounding box center [60, 153] width 55 height 13
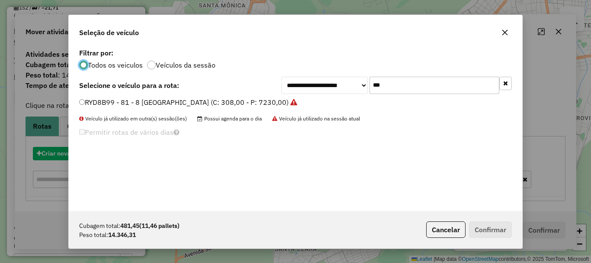
scroll to position [5, 3]
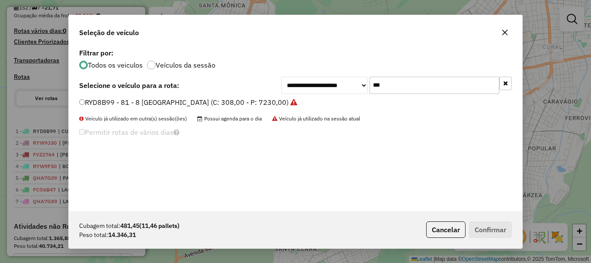
click at [396, 87] on input "***" at bounding box center [435, 85] width 130 height 17
type input "***"
click at [94, 103] on label "RYK8I24 - 82 - Toco (C: 420,00 - P: 9000,00) (VD)" at bounding box center [161, 102] width 164 height 10
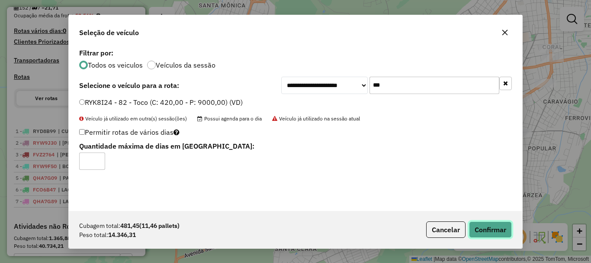
click at [489, 226] on button "Confirmar" at bounding box center [490, 229] width 43 height 16
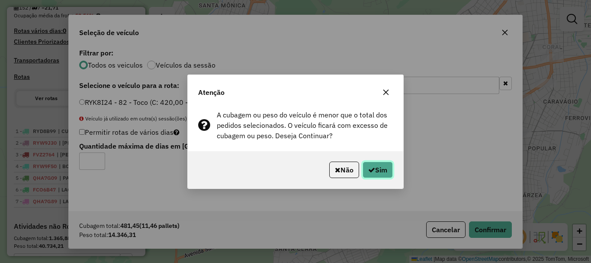
click at [389, 169] on button "Sim" at bounding box center [378, 169] width 30 height 16
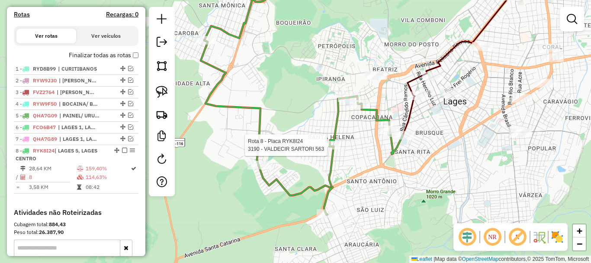
select select "*********"
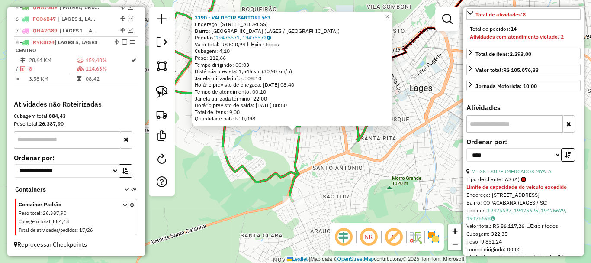
scroll to position [216, 0]
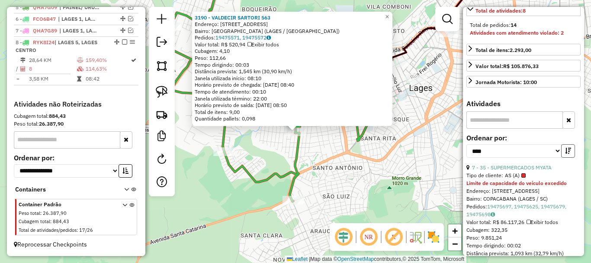
click at [570, 158] on button "button" at bounding box center [569, 150] width 14 height 13
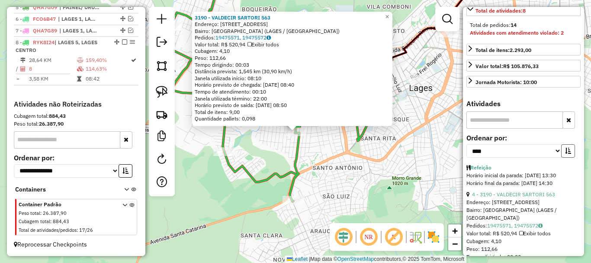
click at [570, 158] on button "button" at bounding box center [569, 150] width 14 height 13
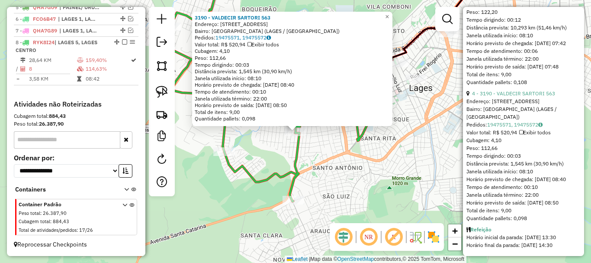
scroll to position [1312, 0]
click at [530, 96] on link "4 - 3190 - VALDECIR SARTORI 563" at bounding box center [513, 93] width 83 height 6
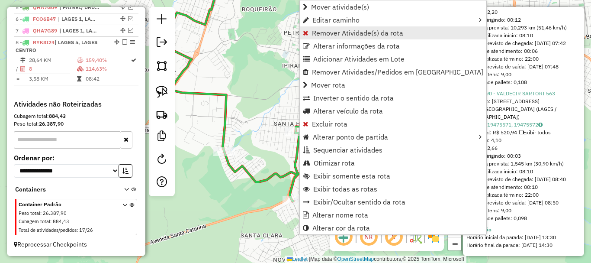
click at [322, 31] on span "Remover Atividade(s) da rota" at bounding box center [357, 32] width 91 height 7
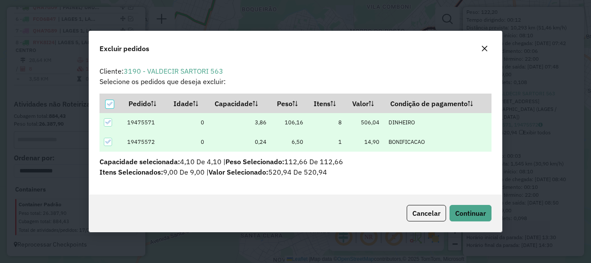
scroll to position [5, 3]
click at [461, 216] on span "Continuar" at bounding box center [470, 213] width 31 height 9
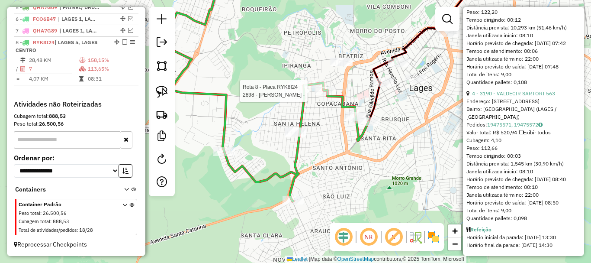
click at [320, 95] on div at bounding box center [326, 91] width 22 height 9
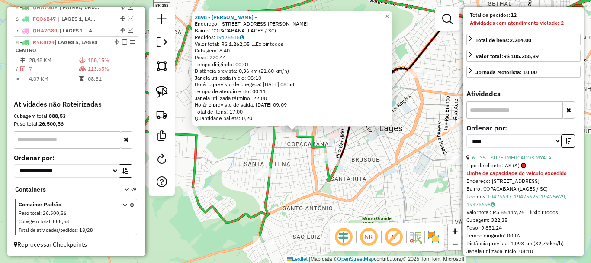
scroll to position [267, 0]
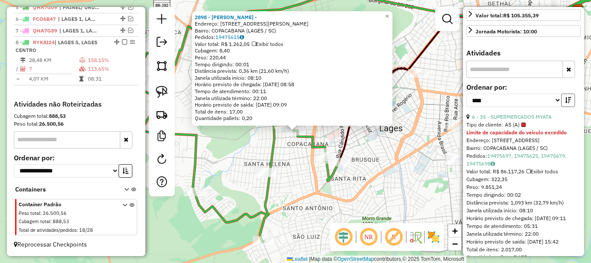
click at [563, 107] on button "button" at bounding box center [569, 100] width 14 height 13
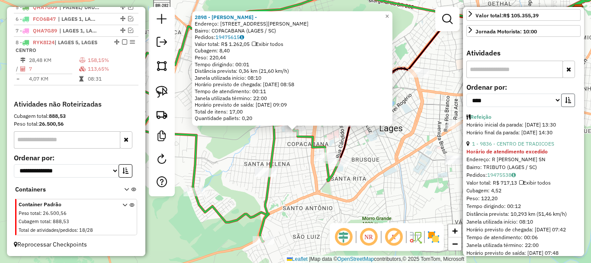
click at [563, 107] on button "button" at bounding box center [569, 100] width 14 height 13
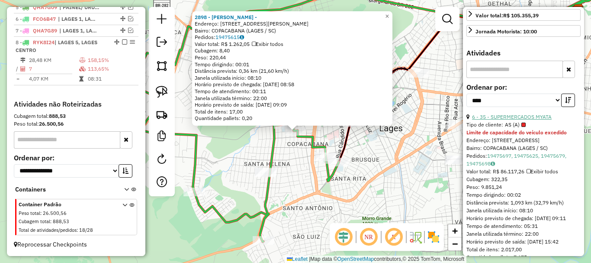
click at [511, 120] on link "6 - 35 - SUPERMERCADOS MYATA" at bounding box center [512, 116] width 80 height 6
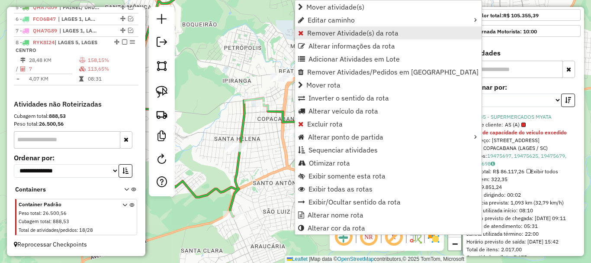
click at [315, 39] on link "Remover Atividade(s) da rota" at bounding box center [388, 32] width 187 height 13
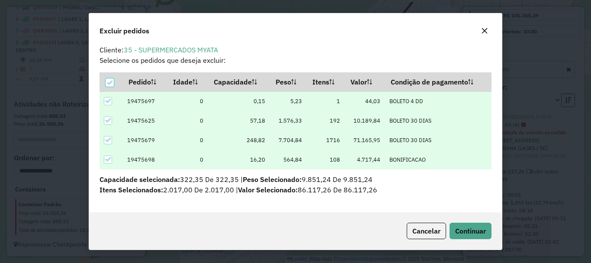
scroll to position [3, 0]
click at [472, 222] on div "Cancelar Continuar" at bounding box center [295, 230] width 413 height 37
click at [480, 228] on span "Continuar" at bounding box center [470, 230] width 31 height 9
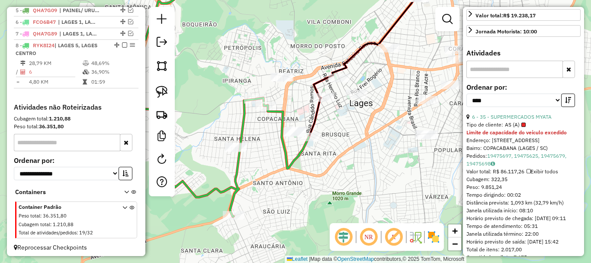
scroll to position [398, 0]
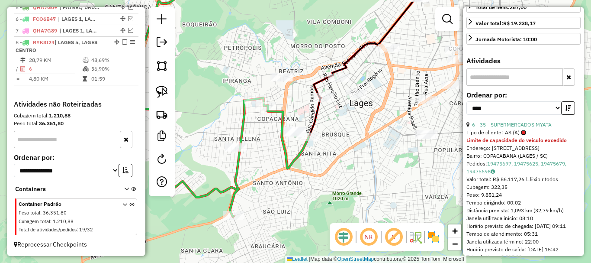
click at [565, 111] on icon "button" at bounding box center [568, 108] width 6 height 6
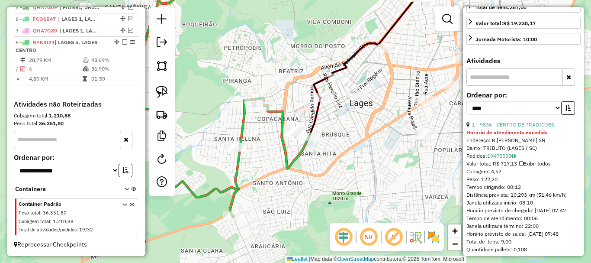
click at [565, 111] on icon "button" at bounding box center [568, 108] width 6 height 6
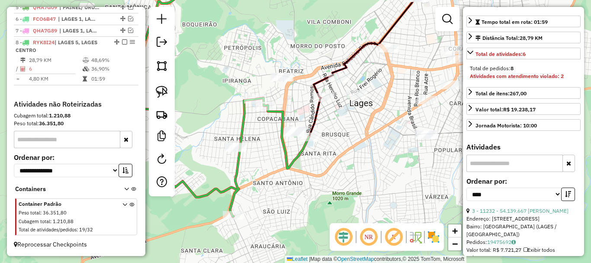
scroll to position [216, 0]
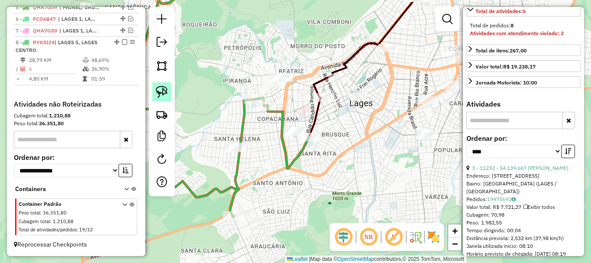
click at [162, 90] on img at bounding box center [162, 92] width 12 height 12
drag, startPoint x: 222, startPoint y: 159, endPoint x: 235, endPoint y: 158, distance: 12.6
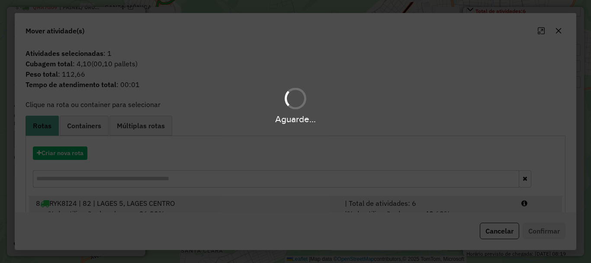
drag, startPoint x: 418, startPoint y: 217, endPoint x: 452, endPoint y: 209, distance: 35.7
click at [420, 217] on hb-app "Aguarde... Pop-up bloqueado! Seu navegador bloqueou automáticamente a abertura …" at bounding box center [295, 131] width 591 height 263
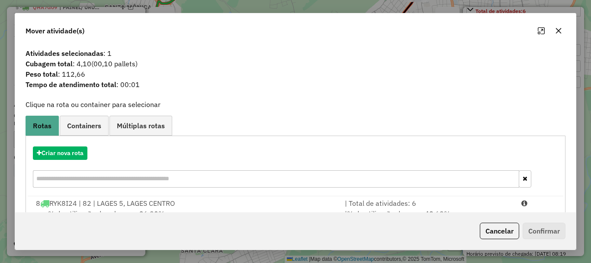
drag, startPoint x: 452, startPoint y: 209, endPoint x: 509, endPoint y: 213, distance: 56.4
click at [453, 209] on div "| % de utilização do peso: 48,69% | Peso disponível: 4.617,59" at bounding box center [428, 218] width 177 height 21
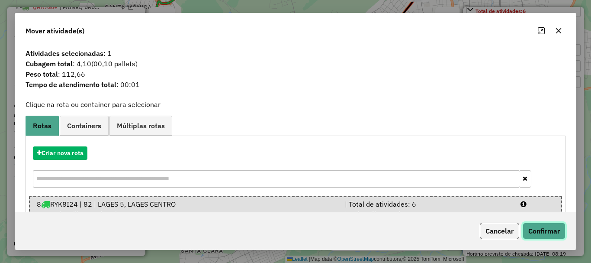
click at [539, 226] on button "Confirmar" at bounding box center [544, 231] width 43 height 16
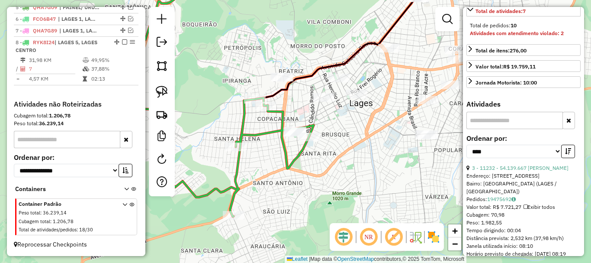
drag, startPoint x: 334, startPoint y: 131, endPoint x: 329, endPoint y: 149, distance: 18.6
click at [329, 149] on div "Janela de atendimento Grade de atendimento Capacidade Transportadoras Veículos …" at bounding box center [295, 131] width 591 height 263
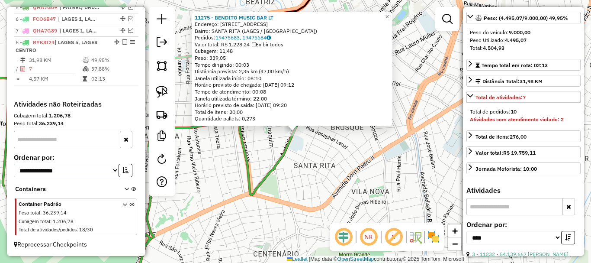
scroll to position [259, 0]
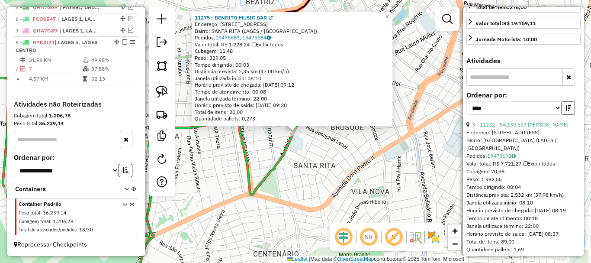
click at [565, 111] on icon "button" at bounding box center [568, 108] width 6 height 6
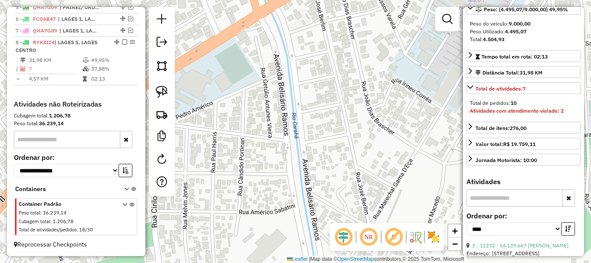
scroll to position [86, 0]
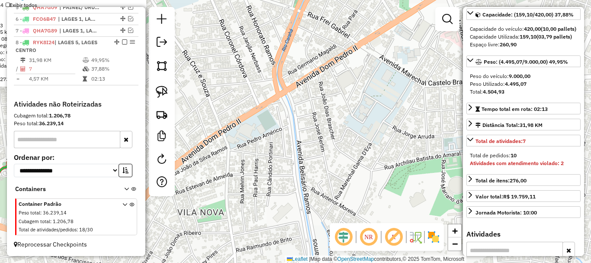
drag, startPoint x: 286, startPoint y: 155, endPoint x: 447, endPoint y: 203, distance: 167.5
click at [449, 207] on div "11275 - BENDITO MUSIC BAR LT Endereço: AV MARECHAL FLORIANO 815 Bairro: SANTA R…" at bounding box center [295, 131] width 591 height 263
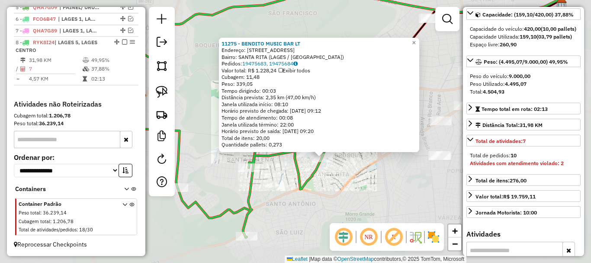
click at [384, 187] on div "11275 - BENDITO MUSIC BAR LT Endereço: AV MARECHAL FLORIANO 815 Bairro: SANTA R…" at bounding box center [295, 131] width 591 height 263
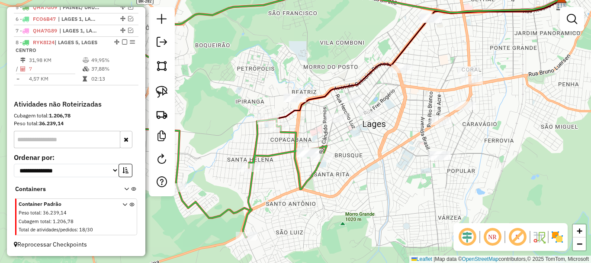
click at [307, 121] on div "Janela de atendimento Grade de atendimento Capacidade Transportadoras Veículos …" at bounding box center [295, 131] width 591 height 263
click at [162, 94] on img at bounding box center [162, 92] width 12 height 12
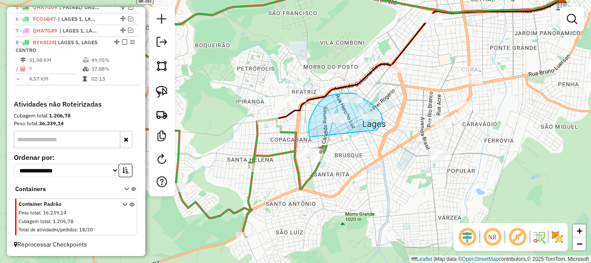
drag, startPoint x: 310, startPoint y: 137, endPoint x: 373, endPoint y: 132, distance: 63.8
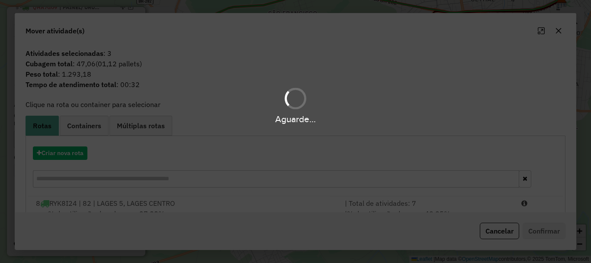
click at [517, 205] on div "Aguarde..." at bounding box center [295, 131] width 591 height 263
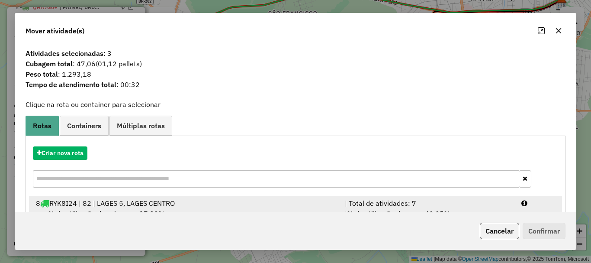
click at [535, 208] on div at bounding box center [539, 203] width 44 height 10
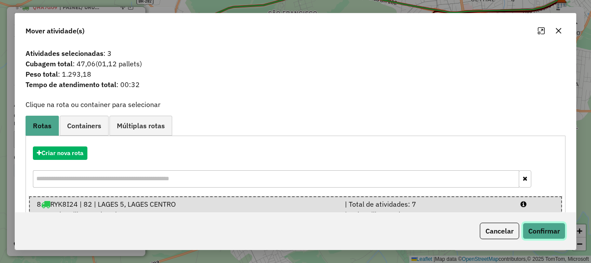
click at [542, 224] on button "Confirmar" at bounding box center [544, 231] width 43 height 16
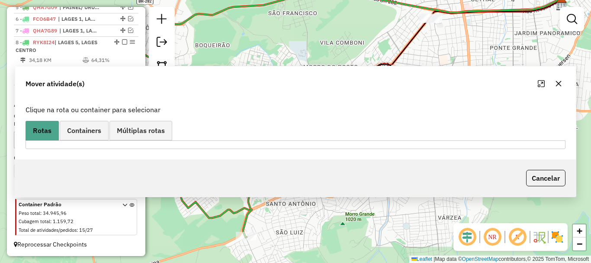
scroll to position [387, 0]
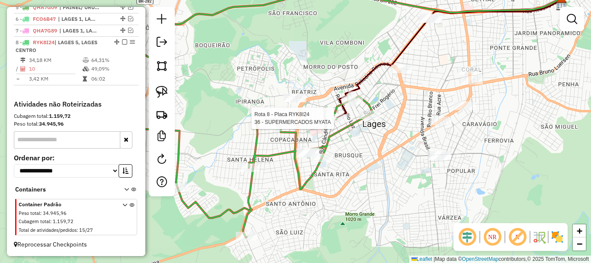
select select "*********"
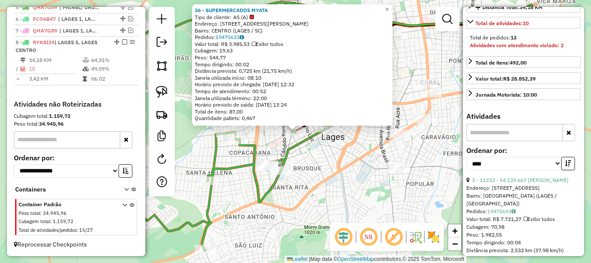
scroll to position [260, 0]
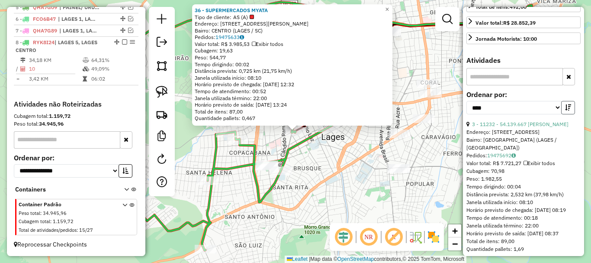
click at [565, 110] on icon "button" at bounding box center [568, 107] width 6 height 6
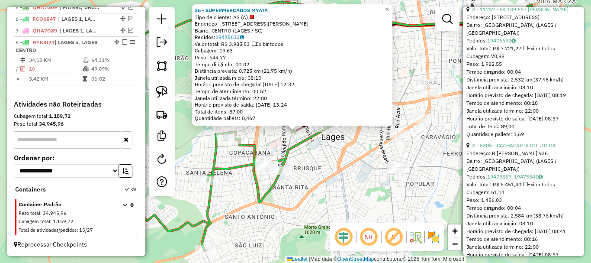
scroll to position [390, 0]
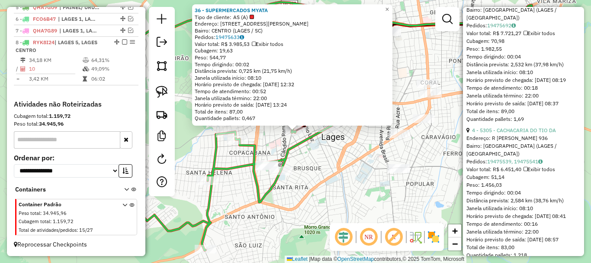
click at [333, 174] on div "36 - SUPERMERCADOS MYATA Tipo de cliente: AS (A) Endereço: R MARECHAL DEODORO 3…" at bounding box center [295, 131] width 591 height 263
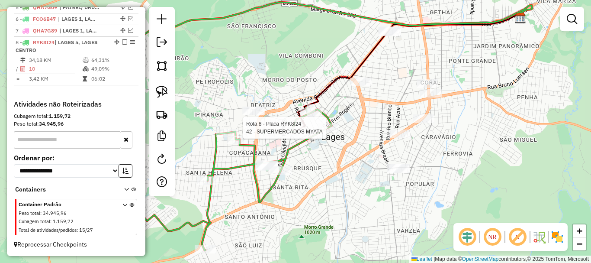
select select "*********"
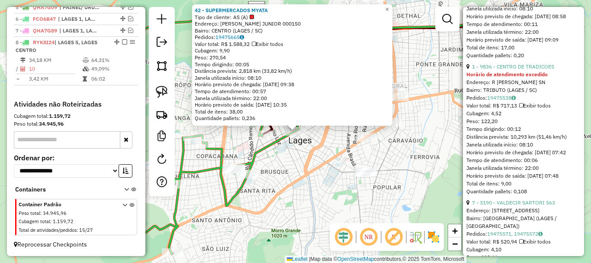
scroll to position [1559, 0]
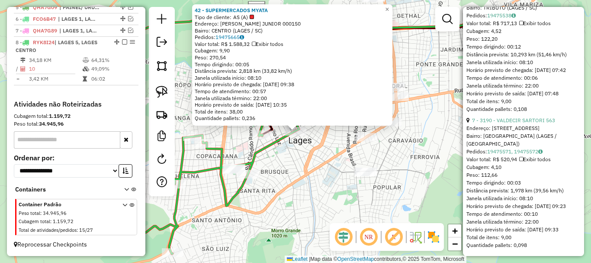
click at [450, 188] on div "42 - SUPERMERCADOS MYATA Tipo de cliente: AS (A) Endereço: R VIDAL RAMOS JUNIOR…" at bounding box center [295, 131] width 591 height 263
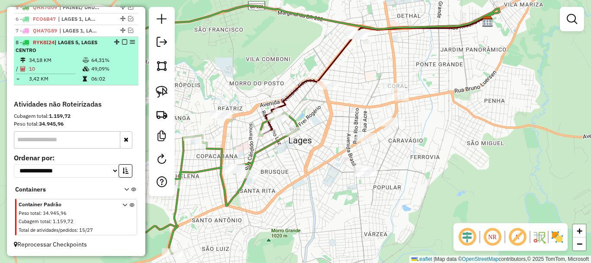
click at [122, 42] on em at bounding box center [124, 41] width 5 height 5
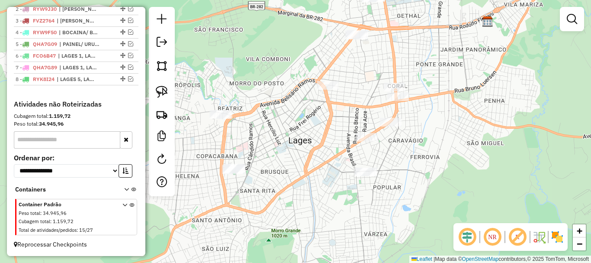
scroll to position [350, 0]
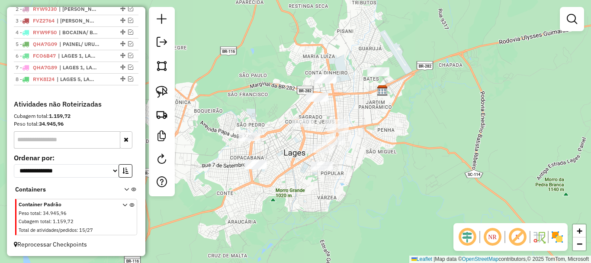
drag, startPoint x: 297, startPoint y: 147, endPoint x: 266, endPoint y: 158, distance: 33.1
click at [266, 158] on div "Janela de atendimento Grade de atendimento Capacidade Transportadoras Veículos …" at bounding box center [295, 131] width 591 height 263
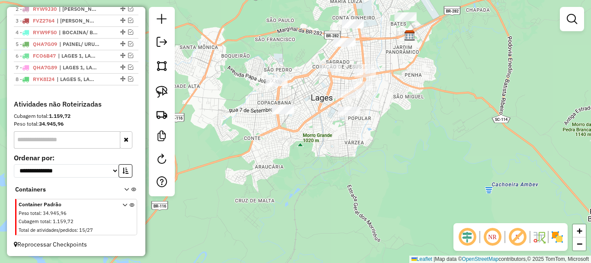
drag, startPoint x: 266, startPoint y: 91, endPoint x: 220, endPoint y: 108, distance: 48.9
click at [236, 111] on div "Janela de atendimento Grade de atendimento Capacidade Transportadoras Veículos …" at bounding box center [295, 131] width 591 height 263
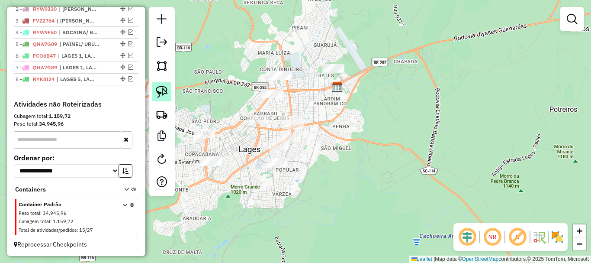
drag, startPoint x: 157, startPoint y: 90, endPoint x: 164, endPoint y: 90, distance: 7.4
click at [157, 90] on img at bounding box center [162, 92] width 12 height 12
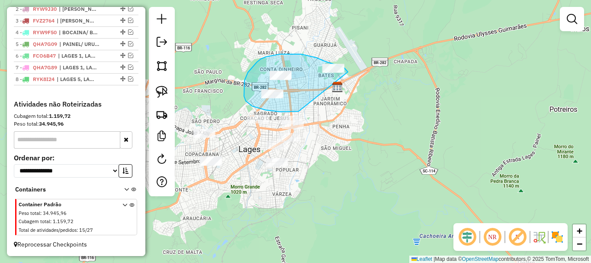
drag, startPoint x: 266, startPoint y: 110, endPoint x: 347, endPoint y: 87, distance: 84.6
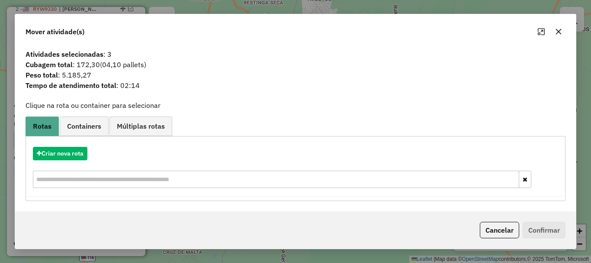
click at [559, 31] on icon "button" at bounding box center [559, 32] width 6 height 6
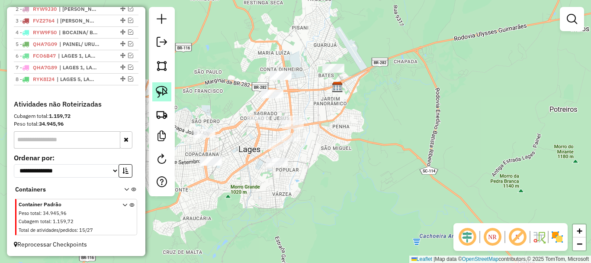
drag, startPoint x: 170, startPoint y: 89, endPoint x: 187, endPoint y: 96, distance: 19.1
click at [170, 89] on link at bounding box center [161, 91] width 19 height 19
click at [167, 92] on img at bounding box center [162, 92] width 12 height 12
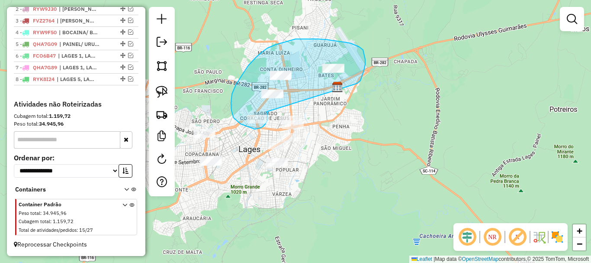
drag, startPoint x: 267, startPoint y: 112, endPoint x: 355, endPoint y: 84, distance: 93.0
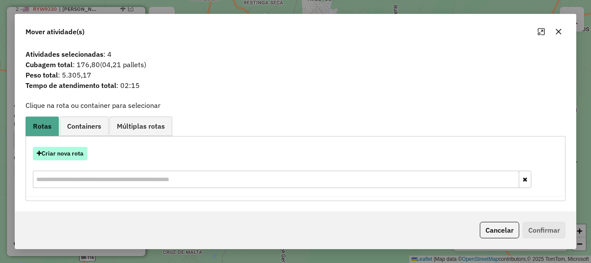
click at [87, 156] on button "Criar nova rota" at bounding box center [60, 153] width 55 height 13
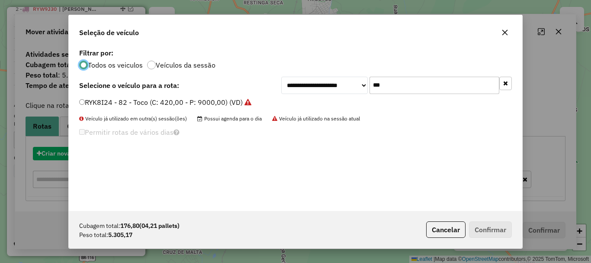
scroll to position [5, 3]
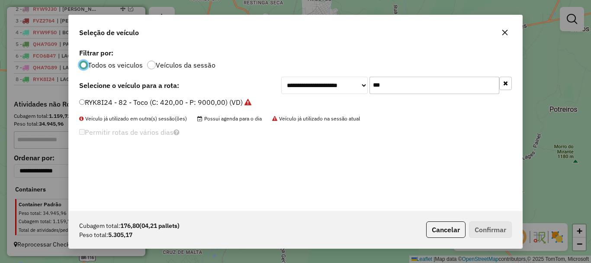
click at [394, 85] on input "***" at bounding box center [435, 85] width 130 height 17
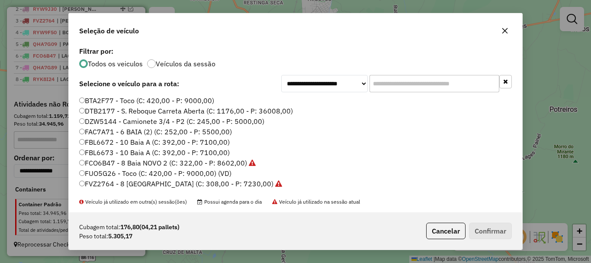
click at [397, 82] on input "text" at bounding box center [435, 83] width 130 height 17
click at [399, 84] on input "text" at bounding box center [435, 83] width 130 height 17
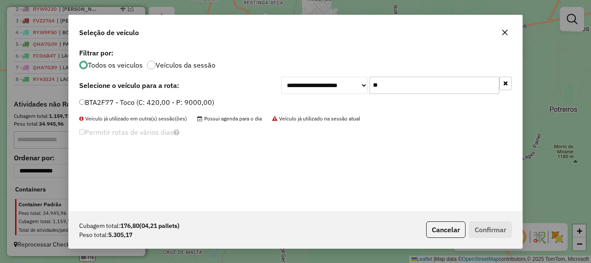
type input "*"
type input "***"
click at [104, 104] on label "BTA2F77 - Toco (C: 420,00 - P: 9000,00)" at bounding box center [146, 102] width 135 height 10
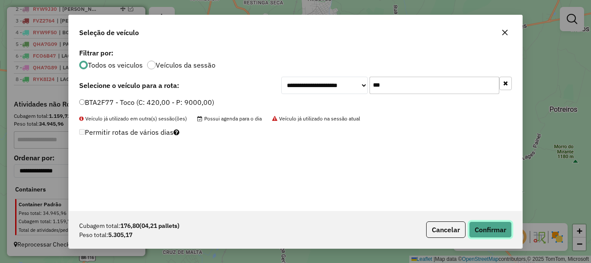
click at [484, 227] on button "Confirmar" at bounding box center [490, 229] width 43 height 16
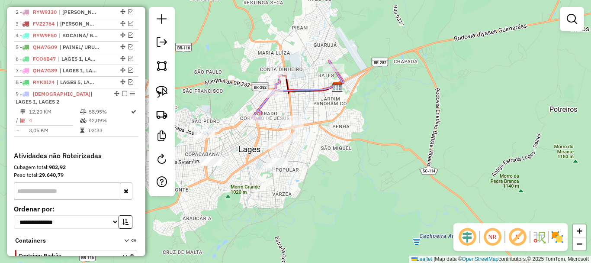
scroll to position [398, 0]
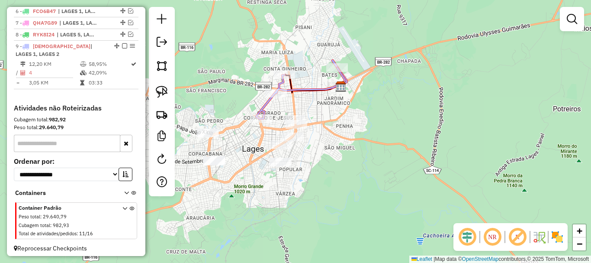
drag, startPoint x: 311, startPoint y: 105, endPoint x: 333, endPoint y: 92, distance: 25.1
click at [333, 92] on div "Janela de atendimento Grade de atendimento Capacidade Transportadoras Veículos …" at bounding box center [295, 131] width 591 height 263
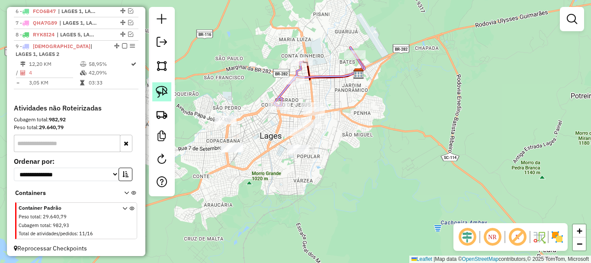
drag, startPoint x: 157, startPoint y: 87, endPoint x: 161, endPoint y: 89, distance: 4.9
click at [158, 87] on img at bounding box center [162, 92] width 12 height 12
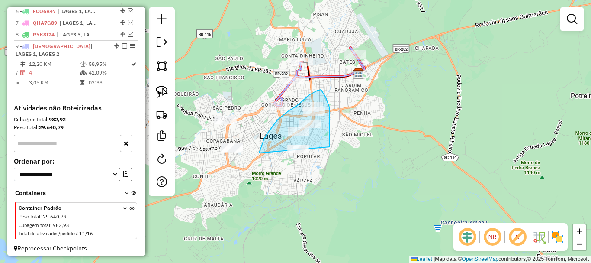
drag, startPoint x: 260, startPoint y: 150, endPoint x: 303, endPoint y: 170, distance: 47.3
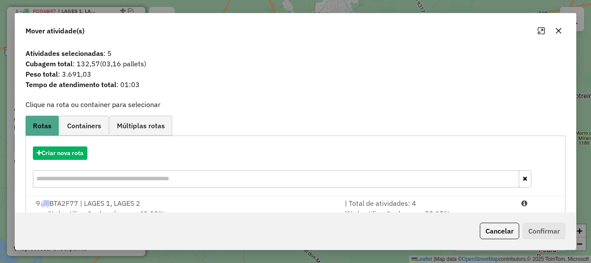
click at [554, 32] on button "button" at bounding box center [559, 31] width 14 height 14
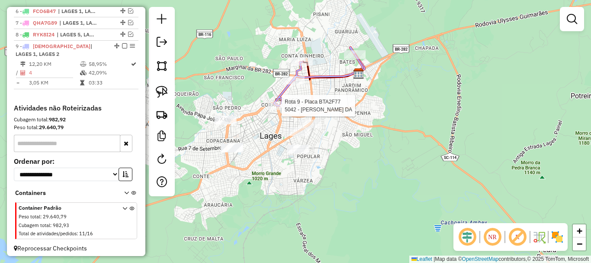
scroll to position [402, 0]
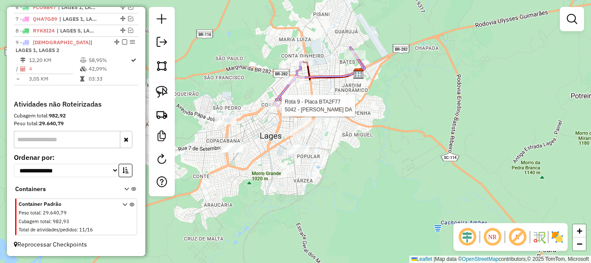
select select "*********"
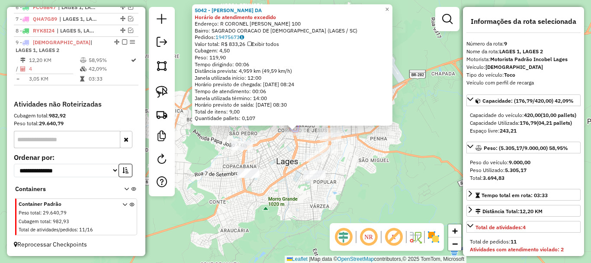
click at [435, 176] on div "5042 - GIL VIEIRA CORREA DA Horário de atendimento excedido Endereço: R CORONEL…" at bounding box center [295, 131] width 591 height 263
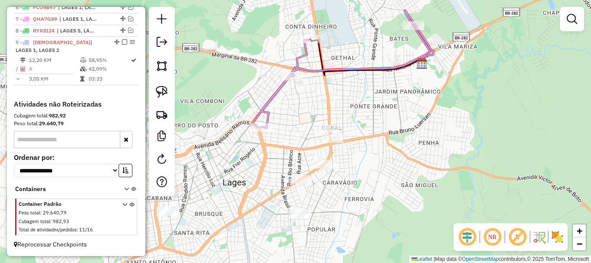
drag, startPoint x: 357, startPoint y: 130, endPoint x: 313, endPoint y: 129, distance: 44.2
click at [356, 129] on div "Janela de atendimento Grade de atendimento Capacidade Transportadoras Veículos …" at bounding box center [295, 131] width 591 height 263
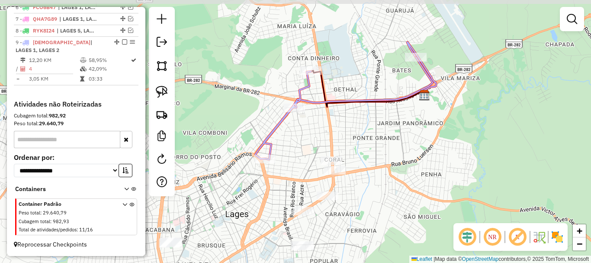
drag, startPoint x: 309, startPoint y: 112, endPoint x: 259, endPoint y: 113, distance: 50.2
click at [303, 123] on div "Janela de atendimento Grade de atendimento Capacidade Transportadoras Veículos …" at bounding box center [295, 131] width 591 height 263
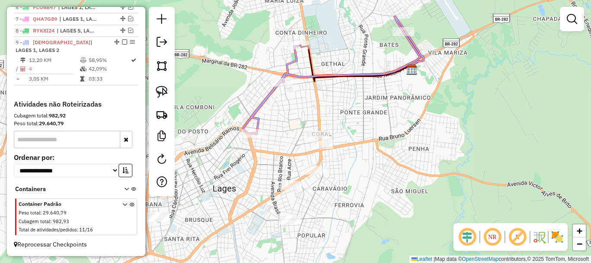
click at [170, 93] on link at bounding box center [161, 91] width 19 height 19
drag, startPoint x: 297, startPoint y: 141, endPoint x: 321, endPoint y: 111, distance: 37.6
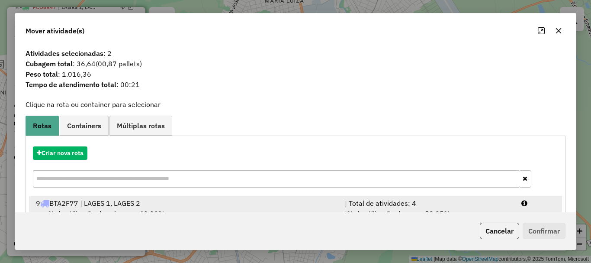
click at [513, 207] on div "| Total de atividades: 4" at bounding box center [428, 203] width 177 height 10
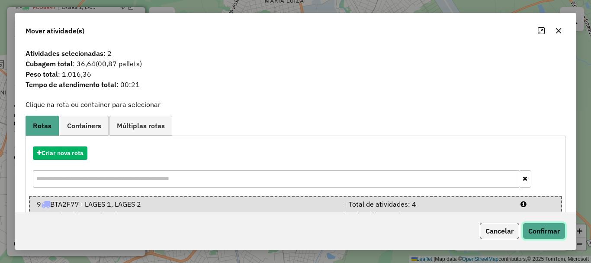
click at [552, 236] on button "Confirmar" at bounding box center [544, 231] width 43 height 16
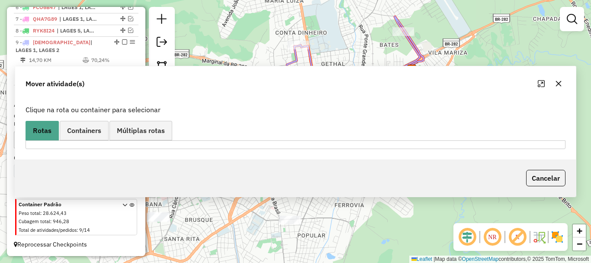
scroll to position [391, 0]
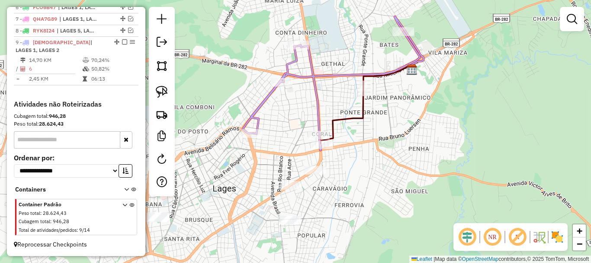
select select "*********"
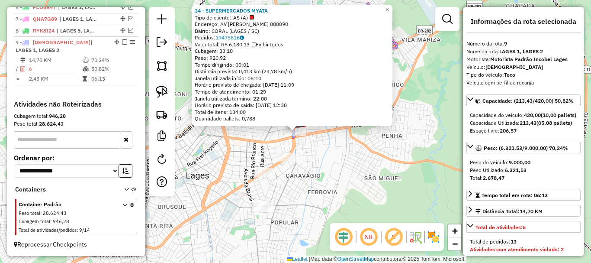
click at [385, 188] on div "34 - SUPERMERCADOS MYATA Tipo de cliente: AS (A) Endereço: AV LUIZ DE CAMOES 00…" at bounding box center [295, 131] width 591 height 263
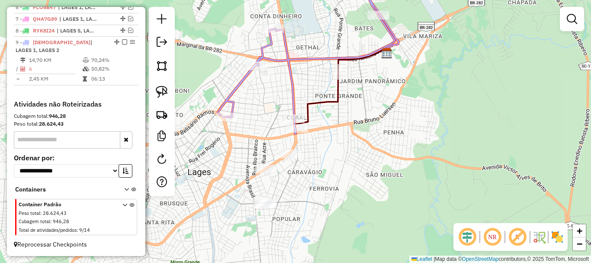
drag, startPoint x: 371, startPoint y: 177, endPoint x: 380, endPoint y: 164, distance: 15.4
click at [382, 164] on div "Janela de atendimento Grade de atendimento Capacidade Transportadoras Veículos …" at bounding box center [295, 131] width 591 height 263
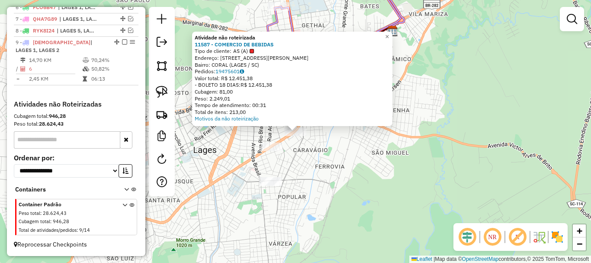
drag, startPoint x: 305, startPoint y: 144, endPoint x: 194, endPoint y: 104, distance: 118.2
click at [305, 145] on div "Atividade não roteirizada 11587 - COMERCIO DE BEBIDAS Tipo de cliente: AS (A) E…" at bounding box center [295, 131] width 591 height 263
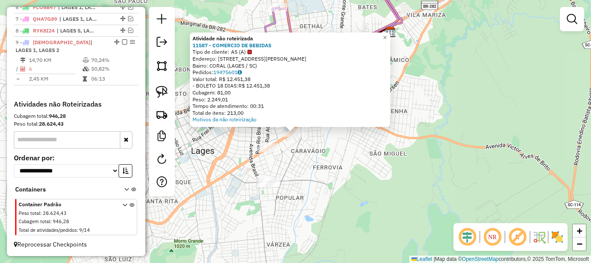
click at [284, 143] on div "Atividade não roteirizada 11587 - COMERCIO DE BEBIDAS Tipo de cliente: AS (A) E…" at bounding box center [295, 131] width 591 height 263
click at [284, 142] on div "Atividade não roteirizada 11587 - COMERCIO DE BEBIDAS Tipo de cliente: AS (A) E…" at bounding box center [295, 131] width 591 height 263
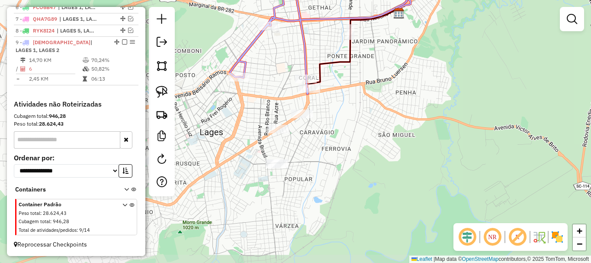
drag, startPoint x: 281, startPoint y: 142, endPoint x: 242, endPoint y: 122, distance: 43.4
click at [286, 124] on div "Janela de atendimento Grade de atendimento Capacidade Transportadoras Veículos …" at bounding box center [295, 131] width 591 height 263
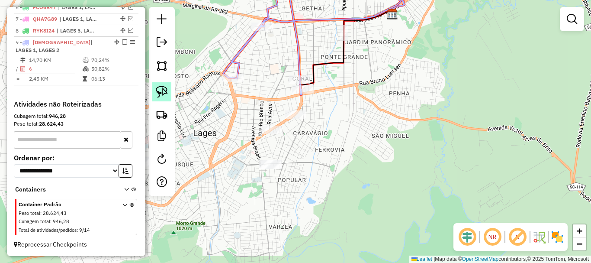
click at [166, 90] on img at bounding box center [162, 92] width 12 height 12
drag, startPoint x: 290, startPoint y: 129, endPoint x: 311, endPoint y: 122, distance: 22.3
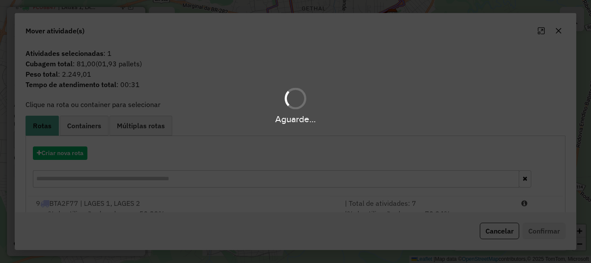
drag, startPoint x: 239, startPoint y: 193, endPoint x: 313, endPoint y: 202, distance: 73.8
click at [251, 199] on div "Aguarde..." at bounding box center [295, 131] width 591 height 263
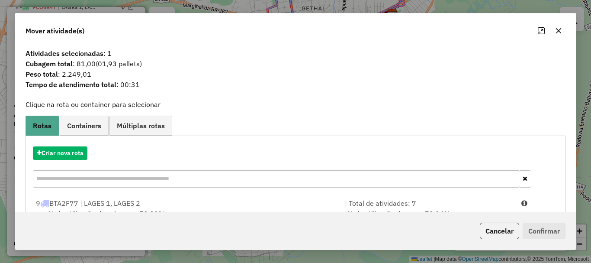
click at [516, 203] on hb-app "Aguarde... Pop-up bloqueado! Seu navegador bloqueou automáticamente a abertura …" at bounding box center [295, 131] width 591 height 263
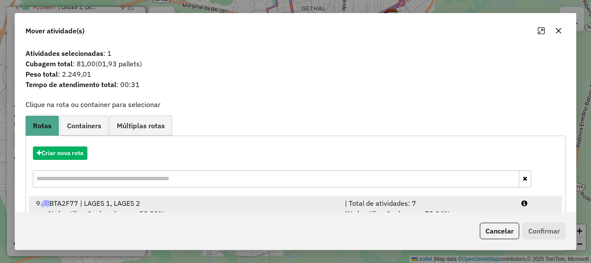
click at [537, 207] on div at bounding box center [539, 203] width 44 height 10
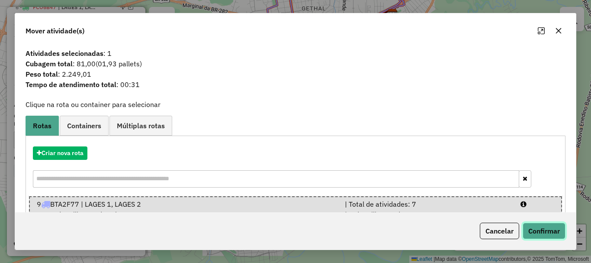
click at [543, 228] on button "Confirmar" at bounding box center [544, 231] width 43 height 16
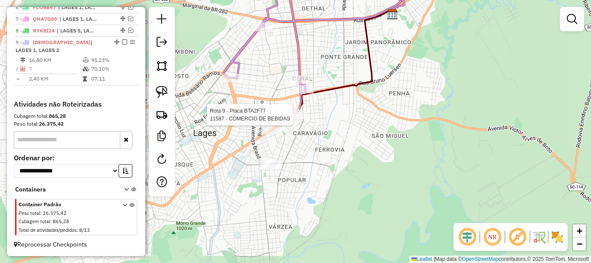
select select "*********"
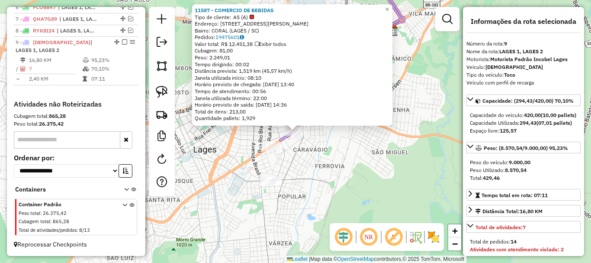
click at [387, 179] on div "11587 - COMERCIO DE BEBIDAS Tipo de cliente: AS (A) Endereço: AV DOM PEDRO II 4…" at bounding box center [295, 131] width 591 height 263
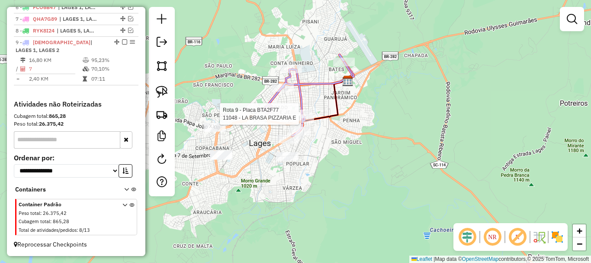
select select "*********"
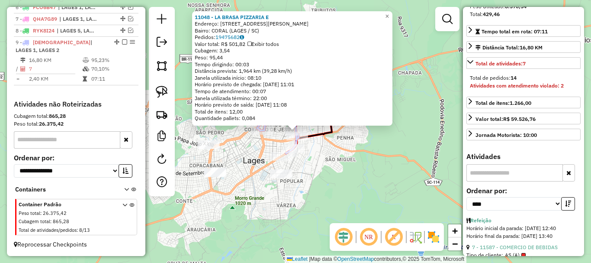
scroll to position [173, 0]
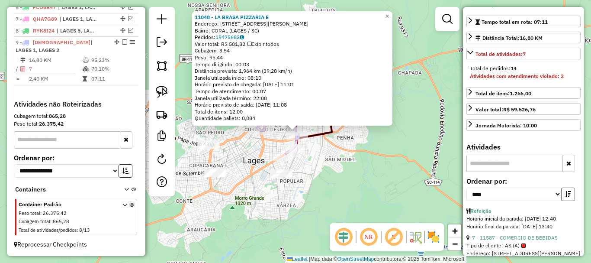
click at [565, 197] on icon "button" at bounding box center [568, 194] width 6 height 6
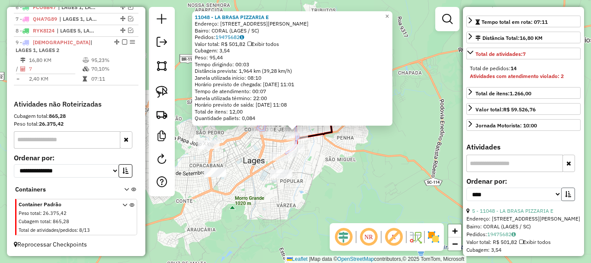
click at [565, 197] on icon "button" at bounding box center [568, 194] width 6 height 6
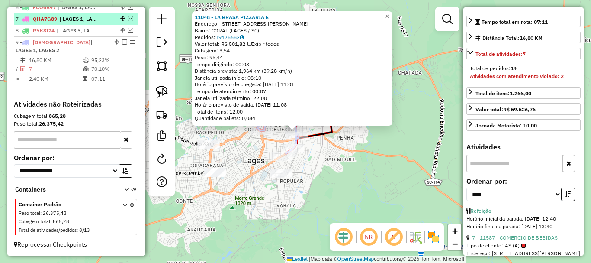
click at [122, 45] on em at bounding box center [124, 41] width 5 height 5
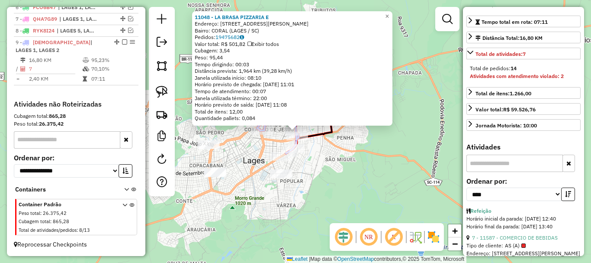
scroll to position [362, 0]
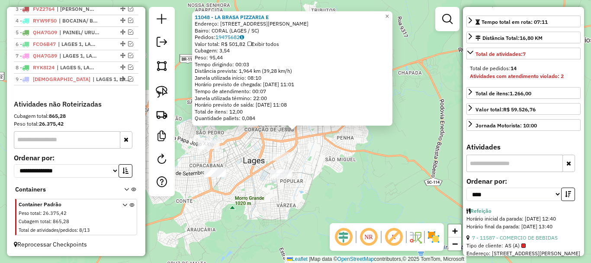
click at [339, 187] on div "11048 - LA BRASA PIZZARIA E Endereço: AV LUIZ DE CAMOES 243 Bairro: CORAL (LAGE…" at bounding box center [295, 131] width 591 height 263
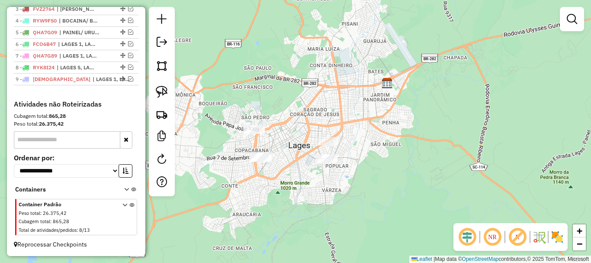
drag, startPoint x: 311, startPoint y: 175, endPoint x: 354, endPoint y: 160, distance: 45.5
click at [355, 160] on div "Janela de atendimento Grade de atendimento Capacidade Transportadoras Veículos …" at bounding box center [295, 131] width 591 height 263
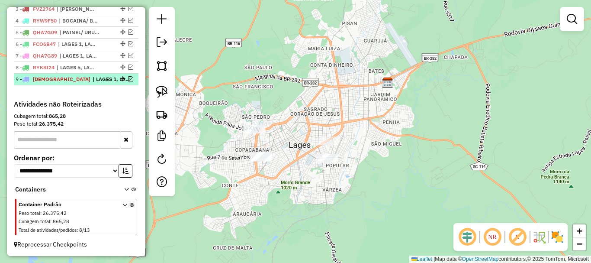
click at [129, 77] on em at bounding box center [130, 78] width 5 height 5
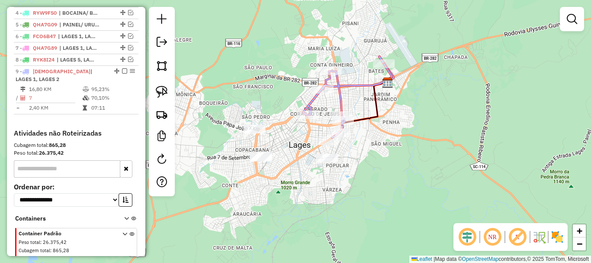
scroll to position [391, 0]
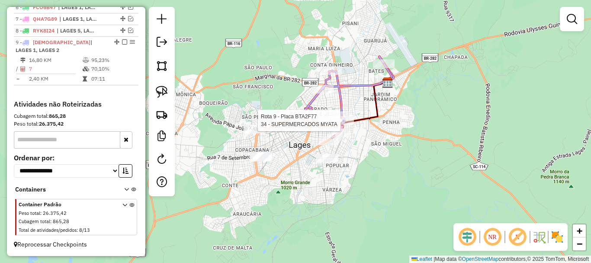
select select "*********"
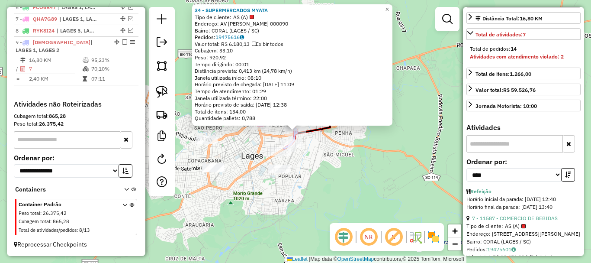
scroll to position [260, 0]
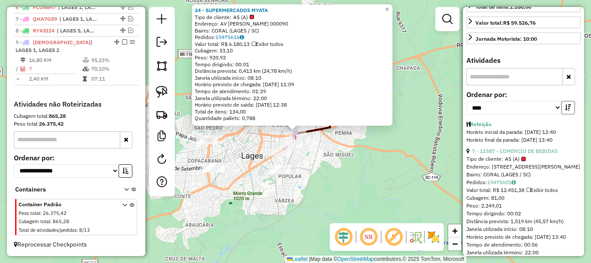
click at [565, 110] on icon "button" at bounding box center [568, 107] width 6 height 6
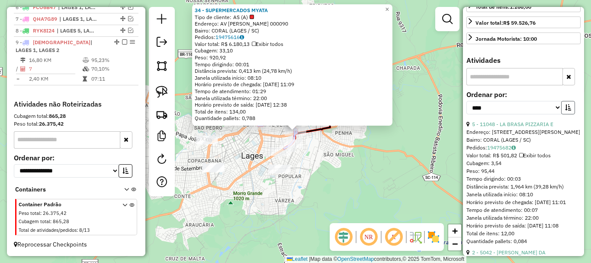
click at [565, 110] on icon "button" at bounding box center [568, 107] width 6 height 6
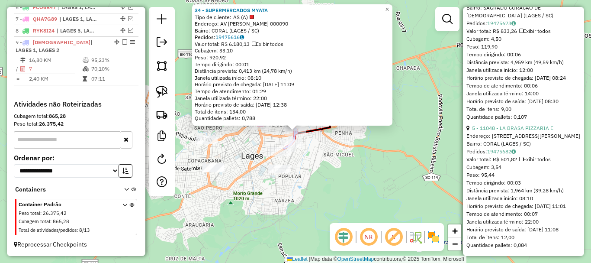
scroll to position [1184, 0]
click at [534, 125] on link "5 - 11048 - LA BRASA PIZZARIA E" at bounding box center [512, 128] width 81 height 6
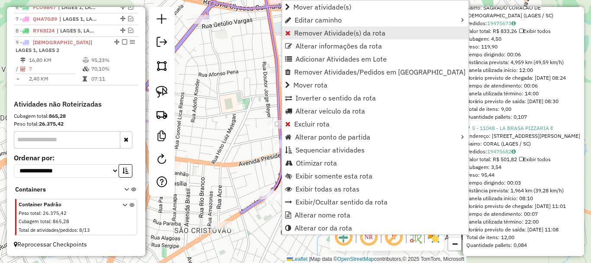
click at [307, 32] on span "Remover Atividade(s) da rota" at bounding box center [339, 32] width 91 height 7
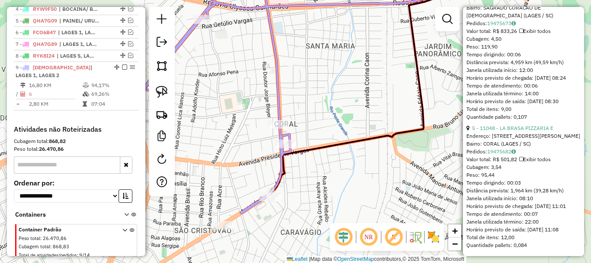
scroll to position [304, 0]
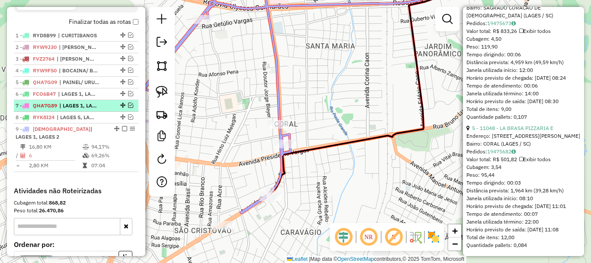
click at [128, 108] on em at bounding box center [130, 105] width 5 height 5
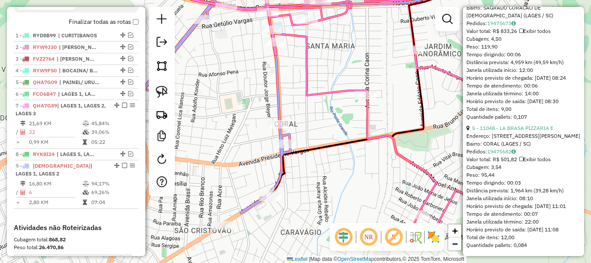
scroll to position [1141, 0]
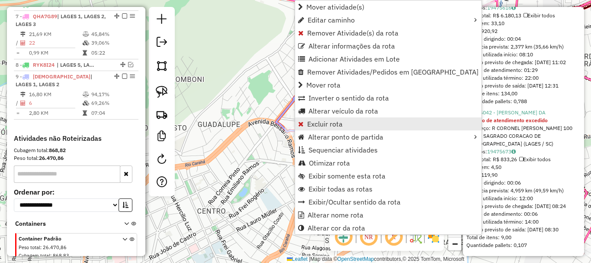
scroll to position [428, 0]
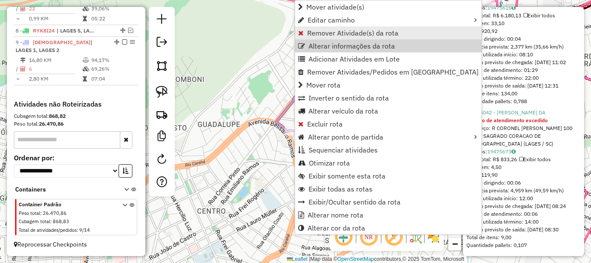
click at [315, 29] on span "Remover Atividade(s) da rota" at bounding box center [352, 32] width 91 height 7
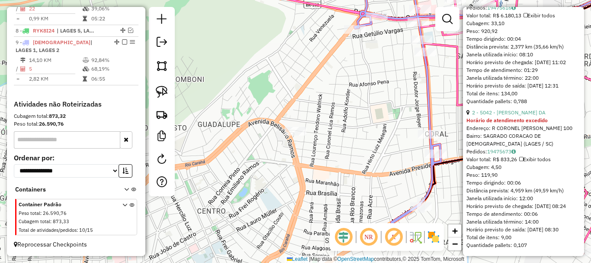
drag, startPoint x: 167, startPoint y: 100, endPoint x: 178, endPoint y: 101, distance: 11.3
click at [167, 100] on link at bounding box center [161, 91] width 19 height 19
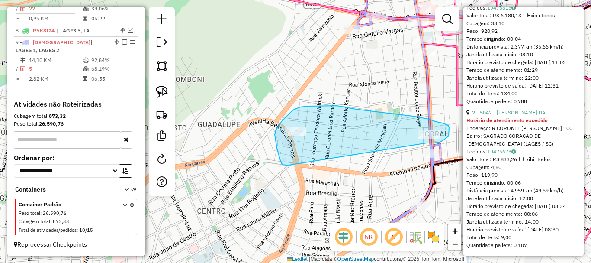
drag, startPoint x: 277, startPoint y: 148, endPoint x: 408, endPoint y: 140, distance: 131.0
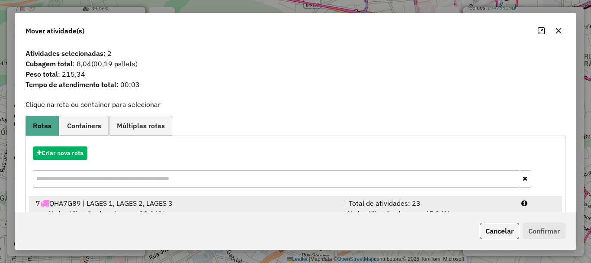
click at [511, 212] on div "Mover atividade(s) Atividades selecionadas : 2 Cubagem total : 8,04 (00,19 pall…" at bounding box center [296, 131] width 562 height 236
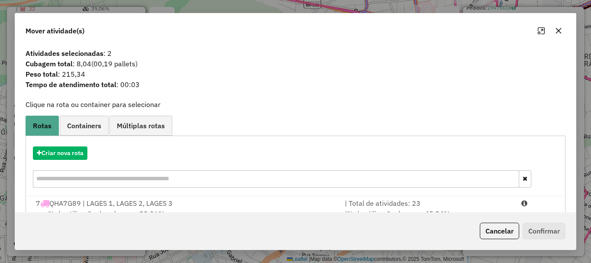
click at [572, 239] on div "Cancelar Confirmar" at bounding box center [295, 230] width 561 height 37
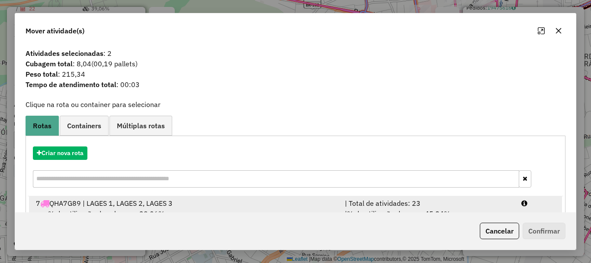
click at [536, 205] on div at bounding box center [539, 203] width 44 height 10
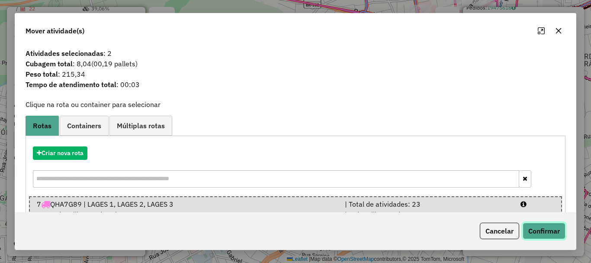
click at [544, 228] on button "Confirmar" at bounding box center [544, 231] width 43 height 16
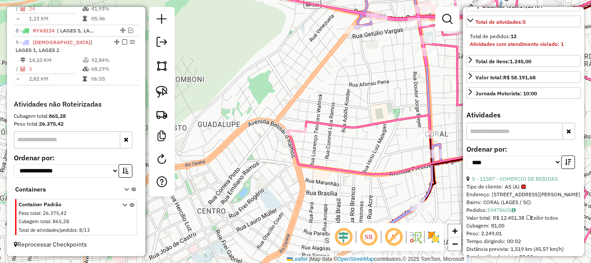
scroll to position [205, 0]
click at [565, 169] on button "button" at bounding box center [569, 162] width 14 height 13
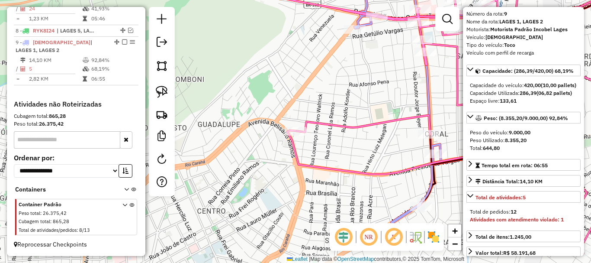
scroll to position [43, 0]
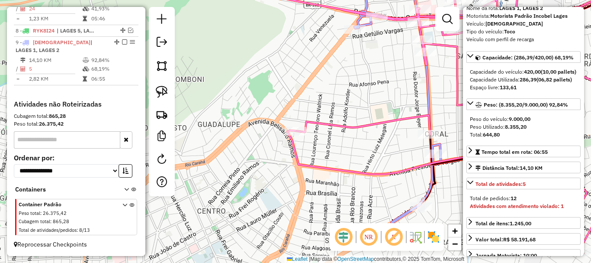
click at [379, 177] on icon at bounding box center [422, 116] width 455 height 274
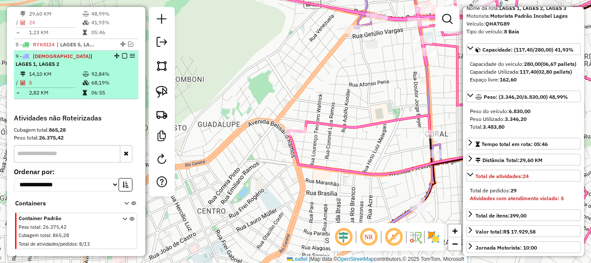
scroll to position [405, 0]
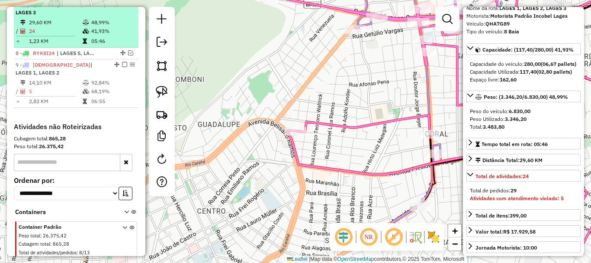
click at [122, 7] on em at bounding box center [124, 4] width 5 height 5
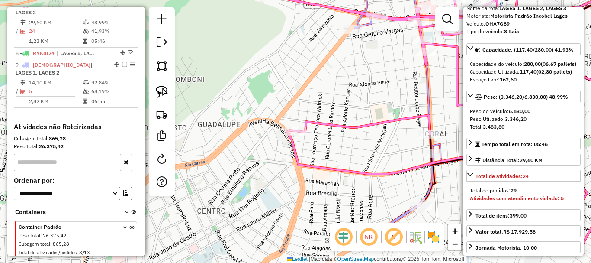
scroll to position [391, 0]
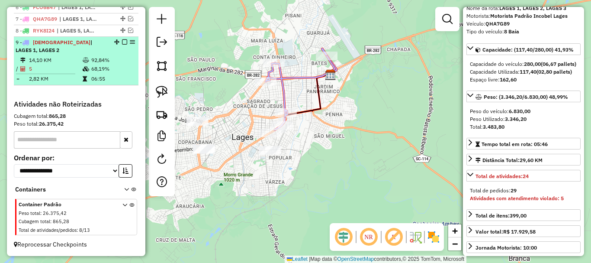
click at [122, 45] on em at bounding box center [124, 41] width 5 height 5
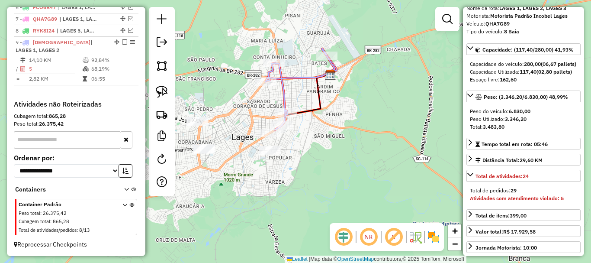
scroll to position [362, 0]
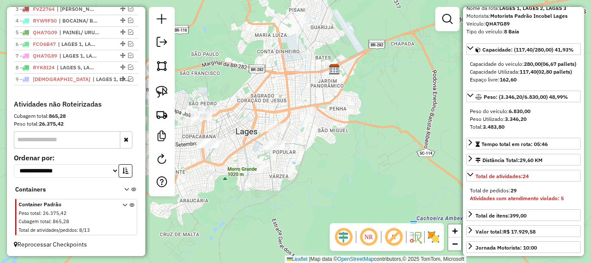
drag, startPoint x: 270, startPoint y: 125, endPoint x: 253, endPoint y: 100, distance: 30.9
click at [305, 103] on div "Janela de atendimento Grade de atendimento Capacidade Transportadoras Veículos …" at bounding box center [295, 131] width 591 height 263
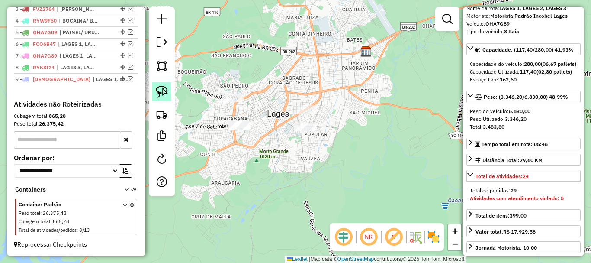
click at [165, 94] on img at bounding box center [162, 92] width 12 height 12
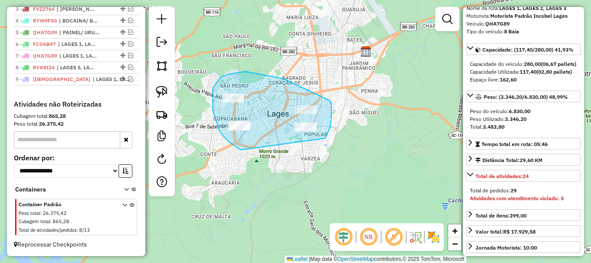
drag, startPoint x: 229, startPoint y: 142, endPoint x: 315, endPoint y: 144, distance: 85.8
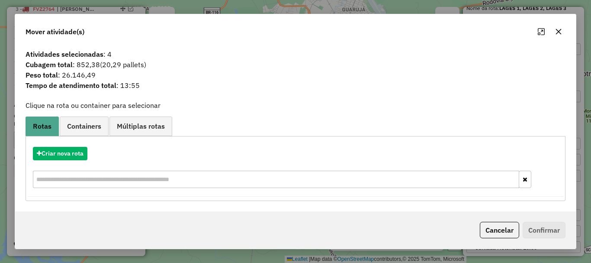
click at [559, 32] on icon "button" at bounding box center [559, 32] width 6 height 6
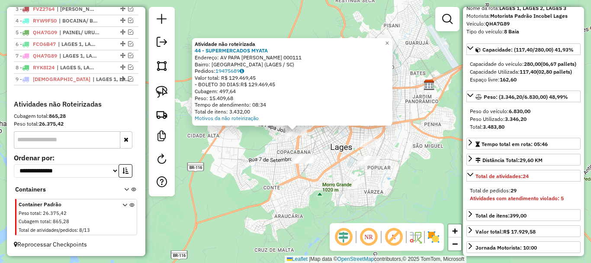
click at [228, 152] on div "Atividade não roteirizada 44 - SUPERMERCADOS MYATA Endereço: AV PAPA JOAO XXIII…" at bounding box center [295, 131] width 591 height 263
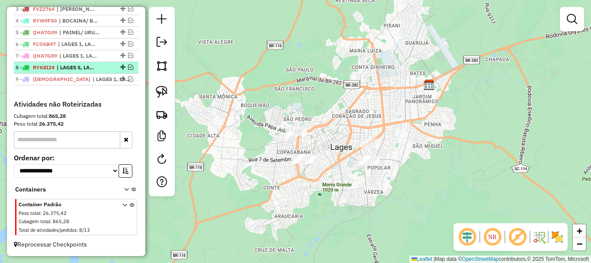
click at [128, 67] on em at bounding box center [130, 67] width 5 height 5
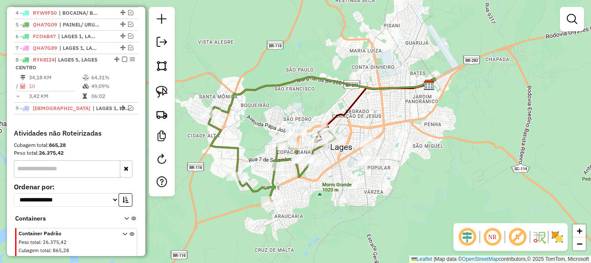
scroll to position [399, 0]
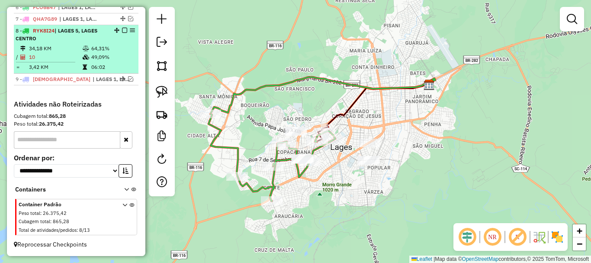
click at [94, 61] on td "49,09%" at bounding box center [113, 57] width 44 height 9
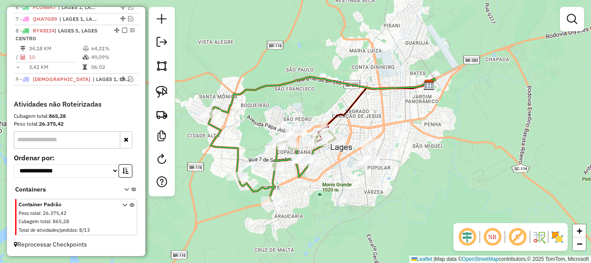
select select "*********"
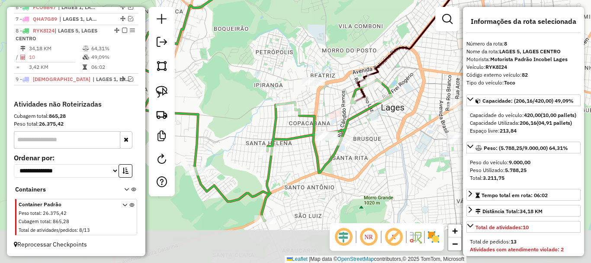
drag, startPoint x: 320, startPoint y: 161, endPoint x: 393, endPoint y: 126, distance: 80.4
click at [393, 126] on div "Janela de atendimento Grade de atendimento Capacidade Transportadoras Veículos …" at bounding box center [295, 131] width 591 height 263
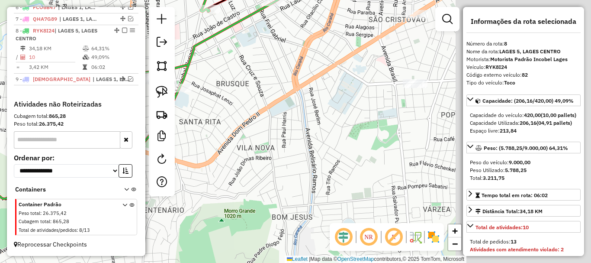
drag, startPoint x: 237, startPoint y: 77, endPoint x: 197, endPoint y: 72, distance: 39.6
click at [196, 70] on div "Janela de atendimento Grade de atendimento Capacidade Transportadoras Veículos …" at bounding box center [295, 131] width 591 height 263
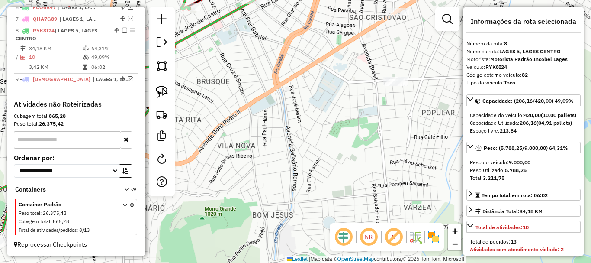
click at [339, 93] on div "Janela de atendimento Grade de atendimento Capacidade Transportadoras Veículos …" at bounding box center [295, 131] width 591 height 263
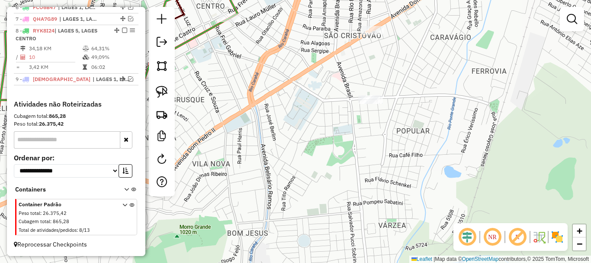
drag, startPoint x: 301, startPoint y: 102, endPoint x: 283, endPoint y: 126, distance: 29.6
click at [285, 123] on div "Janela de atendimento Grade de atendimento Capacidade Transportadoras Veículos …" at bounding box center [295, 131] width 591 height 263
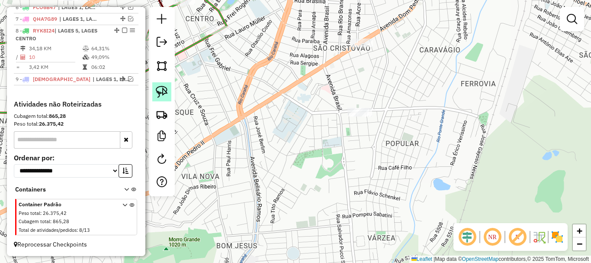
click at [165, 91] on img at bounding box center [162, 92] width 12 height 12
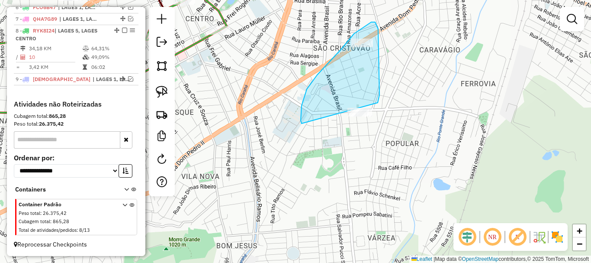
drag, startPoint x: 301, startPoint y: 113, endPoint x: 368, endPoint y: 132, distance: 69.2
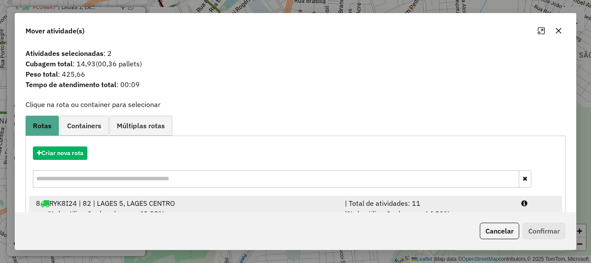
scroll to position [34, 0]
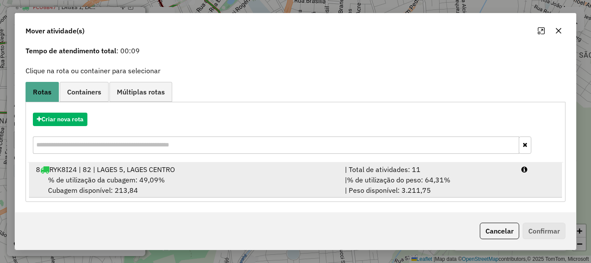
click at [207, 181] on div "% de utilização da cubagem: 49,09% Cubagem disponível: 213,84" at bounding box center [185, 184] width 309 height 21
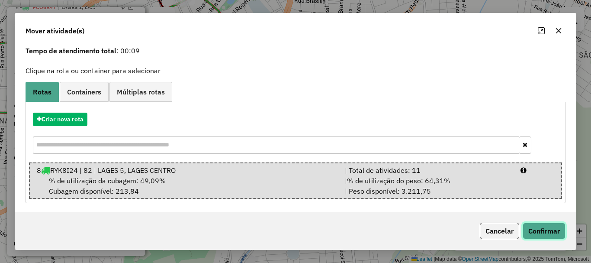
click at [562, 231] on button "Confirmar" at bounding box center [544, 231] width 43 height 16
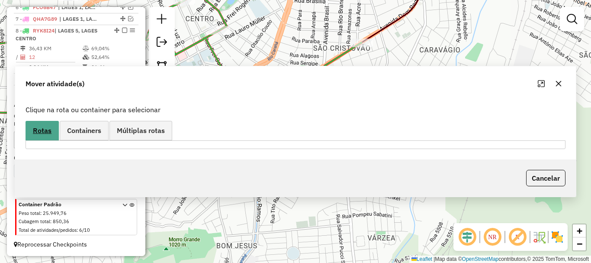
scroll to position [0, 0]
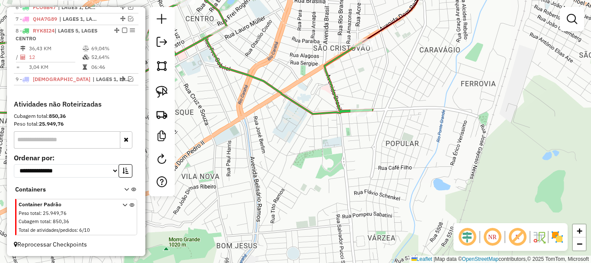
click at [122, 29] on em at bounding box center [124, 30] width 5 height 5
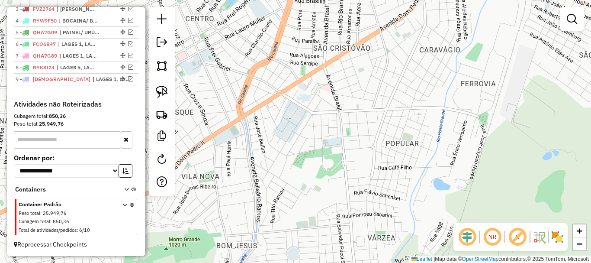
scroll to position [362, 0]
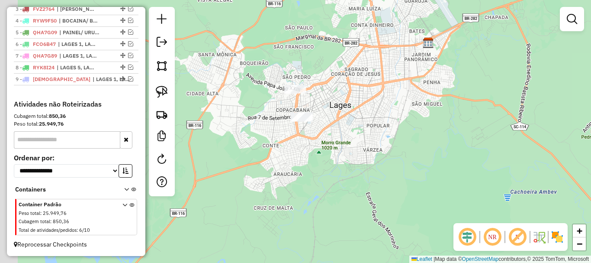
drag, startPoint x: 288, startPoint y: 101, endPoint x: 346, endPoint y: 111, distance: 58.9
click at [346, 111] on div "Janela de atendimento Grade de atendimento Capacidade Transportadoras Veículos …" at bounding box center [295, 131] width 591 height 263
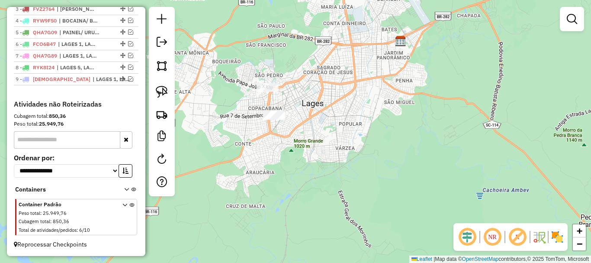
drag, startPoint x: 304, startPoint y: 102, endPoint x: 278, endPoint y: 100, distance: 25.6
click at [278, 100] on div "Janela de atendimento Grade de atendimento Capacidade Transportadoras Veículos …" at bounding box center [295, 131] width 591 height 263
click at [167, 85] on link at bounding box center [161, 91] width 19 height 19
drag, startPoint x: 272, startPoint y: 99, endPoint x: 290, endPoint y: 97, distance: 17.5
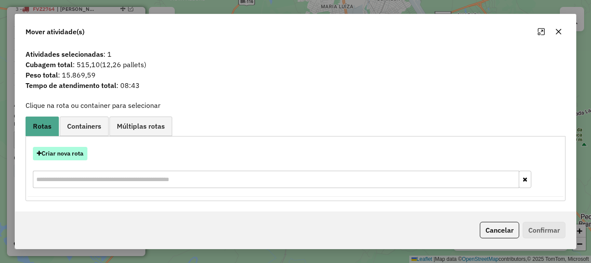
click at [77, 152] on button "Criar nova rota" at bounding box center [60, 153] width 55 height 13
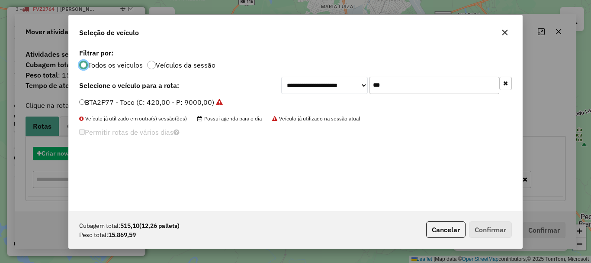
scroll to position [5, 3]
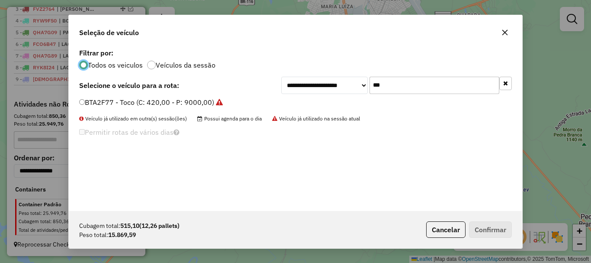
click at [390, 81] on input "***" at bounding box center [435, 85] width 130 height 17
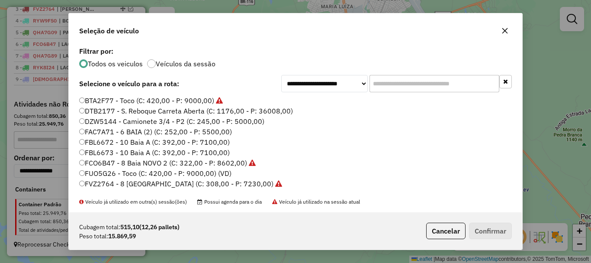
click at [503, 31] on icon "button" at bounding box center [505, 30] width 7 height 7
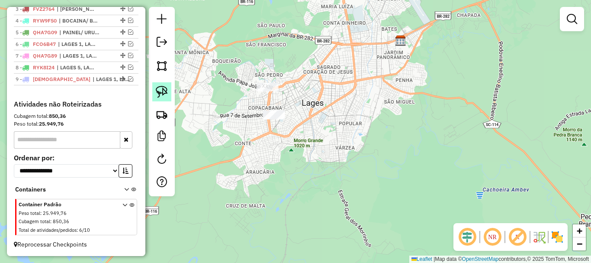
click at [164, 92] on img at bounding box center [162, 92] width 12 height 12
drag, startPoint x: 269, startPoint y: 102, endPoint x: 281, endPoint y: 88, distance: 18.7
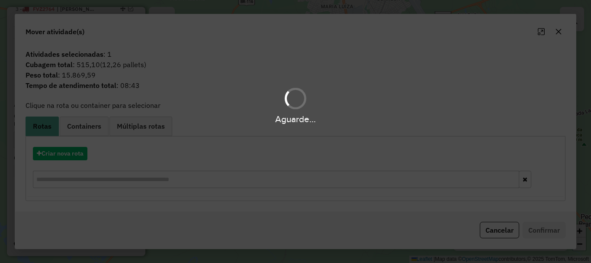
click at [76, 152] on div "Aguarde..." at bounding box center [295, 131] width 591 height 263
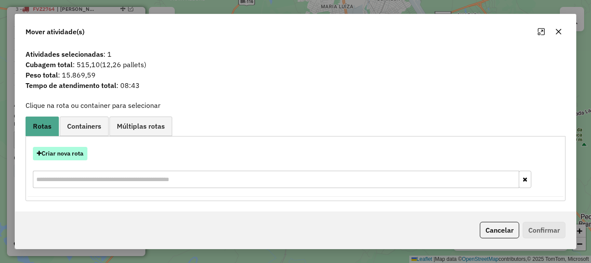
click at [82, 151] on button "Criar nova rota" at bounding box center [60, 153] width 55 height 13
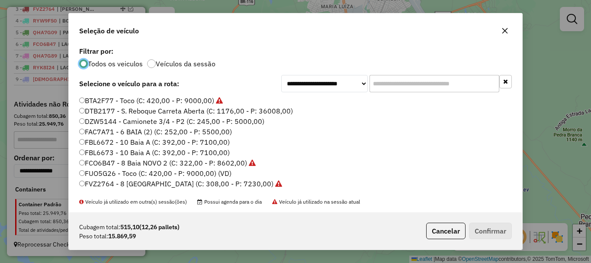
click at [397, 81] on input "text" at bounding box center [435, 83] width 130 height 17
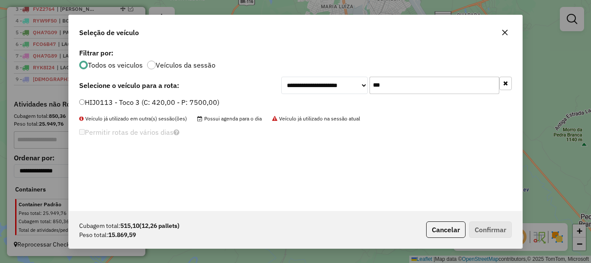
type input "***"
click at [90, 103] on label "HIJ0113 - Toco 3 (C: 420,00 - P: 7500,00)" at bounding box center [149, 102] width 140 height 10
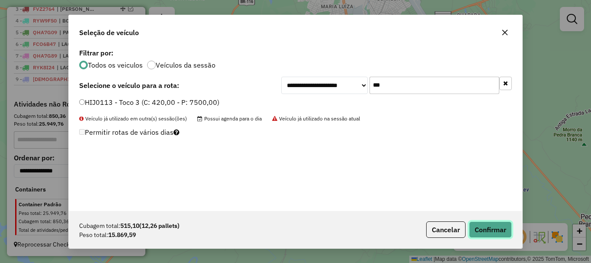
click at [482, 229] on button "Confirmar" at bounding box center [490, 229] width 43 height 16
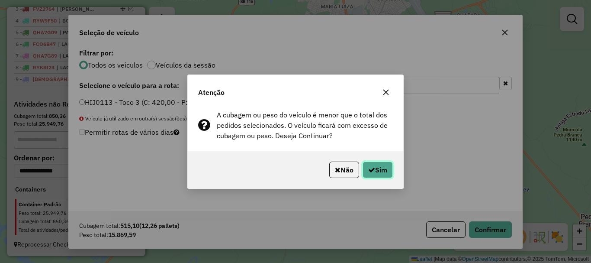
click at [363, 162] on button "Sim" at bounding box center [378, 169] width 30 height 16
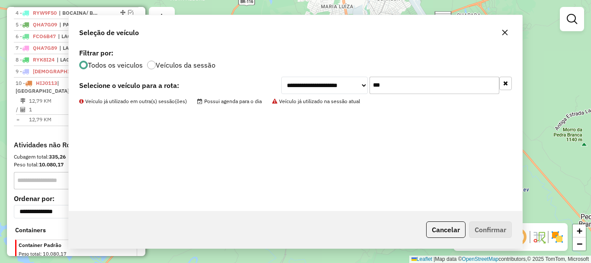
scroll to position [403, 0]
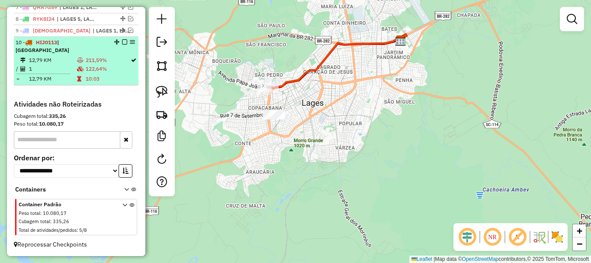
click at [122, 45] on em at bounding box center [124, 41] width 5 height 5
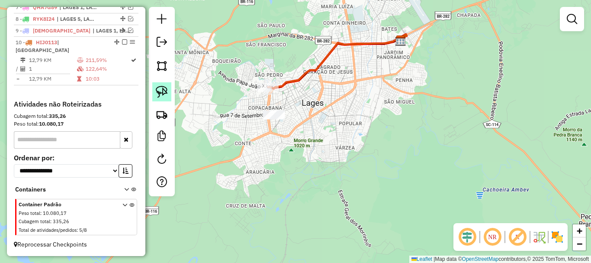
scroll to position [374, 0]
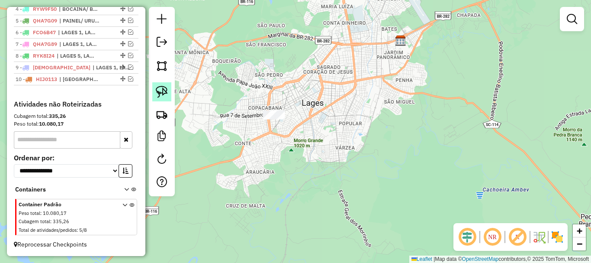
click at [156, 88] on img at bounding box center [162, 92] width 12 height 12
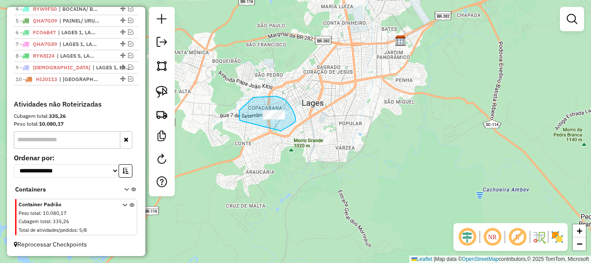
drag, startPoint x: 240, startPoint y: 120, endPoint x: 270, endPoint y: 130, distance: 31.8
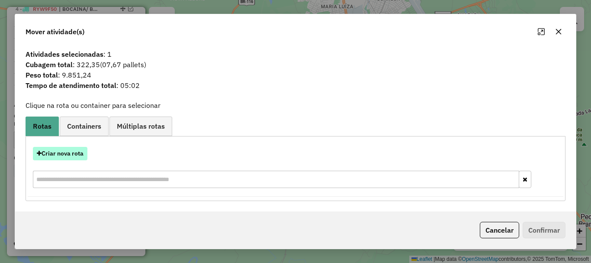
click at [82, 149] on button "Criar nova rota" at bounding box center [60, 153] width 55 height 13
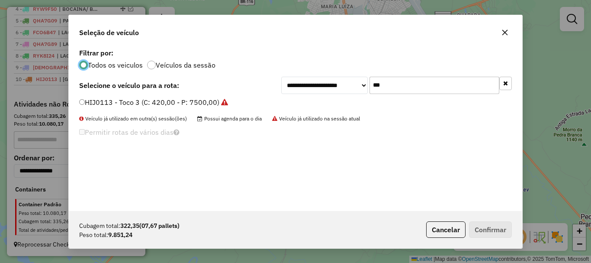
scroll to position [5, 3]
click at [85, 152] on div "**********" at bounding box center [296, 128] width 454 height 165
click at [411, 90] on input "***" at bounding box center [435, 85] width 130 height 17
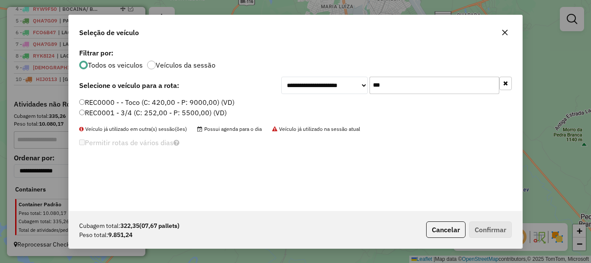
type input "***"
click at [91, 115] on label "REC0001 - 3/4 (C: 252,00 - P: 5500,00) (VD)" at bounding box center [153, 112] width 148 height 10
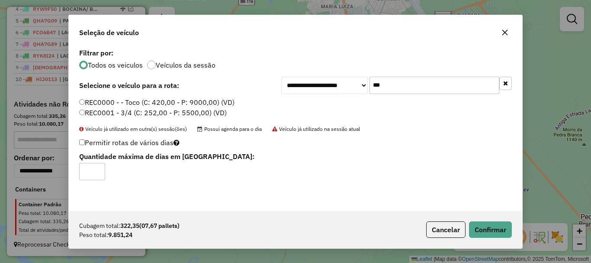
drag, startPoint x: 103, startPoint y: 102, endPoint x: 229, endPoint y: 129, distance: 129.8
click at [103, 102] on label "REC0000 - - Toco (C: 420,00 - P: 9000,00) (VD)" at bounding box center [156, 102] width 155 height 10
click at [485, 224] on button "Confirmar" at bounding box center [490, 229] width 43 height 16
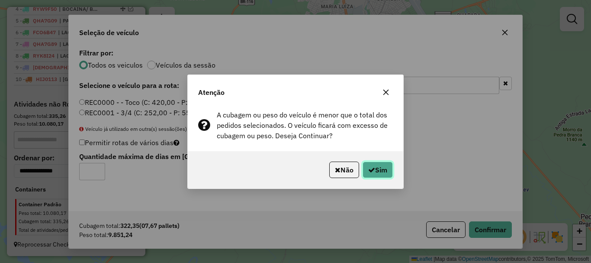
click at [379, 165] on button "Sim" at bounding box center [378, 169] width 30 height 16
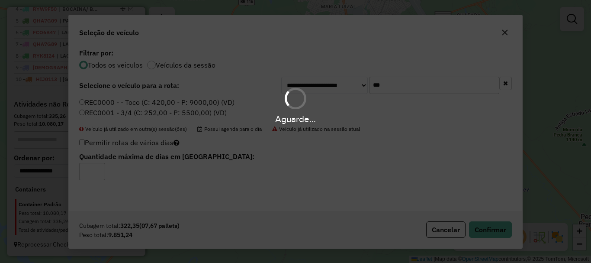
scroll to position [405, 0]
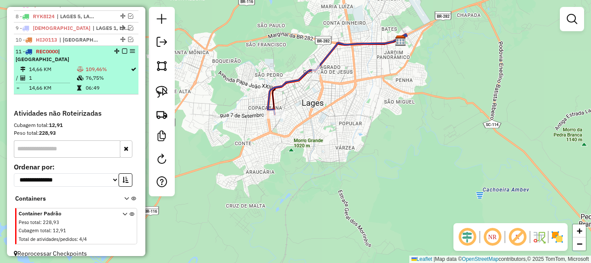
click at [123, 54] on em at bounding box center [124, 50] width 5 height 5
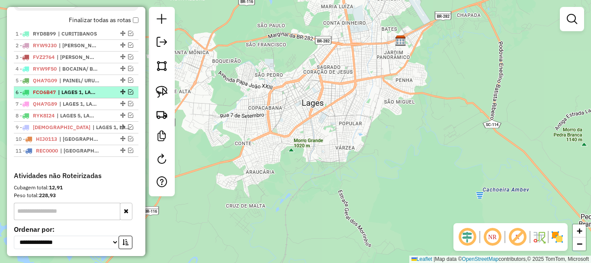
scroll to position [299, 0]
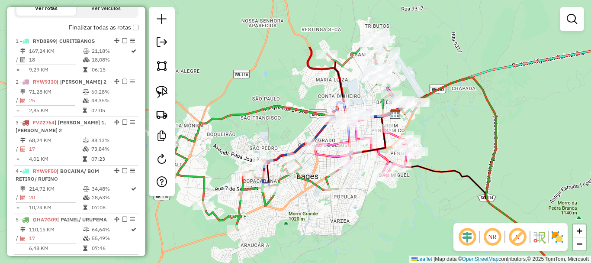
drag, startPoint x: 370, startPoint y: 94, endPoint x: 364, endPoint y: 168, distance: 73.4
click at [364, 168] on div "Janela de atendimento Grade de atendimento Capacidade Transportadoras Veículos …" at bounding box center [295, 131] width 591 height 263
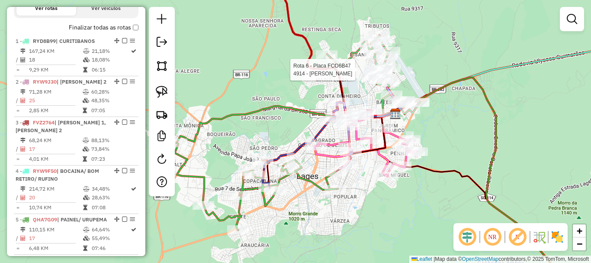
select select "*********"
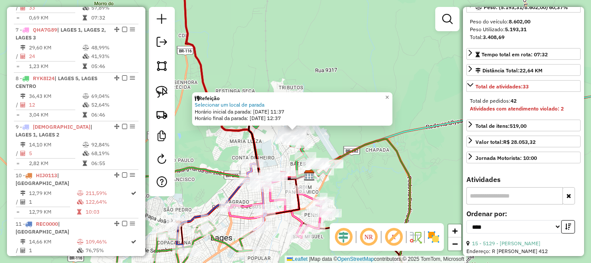
scroll to position [260, 0]
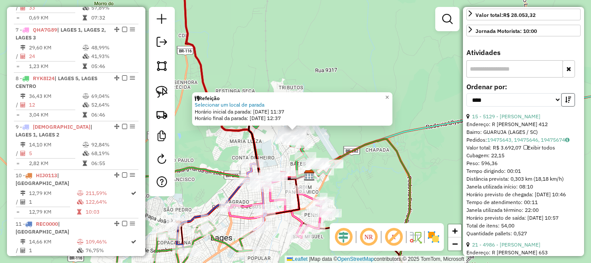
click at [565, 103] on icon "button" at bounding box center [568, 100] width 6 height 6
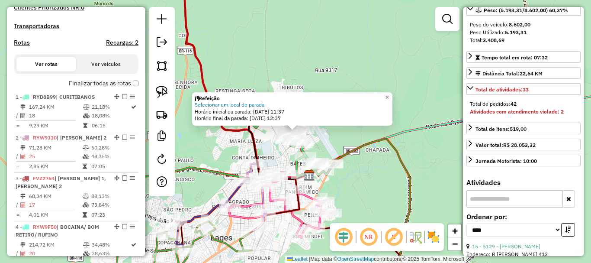
scroll to position [223, 0]
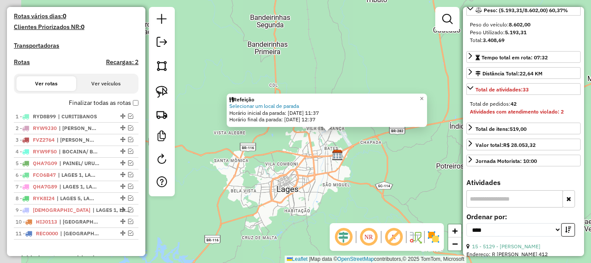
drag, startPoint x: 310, startPoint y: 174, endPoint x: 381, endPoint y: 183, distance: 72.0
click at [337, 152] on img at bounding box center [337, 154] width 11 height 11
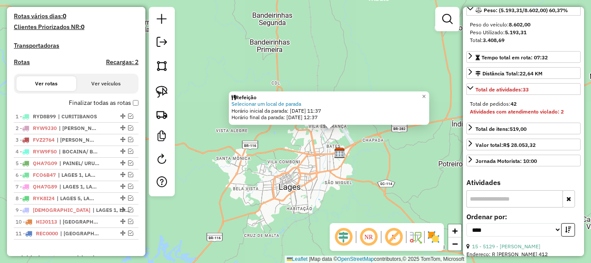
click at [381, 183] on div "Refeição Selecionar um local de parada Horário inicial da parada: 20/08/2025 11…" at bounding box center [295, 131] width 591 height 263
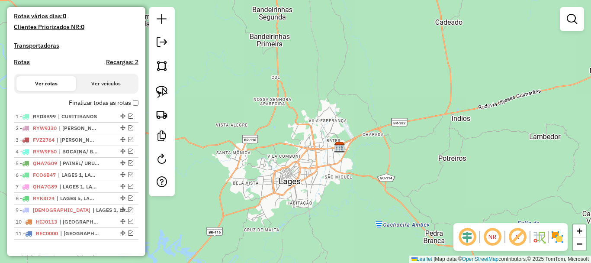
drag, startPoint x: 362, startPoint y: 175, endPoint x: 358, endPoint y: 150, distance: 25.6
click at [361, 158] on div "Janela de atendimento Grade de atendimento Capacidade Transportadoras Veículos …" at bounding box center [295, 131] width 591 height 263
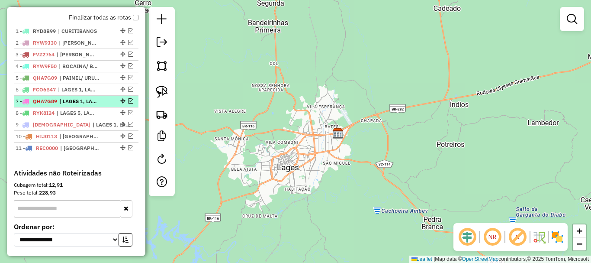
scroll to position [310, 0]
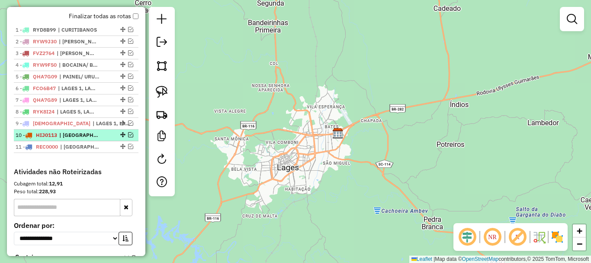
click at [92, 139] on span "| LAGES CENTRO" at bounding box center [79, 135] width 40 height 8
select select "*********"
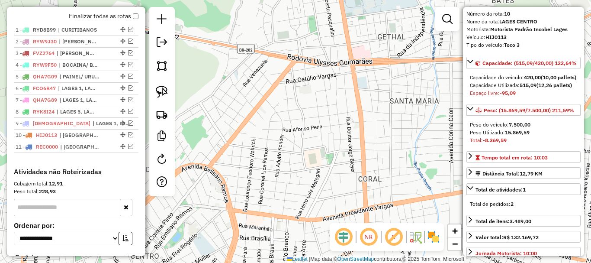
scroll to position [43, 0]
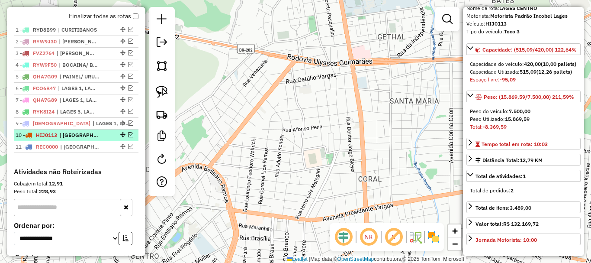
click at [128, 137] on em at bounding box center [130, 134] width 5 height 5
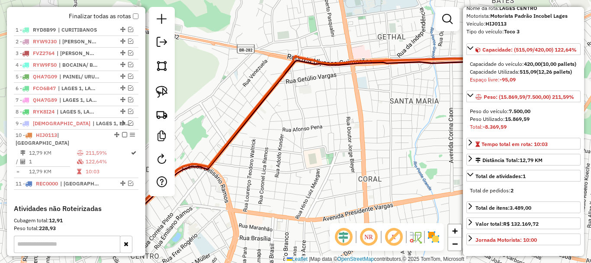
drag, startPoint x: 278, startPoint y: 144, endPoint x: 341, endPoint y: 119, distance: 67.1
click at [406, 126] on div "Janela de atendimento Grade de atendimento Capacidade Transportadoras Veículos …" at bounding box center [295, 131] width 591 height 263
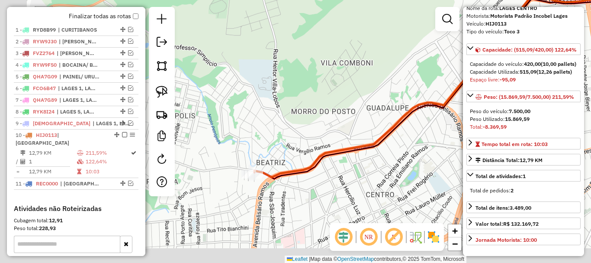
drag, startPoint x: 275, startPoint y: 147, endPoint x: 331, endPoint y: 115, distance: 65.0
click at [331, 115] on div "Janela de atendimento Grade de atendimento Capacidade Transportadoras Veículos …" at bounding box center [295, 131] width 591 height 263
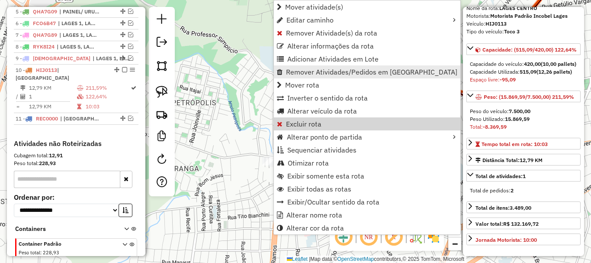
scroll to position [414, 0]
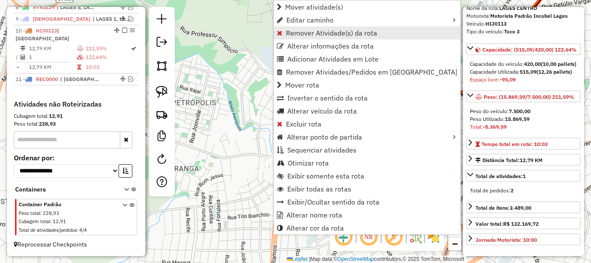
click at [295, 32] on span "Remover Atividade(s) da rota" at bounding box center [331, 32] width 91 height 7
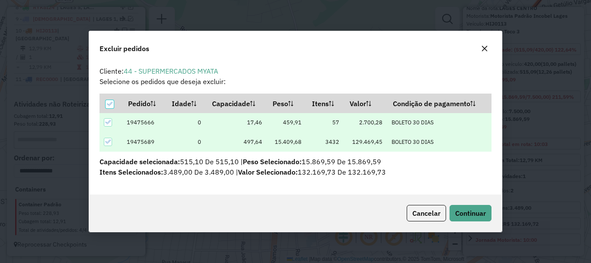
scroll to position [5, 3]
drag, startPoint x: 464, startPoint y: 234, endPoint x: 455, endPoint y: 218, distance: 18.6
click at [465, 229] on div "Excluir pedidos Cliente: 44 - SUPERMERCADOS MYATA Selecione os pedidos que dese…" at bounding box center [295, 131] width 591 height 263
click at [454, 217] on button "Continuar" at bounding box center [471, 213] width 42 height 16
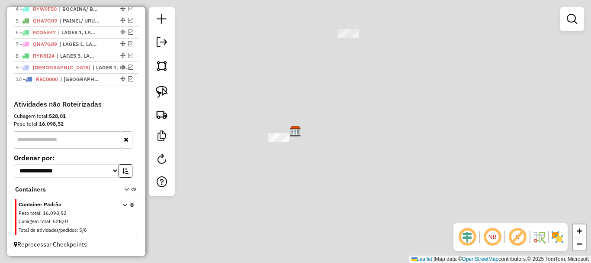
scroll to position [374, 0]
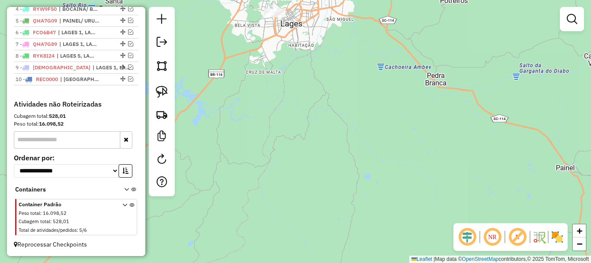
drag, startPoint x: 289, startPoint y: 116, endPoint x: 286, endPoint y: 176, distance: 59.8
click at [286, 173] on div "Janela de atendimento Grade de atendimento Capacidade Transportadoras Veículos …" at bounding box center [295, 131] width 591 height 263
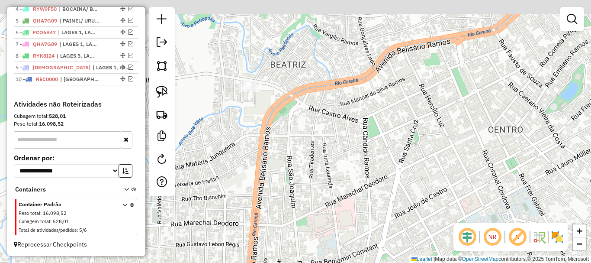
drag, startPoint x: 269, startPoint y: 147, endPoint x: 266, endPoint y: 143, distance: 5.2
click at [270, 152] on div "Janela de atendimento Grade de atendimento Capacidade Transportadoras Veículos …" at bounding box center [295, 131] width 591 height 263
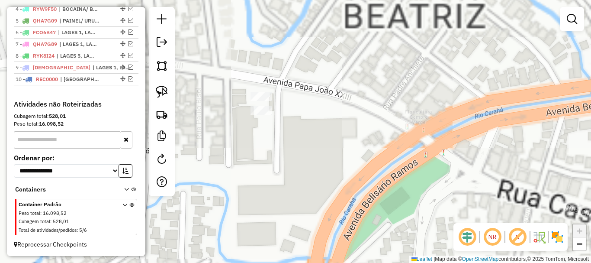
drag, startPoint x: 255, startPoint y: 145, endPoint x: 258, endPoint y: 126, distance: 19.9
click at [255, 149] on div "Janela de atendimento Grade de atendimento Capacidade Transportadoras Veículos …" at bounding box center [295, 131] width 591 height 263
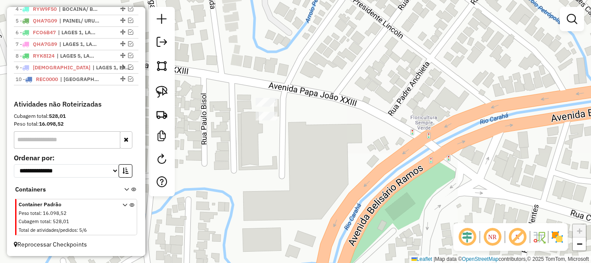
drag, startPoint x: 241, startPoint y: 108, endPoint x: 248, endPoint y: 110, distance: 7.1
click at [249, 110] on div "Janela de atendimento Grade de atendimento Capacidade Transportadoras Veículos …" at bounding box center [295, 131] width 591 height 263
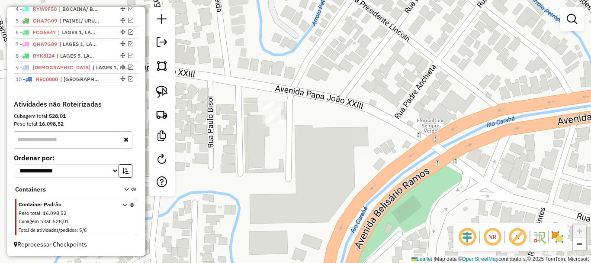
drag, startPoint x: 255, startPoint y: 109, endPoint x: 258, endPoint y: 111, distance: 4.7
click at [258, 111] on div "Janela de atendimento Grade de atendimento Capacidade Transportadoras Veículos …" at bounding box center [295, 131] width 591 height 263
click at [242, 107] on div "Janela de atendimento Grade de atendimento Capacidade Transportadoras Veículos …" at bounding box center [295, 131] width 591 height 263
click at [165, 89] on img at bounding box center [162, 92] width 12 height 12
drag, startPoint x: 232, startPoint y: 105, endPoint x: 268, endPoint y: 100, distance: 37.2
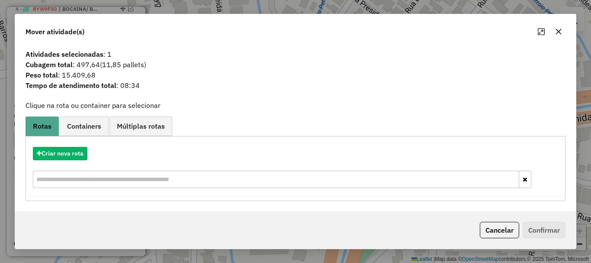
drag, startPoint x: 556, startPoint y: 32, endPoint x: 541, endPoint y: 38, distance: 16.0
click at [556, 32] on icon "button" at bounding box center [558, 31] width 7 height 7
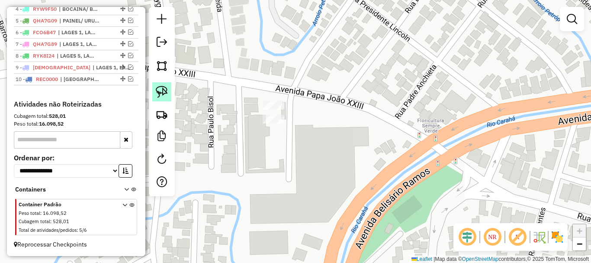
click at [169, 87] on link at bounding box center [161, 91] width 19 height 19
drag, startPoint x: 258, startPoint y: 130, endPoint x: 276, endPoint y: 126, distance: 19.0
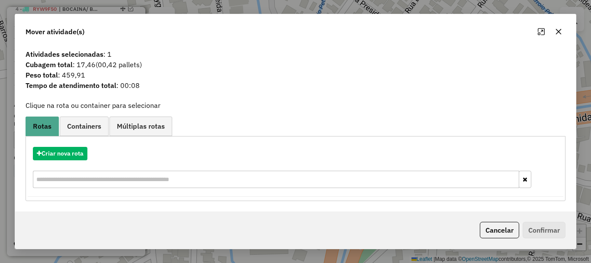
click at [559, 28] on icon "button" at bounding box center [558, 31] width 7 height 7
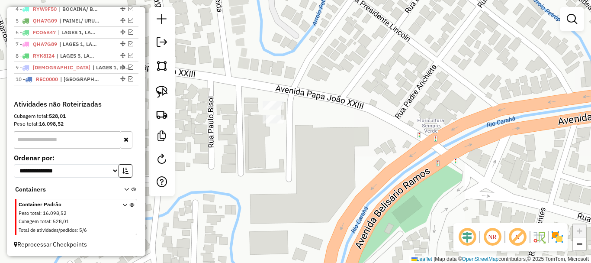
click at [410, 169] on div "Janela de atendimento Grade de atendimento Capacidade Transportadoras Veículos …" at bounding box center [295, 131] width 591 height 263
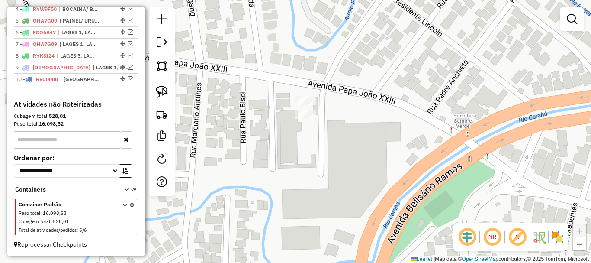
drag, startPoint x: 374, startPoint y: 165, endPoint x: 407, endPoint y: 161, distance: 33.2
click at [407, 161] on div "Janela de atendimento Grade de atendimento Capacidade Transportadoras Veículos …" at bounding box center [295, 131] width 591 height 263
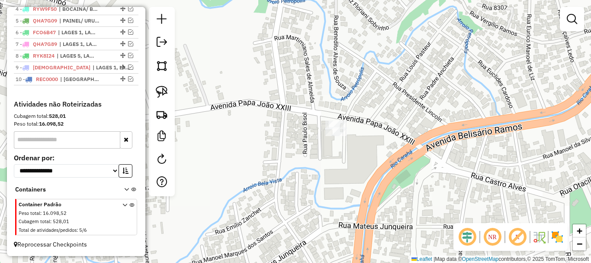
drag, startPoint x: 366, startPoint y: 134, endPoint x: 367, endPoint y: 139, distance: 4.5
click at [367, 138] on div "Janela de atendimento Grade de atendimento Capacidade Transportadoras Veículos …" at bounding box center [295, 131] width 591 height 263
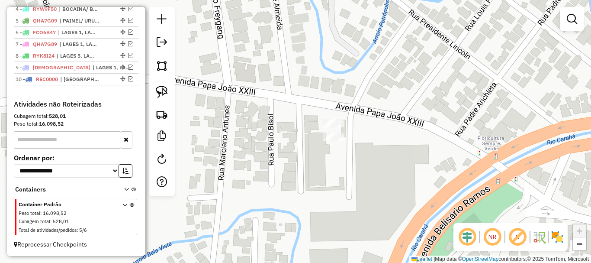
click at [353, 123] on div "Janela de atendimento Grade de atendimento Capacidade Transportadoras Veículos …" at bounding box center [295, 131] width 591 height 263
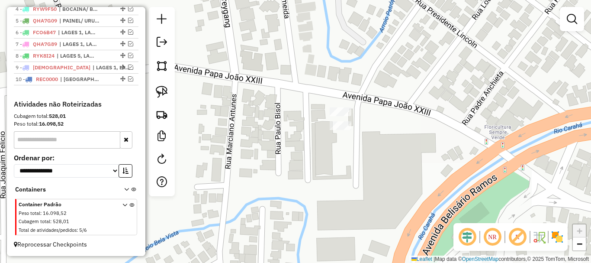
drag, startPoint x: 311, startPoint y: 150, endPoint x: 313, endPoint y: 139, distance: 11.8
click at [315, 139] on div "Janela de atendimento Grade de atendimento Capacidade Transportadoras Veículos …" at bounding box center [295, 131] width 591 height 263
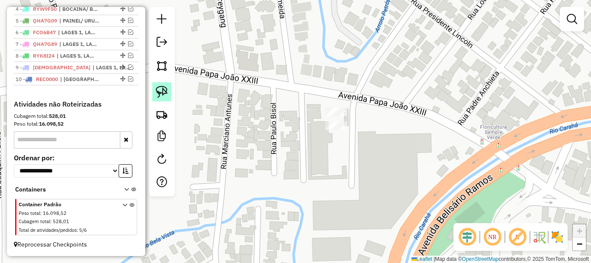
click at [166, 92] on img at bounding box center [162, 92] width 12 height 12
drag, startPoint x: 318, startPoint y: 131, endPoint x: 347, endPoint y: 136, distance: 29.4
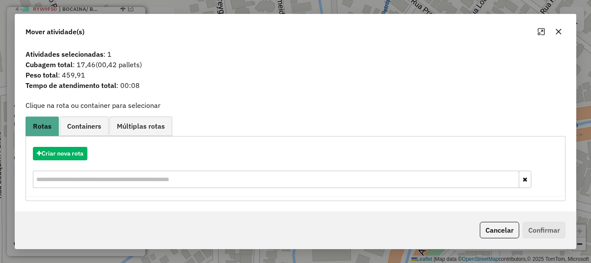
click at [559, 31] on icon "button" at bounding box center [559, 32] width 6 height 6
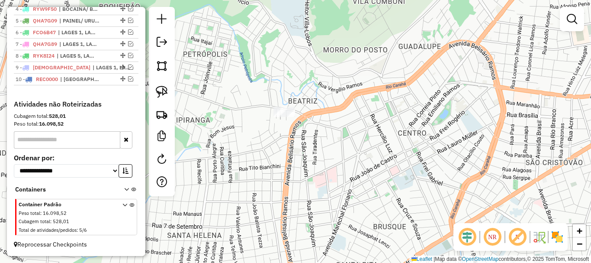
drag, startPoint x: 410, startPoint y: 129, endPoint x: 267, endPoint y: 90, distance: 148.9
click at [273, 94] on div "Janela de atendimento Grade de atendimento Capacidade Transportadoras Veículos …" at bounding box center [295, 131] width 591 height 263
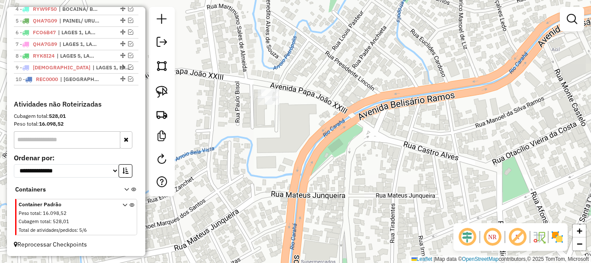
click at [291, 106] on div "Janela de atendimento Grade de atendimento Capacidade Transportadoras Veículos …" at bounding box center [295, 131] width 591 height 263
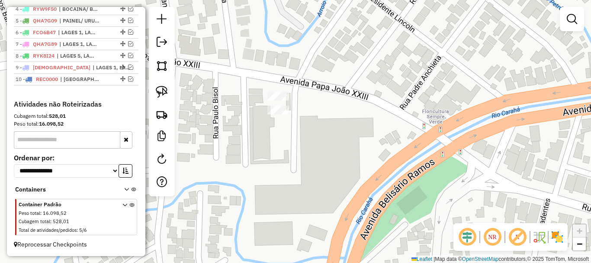
drag, startPoint x: 294, startPoint y: 100, endPoint x: 303, endPoint y: 103, distance: 9.9
click at [302, 103] on div "Janela de atendimento Grade de atendimento Capacidade Transportadoras Veículos …" at bounding box center [295, 131] width 591 height 263
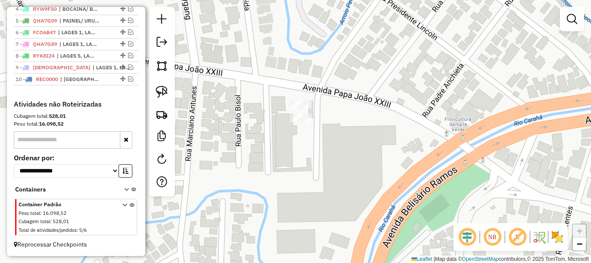
drag, startPoint x: 307, startPoint y: 112, endPoint x: 315, endPoint y: 115, distance: 8.2
click at [315, 115] on div "Janela de atendimento Grade de atendimento Capacidade Transportadoras Veículos …" at bounding box center [295, 131] width 591 height 263
click at [329, 120] on div "Janela de atendimento Grade de atendimento Capacidade Transportadoras Veículos …" at bounding box center [295, 131] width 591 height 263
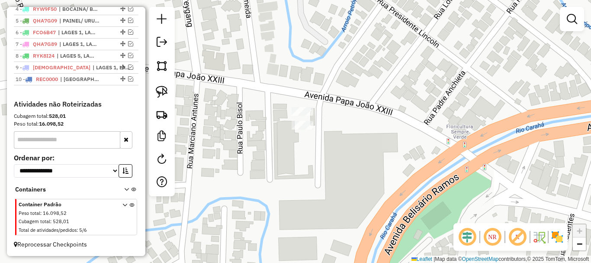
drag, startPoint x: 329, startPoint y: 111, endPoint x: 330, endPoint y: 117, distance: 5.9
click at [330, 118] on div "Janela de atendimento Grade de atendimento Capacidade Transportadoras Veículos …" at bounding box center [295, 131] width 591 height 263
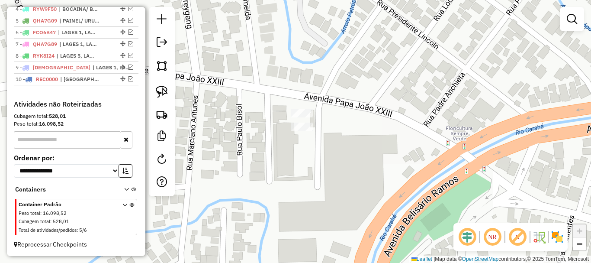
click at [330, 108] on div "Janela de atendimento Grade de atendimento Capacidade Transportadoras Veículos …" at bounding box center [295, 131] width 591 height 263
click at [161, 86] on img at bounding box center [162, 92] width 12 height 12
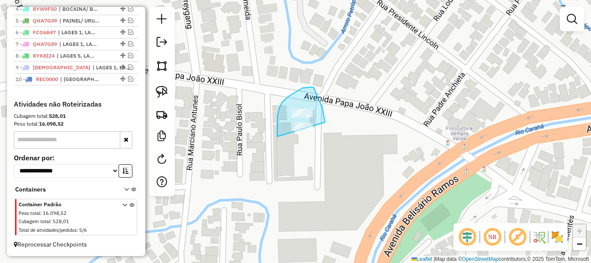
drag, startPoint x: 278, startPoint y: 135, endPoint x: 319, endPoint y: 137, distance: 41.2
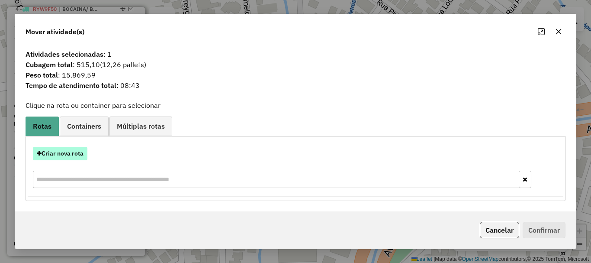
click at [65, 152] on button "Criar nova rota" at bounding box center [60, 153] width 55 height 13
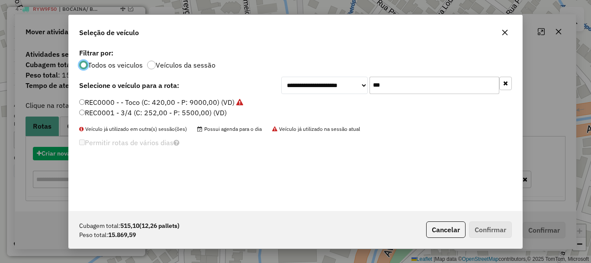
scroll to position [5, 3]
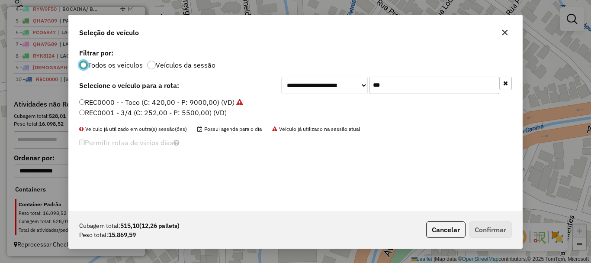
click at [383, 89] on input "***" at bounding box center [435, 85] width 130 height 17
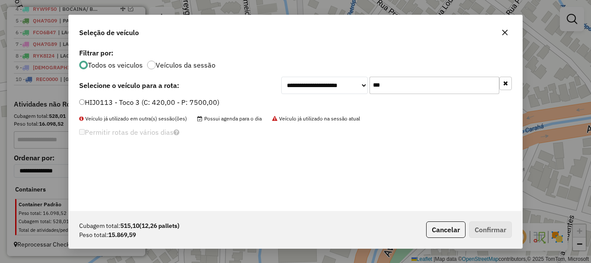
type input "***"
click at [90, 103] on label "HIJ0113 - Toco 3 (C: 420,00 - P: 7500,00)" at bounding box center [149, 102] width 140 height 10
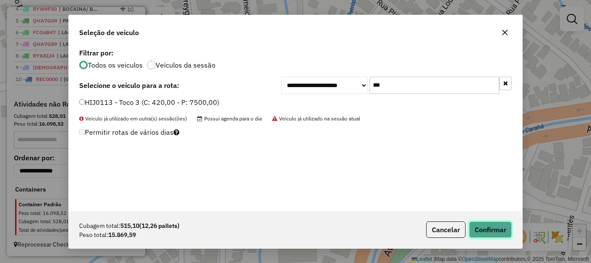
click at [504, 225] on button "Confirmar" at bounding box center [490, 229] width 43 height 16
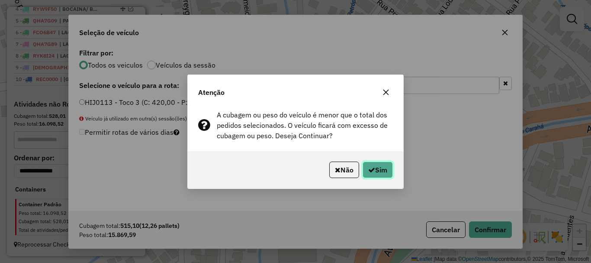
click at [381, 168] on button "Sim" at bounding box center [378, 169] width 30 height 16
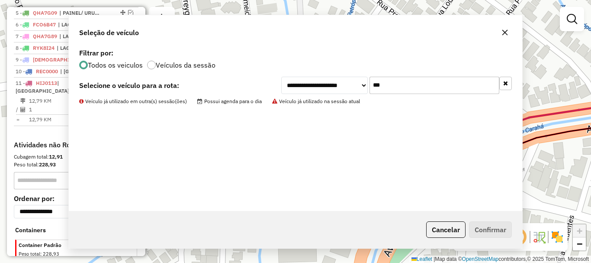
scroll to position [414, 0]
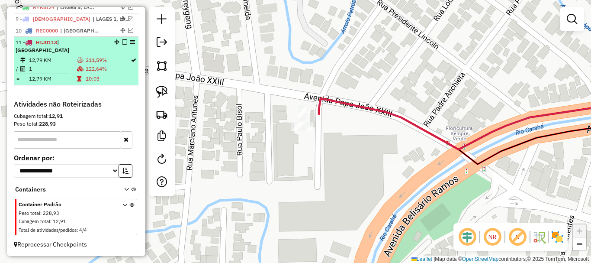
click at [122, 45] on em at bounding box center [124, 41] width 5 height 5
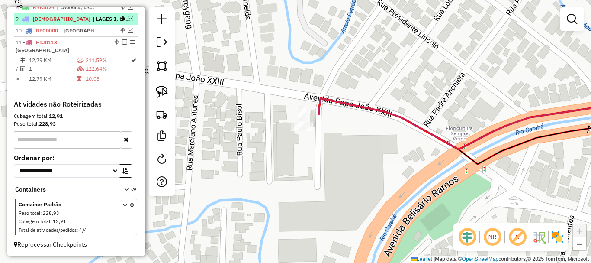
scroll to position [385, 0]
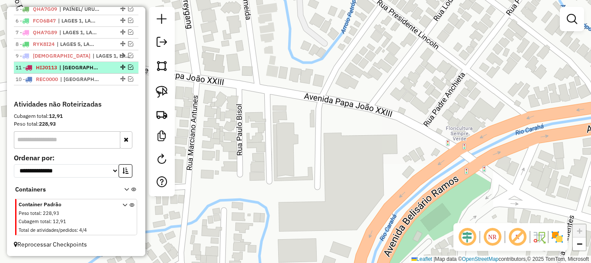
drag, startPoint x: 121, startPoint y: 76, endPoint x: 120, endPoint y: 65, distance: 11.8
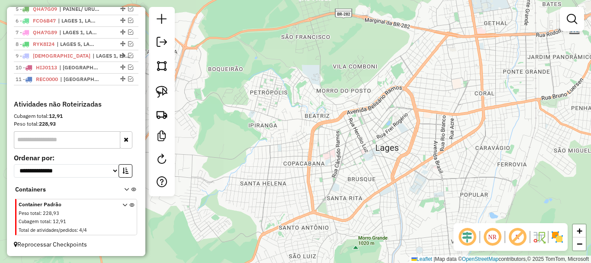
drag, startPoint x: 330, startPoint y: 118, endPoint x: 289, endPoint y: 106, distance: 43.3
click at [288, 108] on div "Janela de atendimento Grade de atendimento Capacidade Transportadoras Veículos …" at bounding box center [295, 131] width 591 height 263
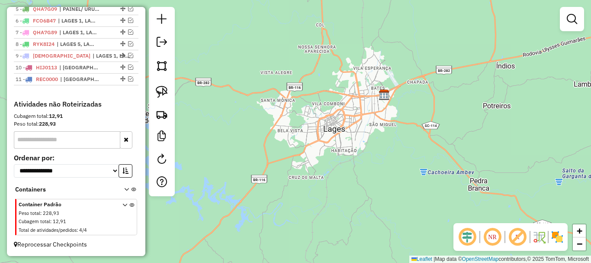
drag, startPoint x: 340, startPoint y: 120, endPoint x: 336, endPoint y: 126, distance: 6.8
click at [336, 126] on div "Janela de atendimento Grade de atendimento Capacidade Transportadoras Veículos …" at bounding box center [295, 131] width 591 height 263
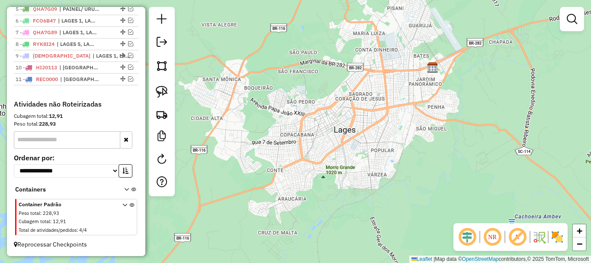
click at [339, 126] on div "Janela de atendimento Grade de atendimento Capacidade Transportadoras Veículos …" at bounding box center [295, 131] width 591 height 263
click at [338, 123] on div "Janela de atendimento Grade de atendimento Capacidade Transportadoras Veículos …" at bounding box center [295, 131] width 591 height 263
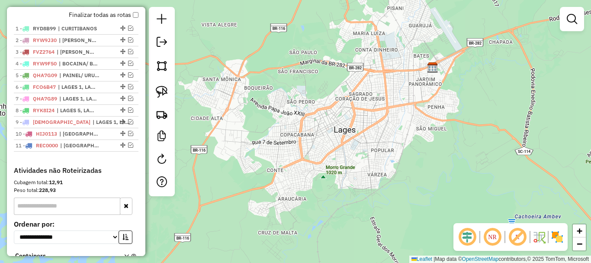
scroll to position [299, 0]
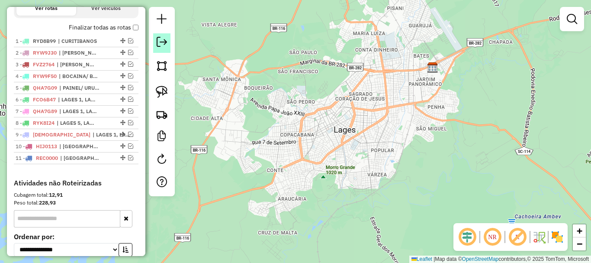
click at [161, 46] on em at bounding box center [162, 42] width 10 height 10
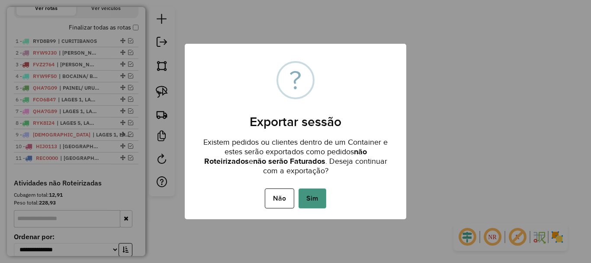
click at [316, 201] on button "Sim" at bounding box center [313, 198] width 28 height 20
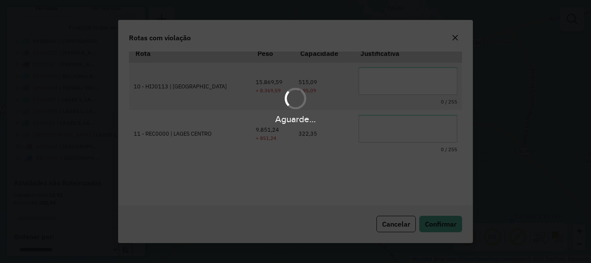
scroll to position [29, 0]
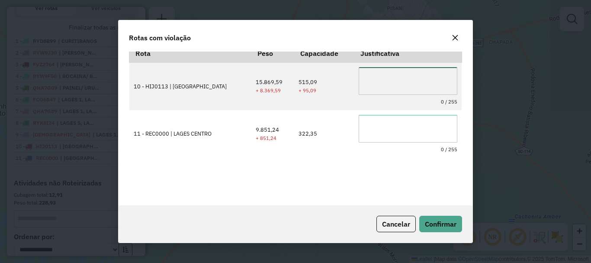
click at [393, 84] on textarea at bounding box center [408, 81] width 99 height 28
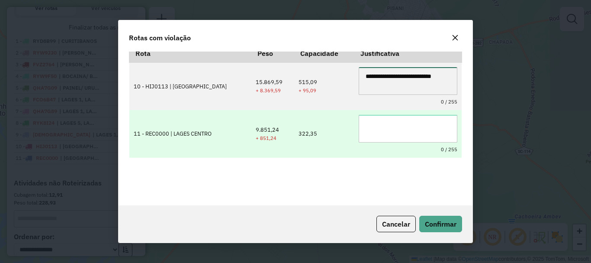
type textarea "**********"
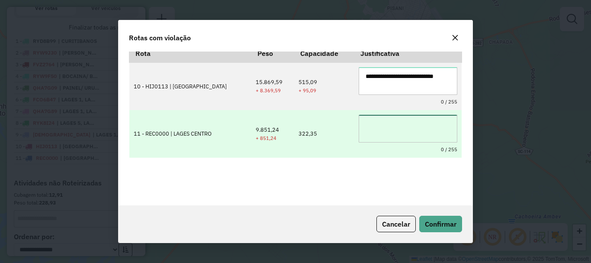
click at [397, 124] on textarea at bounding box center [408, 129] width 99 height 28
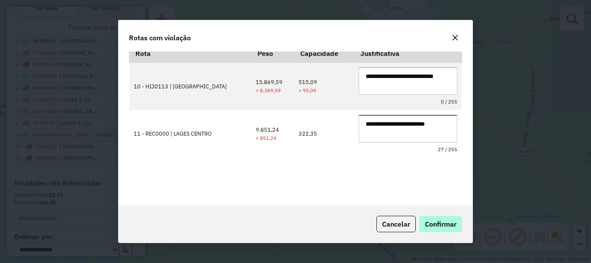
type textarea "**********"
click at [433, 219] on button "Confirmar" at bounding box center [441, 224] width 43 height 16
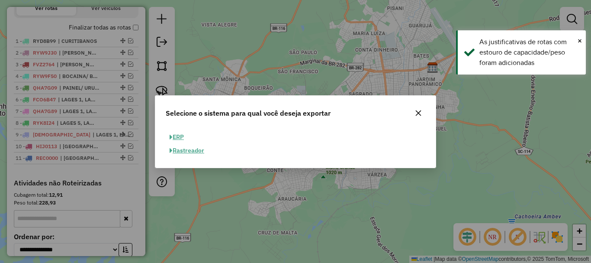
click at [174, 136] on button "ERP" at bounding box center [177, 136] width 22 height 13
select select "**"
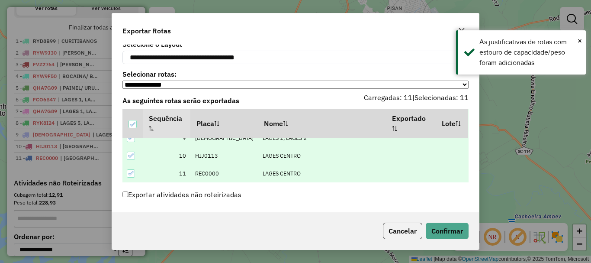
scroll to position [42, 0]
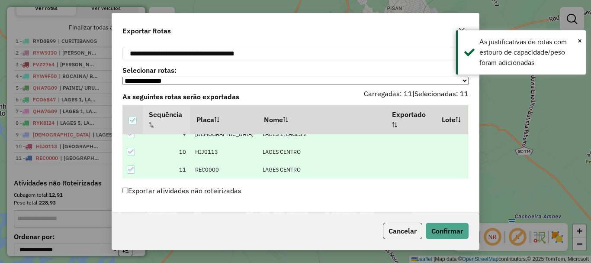
click at [152, 190] on label "Exportar atividades não roteirizadas" at bounding box center [182, 190] width 119 height 16
click at [451, 231] on button "Confirmar" at bounding box center [447, 231] width 43 height 16
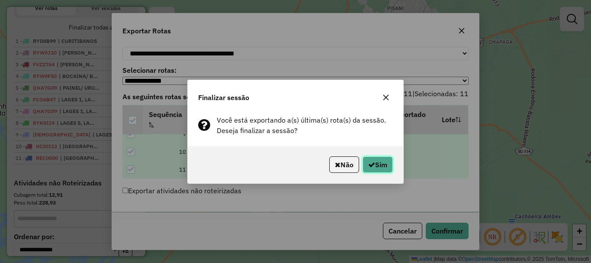
click at [386, 166] on button "Sim" at bounding box center [378, 164] width 30 height 16
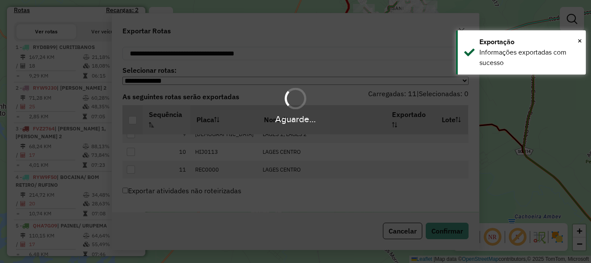
scroll to position [322, 0]
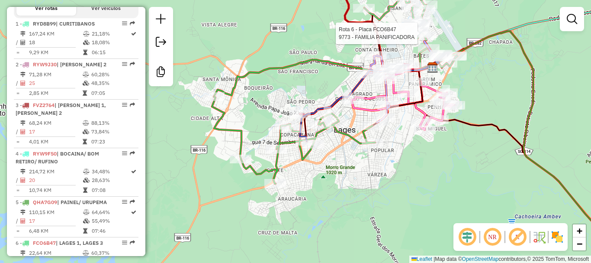
select select "*********"
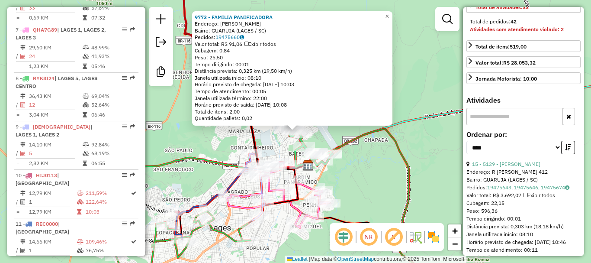
scroll to position [216, 0]
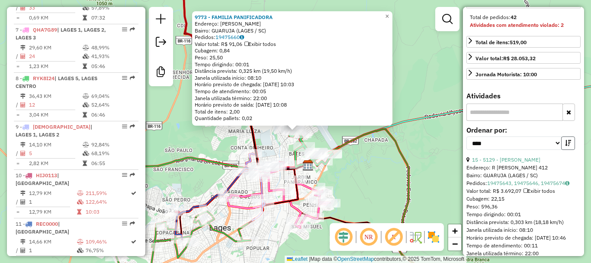
click at [568, 150] on button "button" at bounding box center [569, 142] width 14 height 13
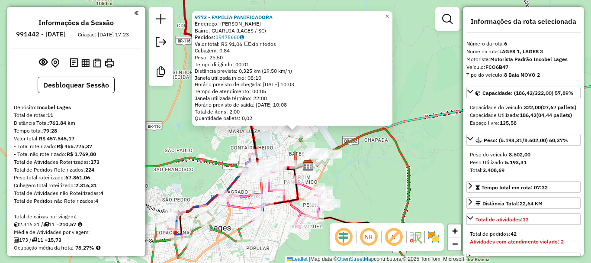
select select "*********"
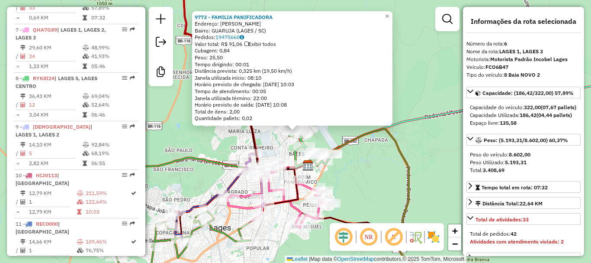
scroll to position [216, 0]
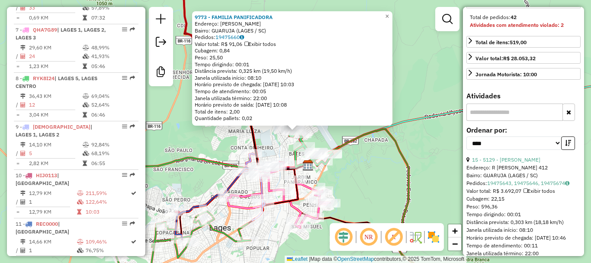
click at [442, 153] on div "9773 - FAMILIA PANIFICADORA Endereço: BENTO ANTUNES SN Bairro: GUARUJA (LAGES /…" at bounding box center [295, 131] width 591 height 263
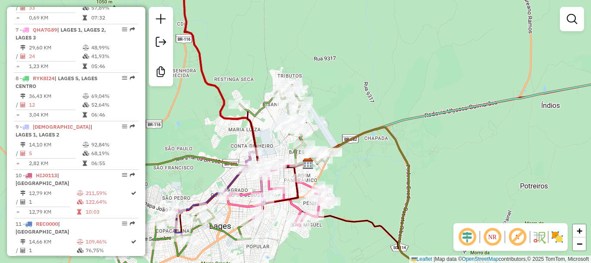
drag, startPoint x: 351, startPoint y: 173, endPoint x: 378, endPoint y: 126, distance: 54.1
click at [376, 126] on div "Rota 6 - Placa FCO6B47 13085 - COMERCIAL DE ALIMENT Janela de atendimento Grade…" at bounding box center [295, 131] width 591 height 263
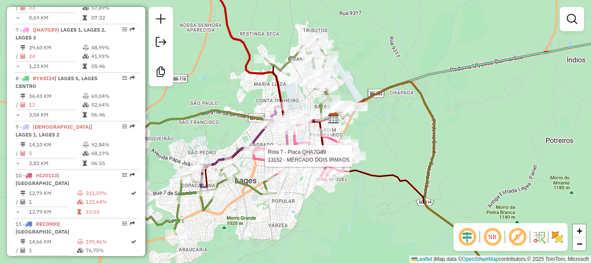
select select "*********"
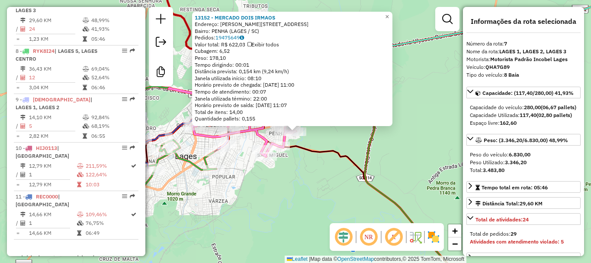
scroll to position [617, 0]
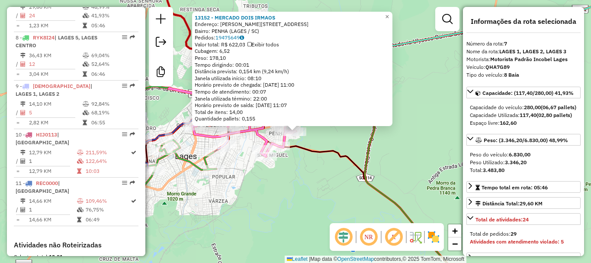
click at [436, 169] on div "13152 - MERCADO DOIS IRMAOS Endereço: JOAO MARIA DE SOUZA 203 Bairro: PENHA (LA…" at bounding box center [295, 131] width 591 height 263
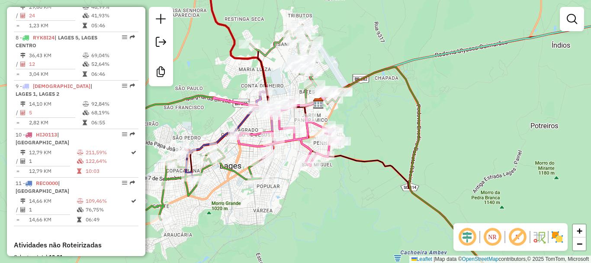
drag, startPoint x: 329, startPoint y: 133, endPoint x: 393, endPoint y: 143, distance: 63.9
click at [392, 143] on div "Janela de atendimento Grade de atendimento Capacidade Transportadoras Veículos …" at bounding box center [295, 131] width 591 height 263
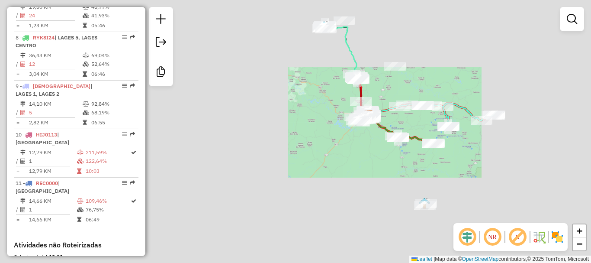
drag, startPoint x: 252, startPoint y: 98, endPoint x: 413, endPoint y: 84, distance: 161.2
click at [418, 83] on div "Rota 2 - Placa RYW9J30 11350 - SUPERMERCADO RAIZ LT Janela de atendimento Grade…" at bounding box center [295, 131] width 591 height 263
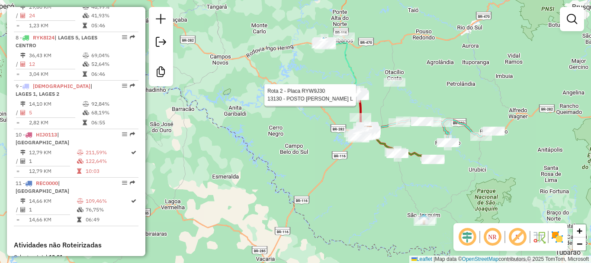
drag, startPoint x: 384, startPoint y: 102, endPoint x: 272, endPoint y: 124, distance: 114.3
click at [272, 124] on div "Rota 2 - Placa RYW9J30 11350 - SUPERMERCADO RAIZ LT Rota 2 - Placa RYW9J30 1313…" at bounding box center [295, 131] width 591 height 263
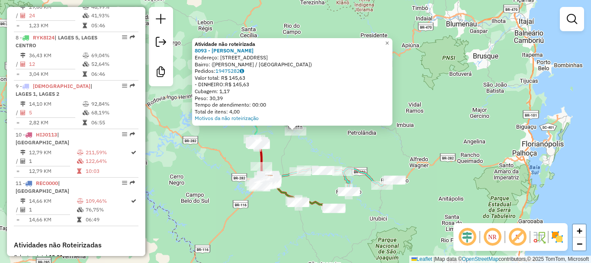
click at [424, 98] on div "Atividade não roteirizada 8093 - MAYARA CRISTINA Endereço: Avenida Olinkraft, 5…" at bounding box center [295, 131] width 591 height 263
